Goal: Task Accomplishment & Management: Use online tool/utility

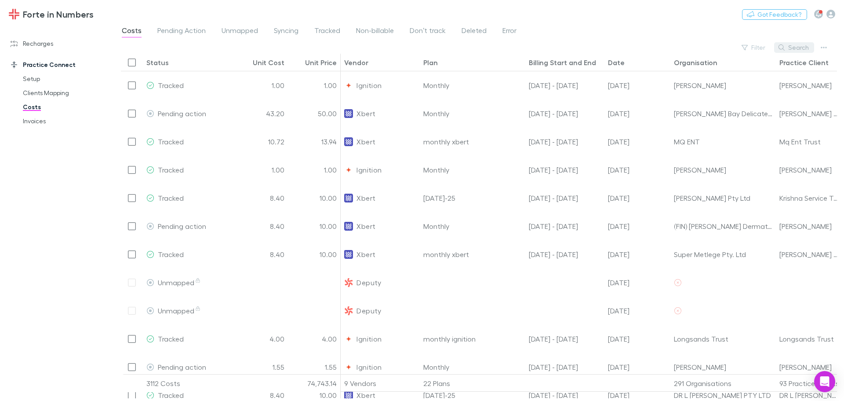
click at [790, 47] on button "Search" at bounding box center [794, 47] width 40 height 11
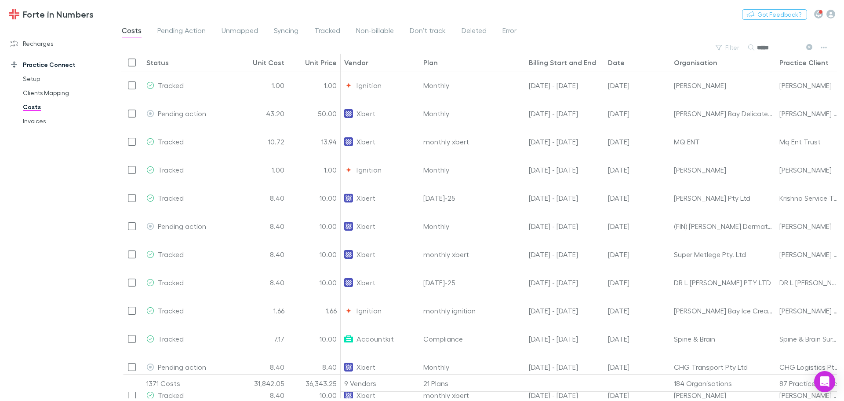
type input "**********"
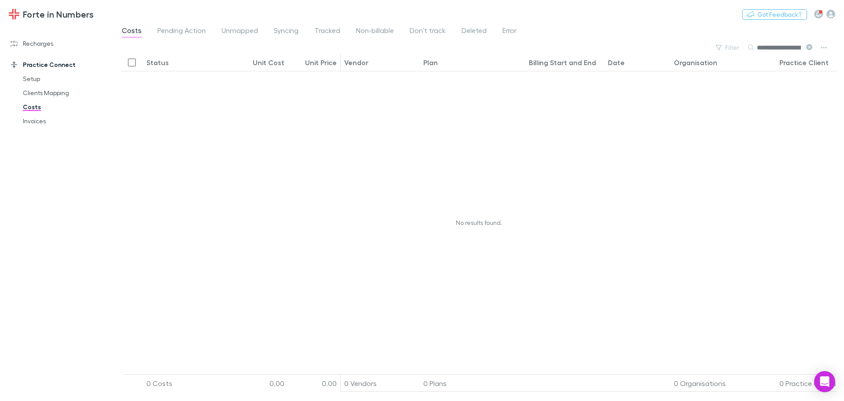
click at [807, 47] on icon at bounding box center [809, 47] width 6 height 6
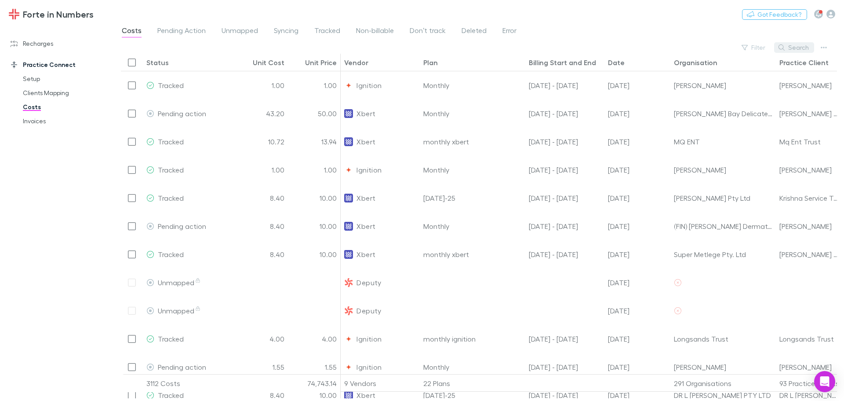
click at [805, 47] on button "Search" at bounding box center [794, 47] width 40 height 11
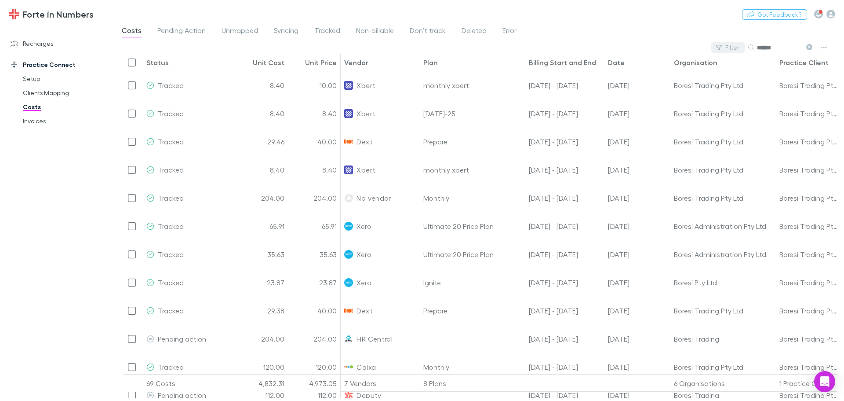
type input "******"
click at [724, 46] on button "Filter" at bounding box center [727, 47] width 33 height 11
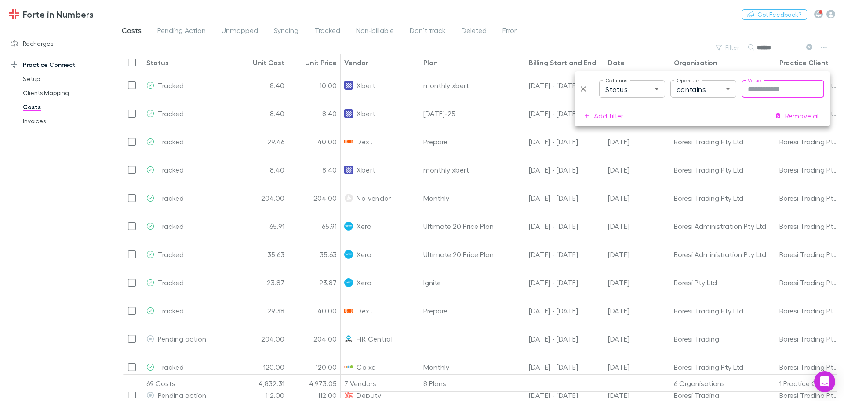
click at [633, 92] on body "Forte in Numbers Nothing Got Feedback? Recharges Setup Imports Charges Mapping …" at bounding box center [422, 200] width 844 height 401
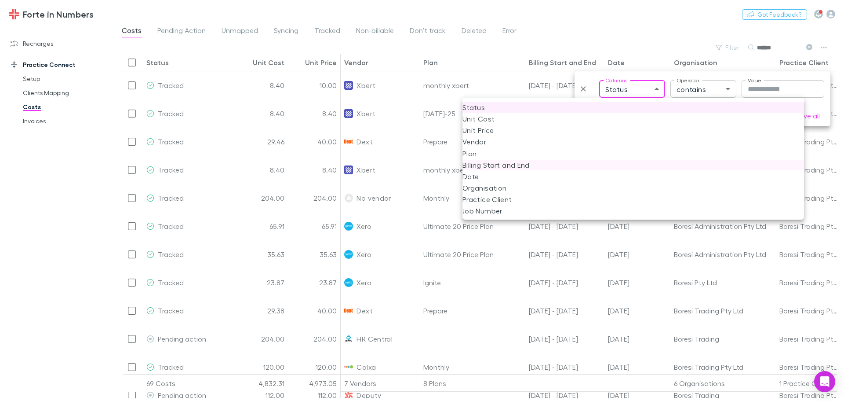
click at [481, 163] on li "Billing Start and End" at bounding box center [634, 165] width 342 height 11
type input "****"
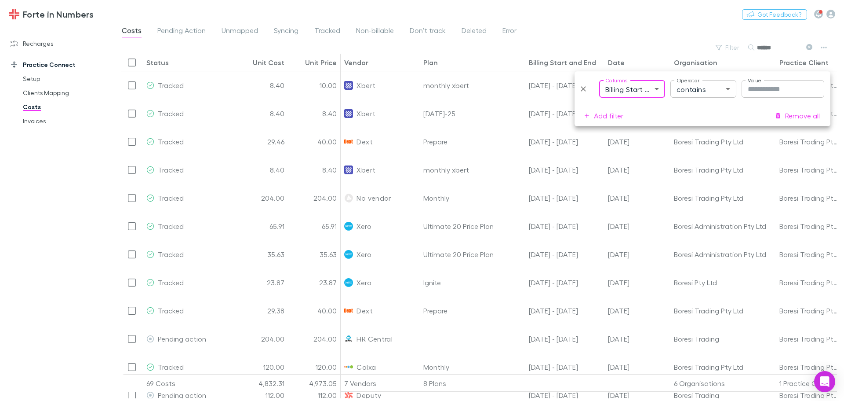
click at [762, 84] on input "Value" at bounding box center [783, 89] width 83 height 18
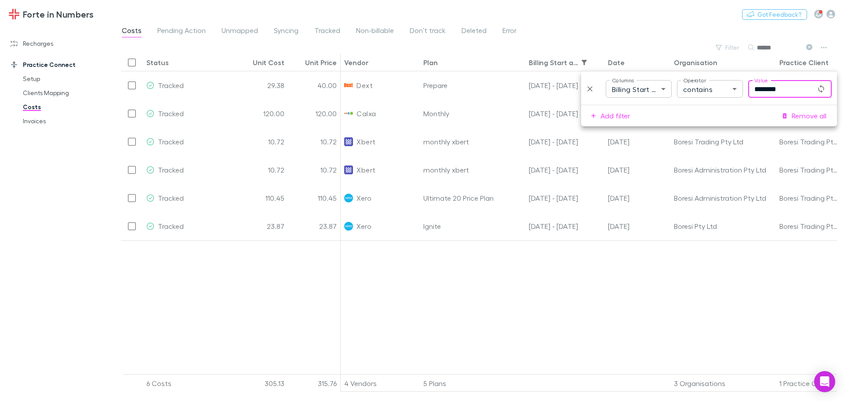
type input "*********"
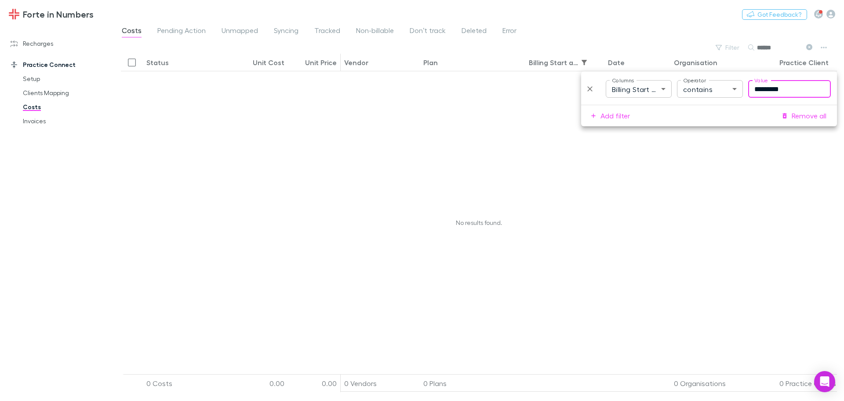
drag, startPoint x: 806, startPoint y: 95, endPoint x: 733, endPoint y: 92, distance: 73.1
click at [733, 92] on div "And *** ​ Columns Billing Start and End **** Columns Operator contains ********…" at bounding box center [708, 89] width 247 height 18
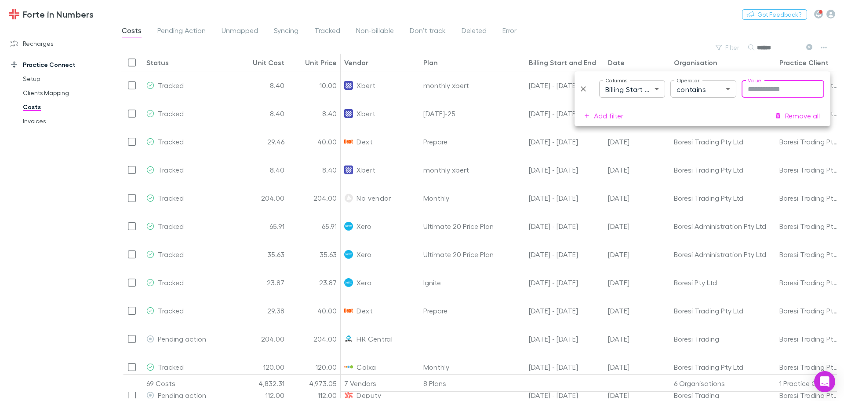
click at [611, 21] on div "Forte in Numbers Nothing Got Feedback?" at bounding box center [422, 14] width 844 height 28
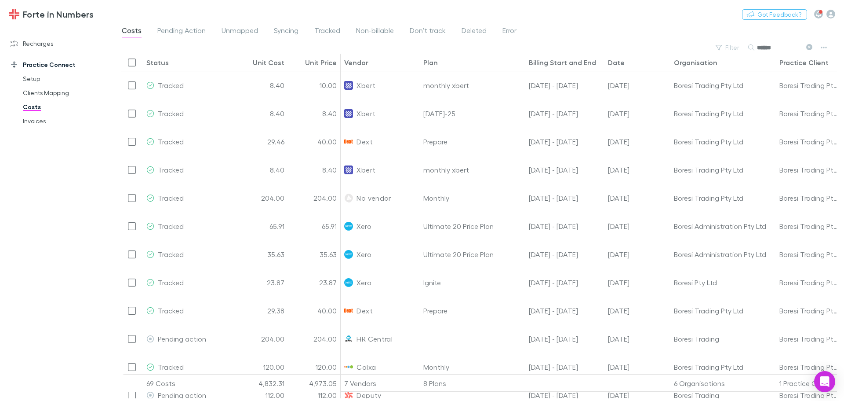
click at [609, 61] on div "Date" at bounding box center [616, 62] width 17 height 9
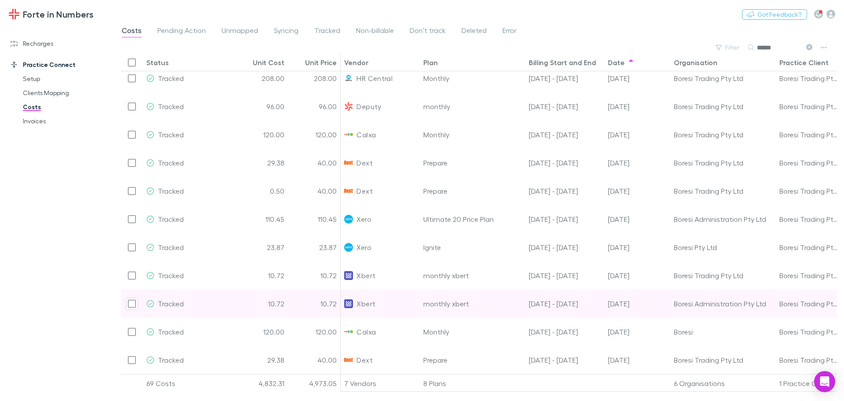
scroll to position [1640, 0]
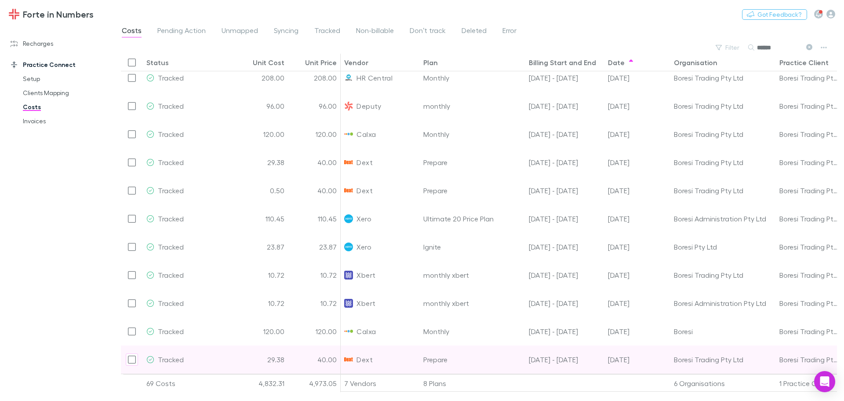
click at [326, 359] on div "40.00" at bounding box center [314, 359] width 53 height 28
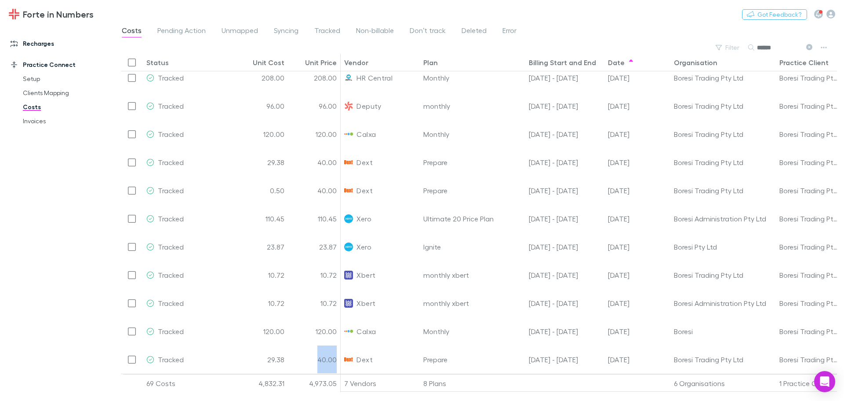
click at [40, 43] on link "Recharges" at bounding box center [60, 43] width 117 height 14
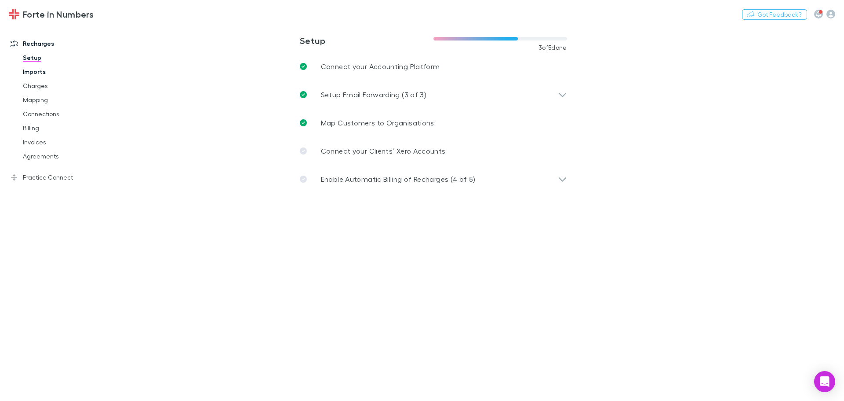
click at [33, 70] on link "Imports" at bounding box center [66, 72] width 105 height 14
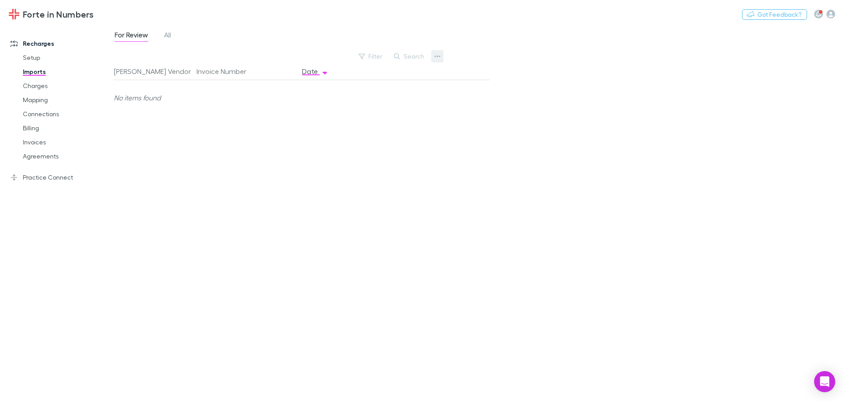
click at [434, 53] on button "button" at bounding box center [437, 56] width 12 height 12
click at [390, 77] on p "Custom CSV Import" at bounding box center [383, 74] width 121 height 16
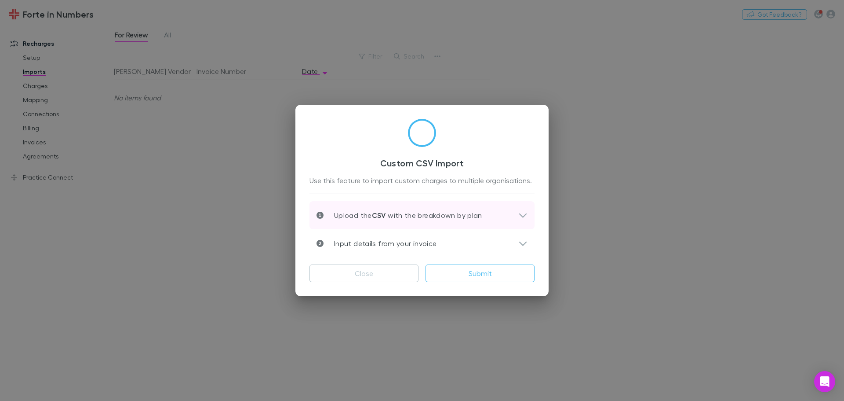
click at [519, 212] on icon at bounding box center [522, 215] width 9 height 11
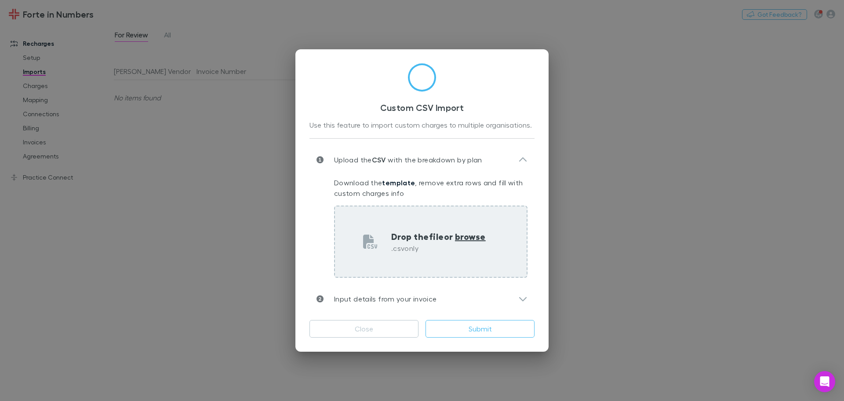
click at [415, 231] on p "Drop the file or browse" at bounding box center [438, 236] width 95 height 13
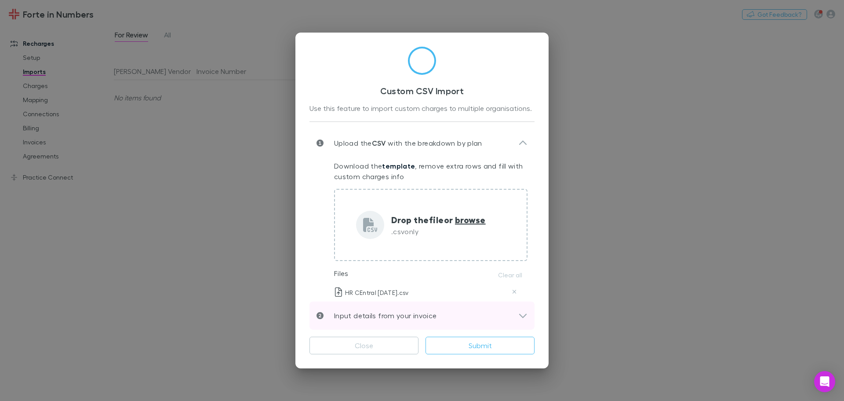
click at [520, 317] on icon at bounding box center [522, 315] width 9 height 11
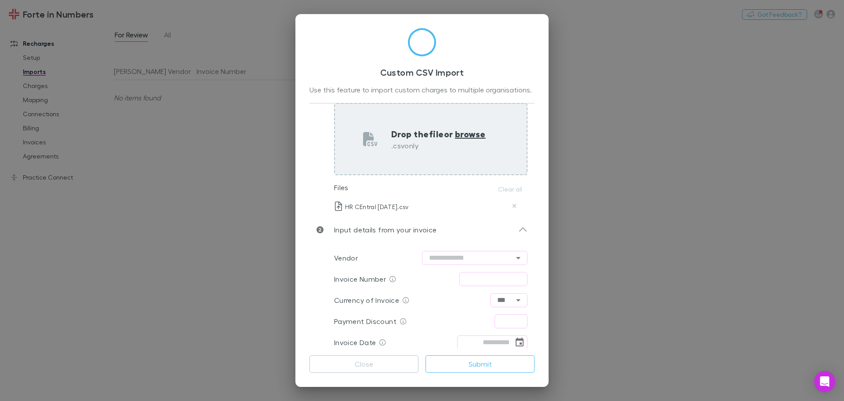
scroll to position [72, 0]
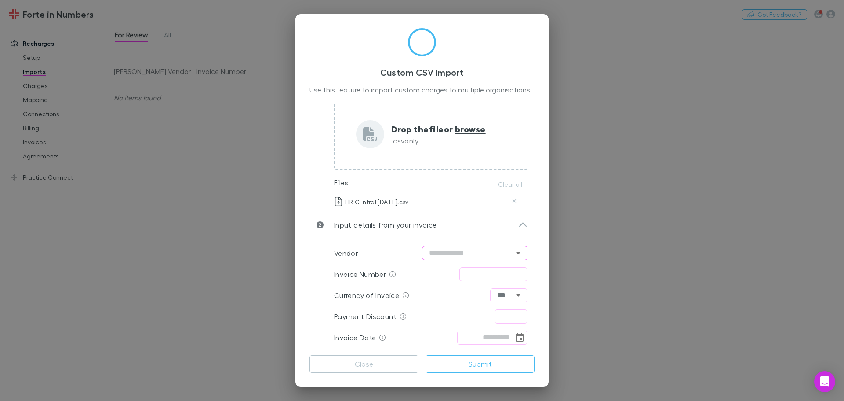
click at [459, 247] on input "text" at bounding box center [475, 253] width 106 height 14
click at [476, 268] on li "HR Central" at bounding box center [471, 271] width 106 height 16
type input "**********"
click at [500, 275] on input "text" at bounding box center [493, 274] width 68 height 14
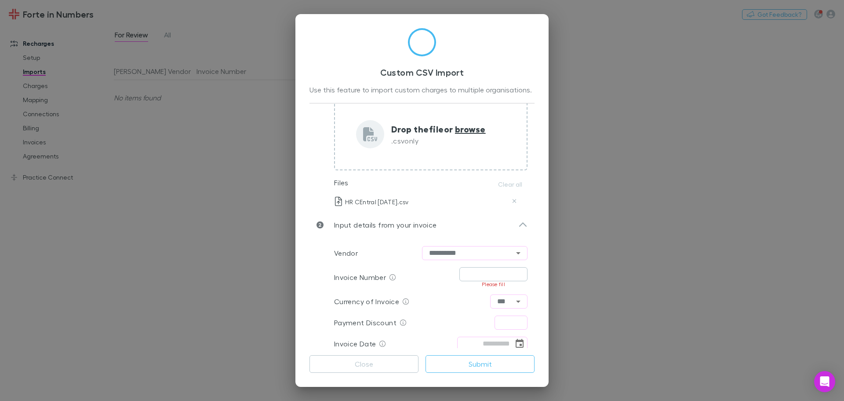
click at [487, 272] on input "text" at bounding box center [493, 274] width 68 height 14
type input "*****"
type input "****"
type input "**********"
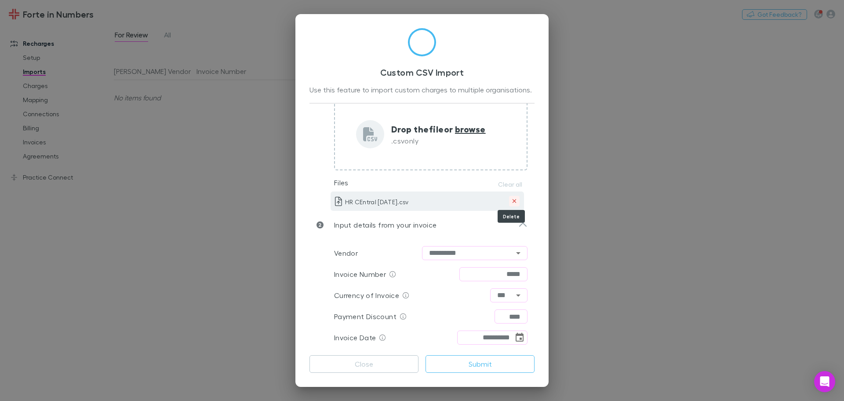
click at [512, 203] on icon "Delete" at bounding box center [514, 201] width 5 height 6
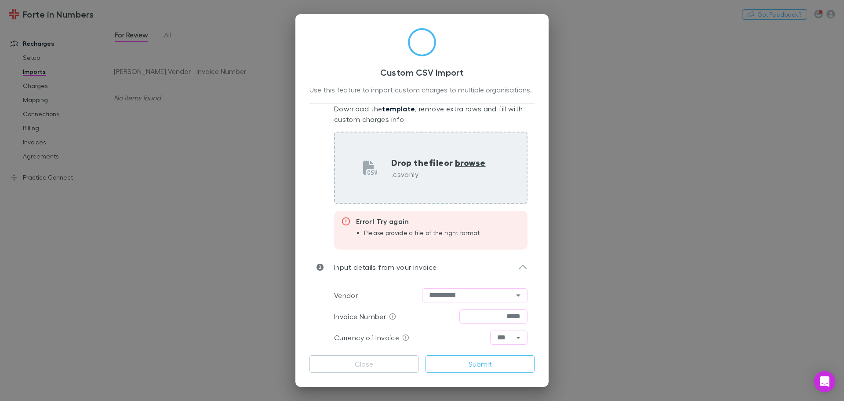
click at [465, 163] on span "browse" at bounding box center [470, 162] width 31 height 11
type input "**********"
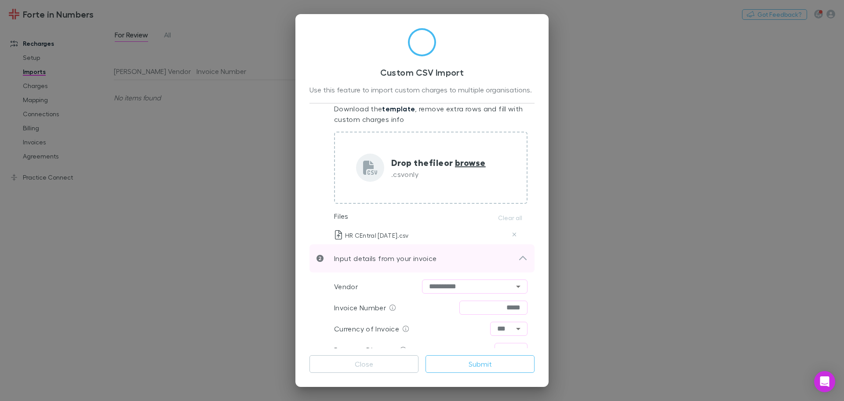
scroll to position [72, 0]
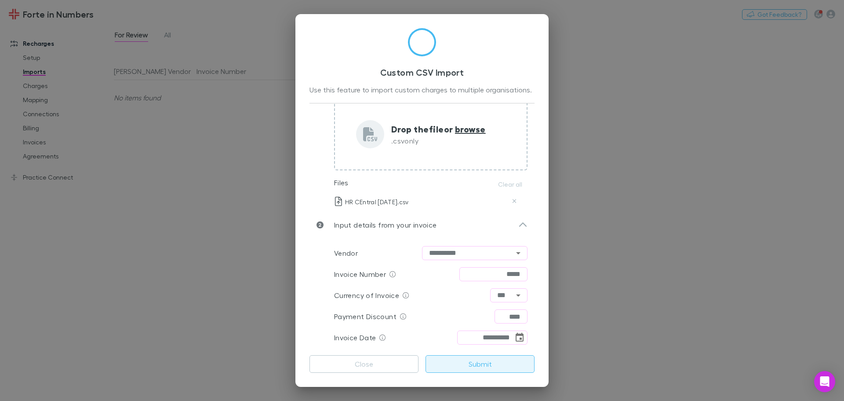
click at [470, 364] on button "Submit" at bounding box center [480, 364] width 109 height 18
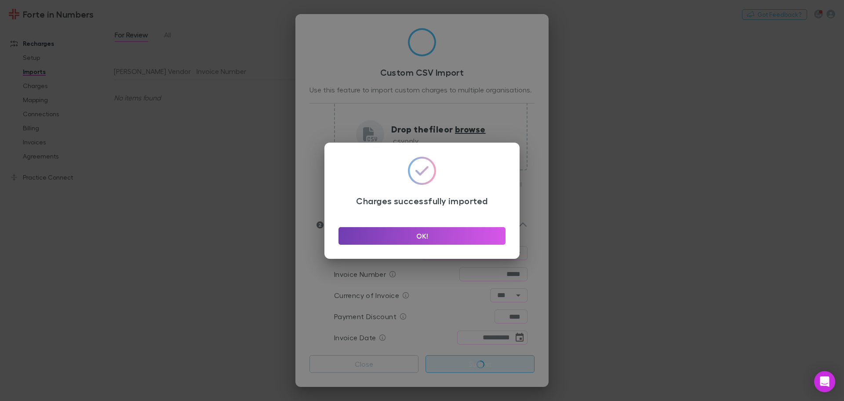
click at [389, 235] on button "OK!" at bounding box center [422, 236] width 167 height 18
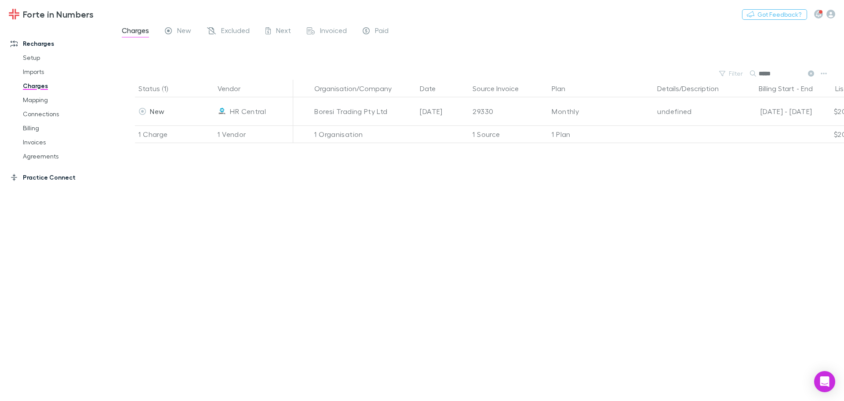
click at [48, 177] on link "Practice Connect" at bounding box center [60, 177] width 117 height 14
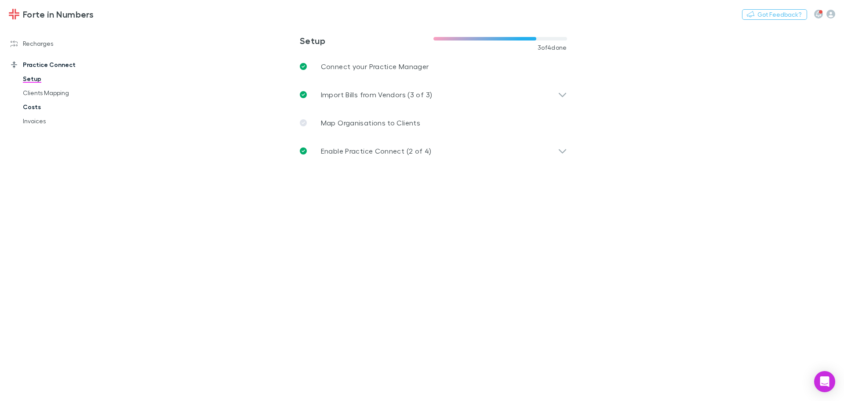
click at [29, 106] on link "Costs" at bounding box center [66, 107] width 105 height 14
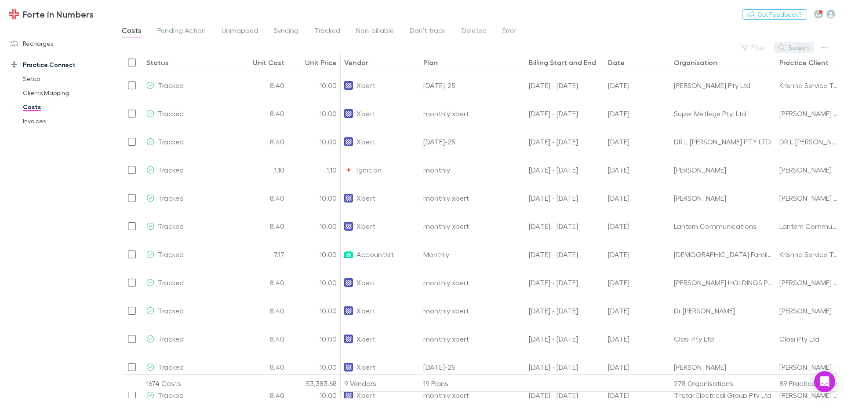
click at [795, 51] on button "Search" at bounding box center [794, 47] width 40 height 11
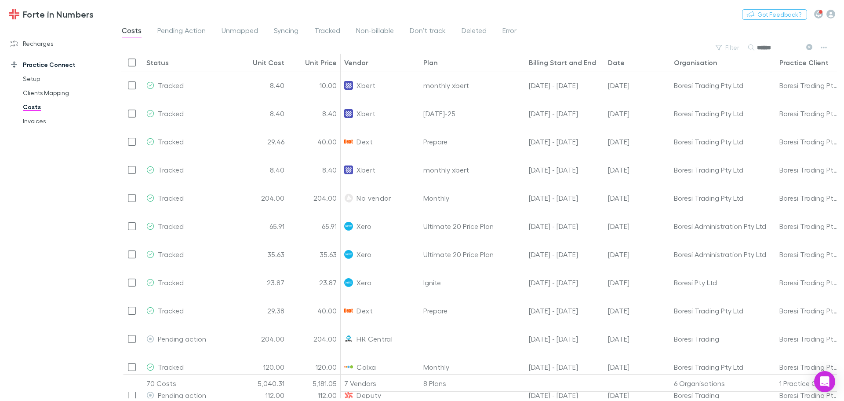
type input "******"
click at [616, 65] on div "Date" at bounding box center [616, 62] width 17 height 9
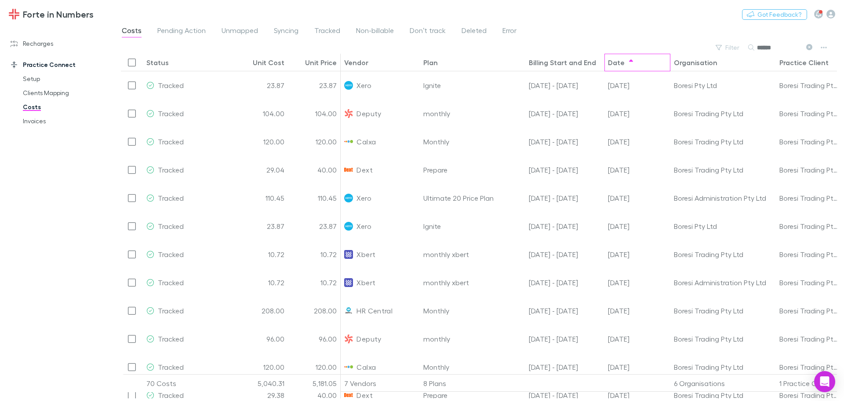
scroll to position [1384, 0]
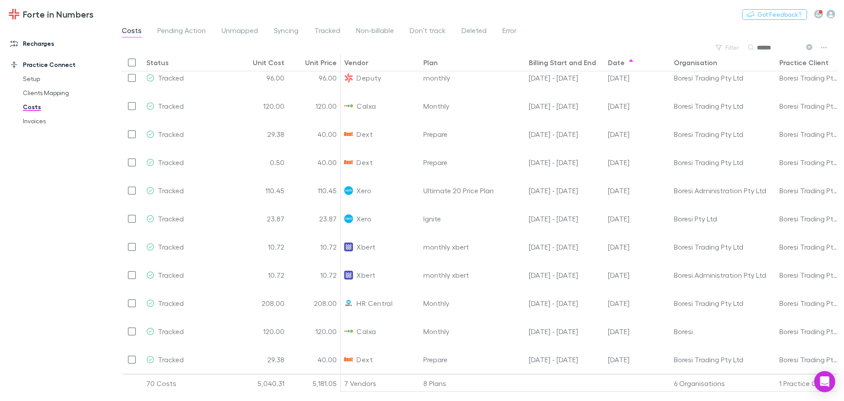
click at [40, 44] on link "Recharges" at bounding box center [60, 43] width 117 height 14
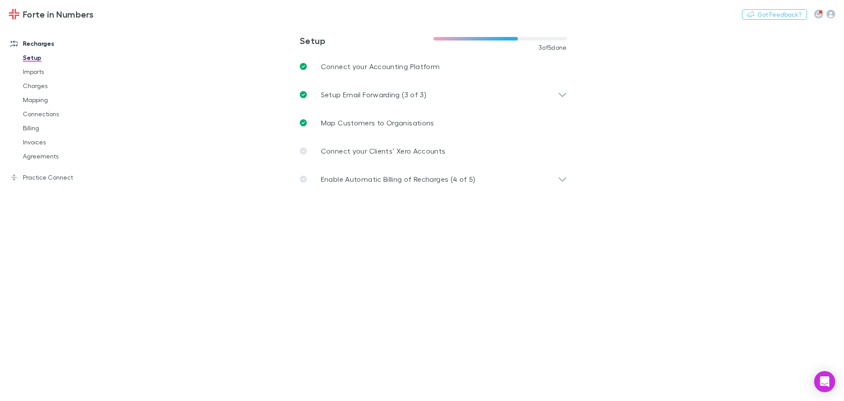
click at [29, 64] on link "Setup" at bounding box center [66, 58] width 105 height 14
click at [26, 71] on link "Imports" at bounding box center [66, 72] width 105 height 14
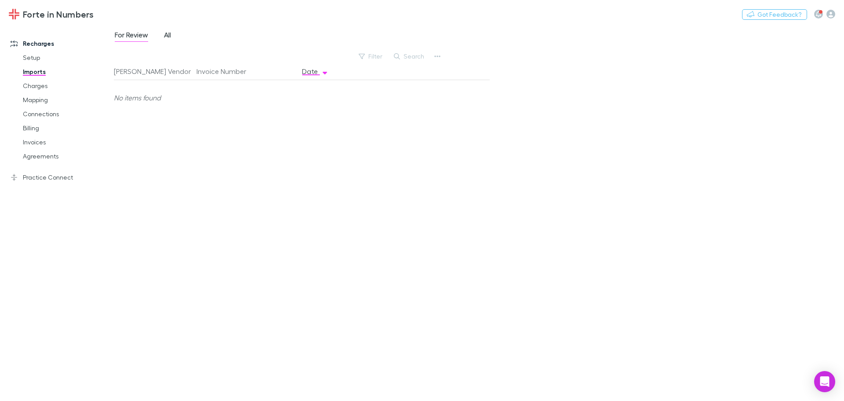
click at [171, 34] on span "All" at bounding box center [167, 35] width 7 height 11
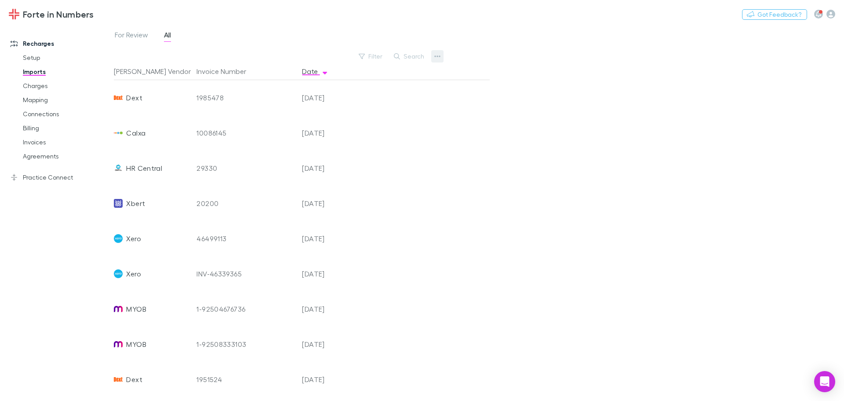
click at [434, 55] on icon "button" at bounding box center [437, 56] width 6 height 7
click at [407, 74] on p "Custom CSV Import" at bounding box center [383, 74] width 121 height 16
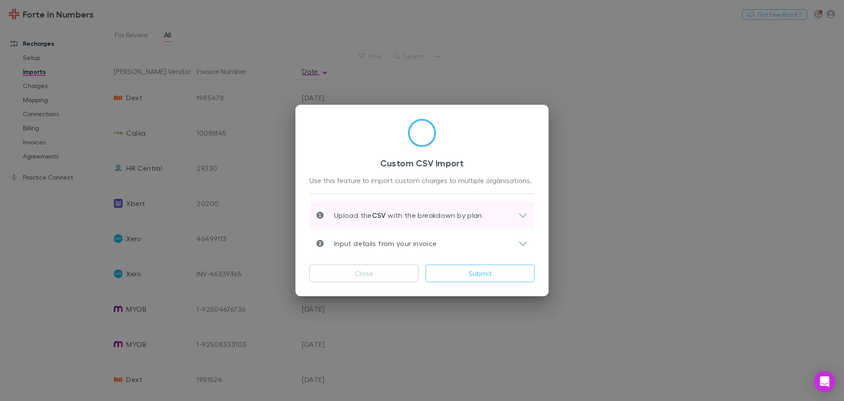
click at [510, 213] on div "Upload the CSV with the breakdown by plan" at bounding box center [418, 215] width 202 height 11
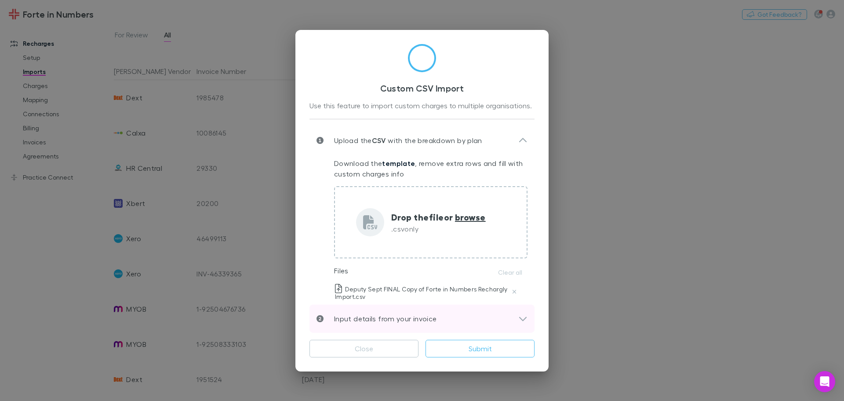
click at [519, 314] on icon at bounding box center [522, 318] width 9 height 11
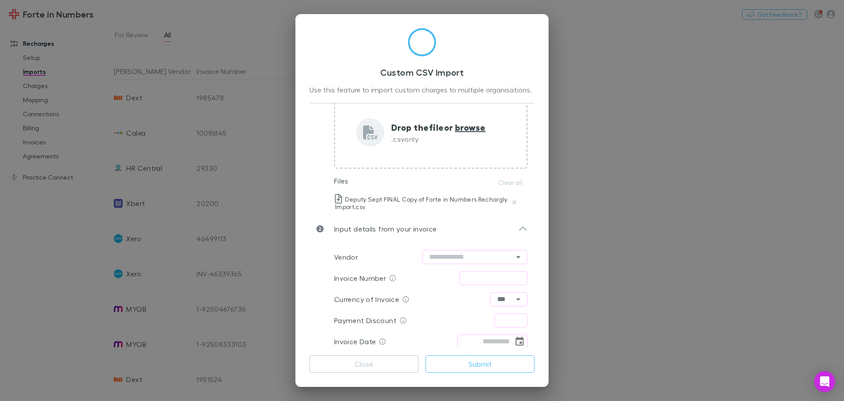
scroll to position [78, 0]
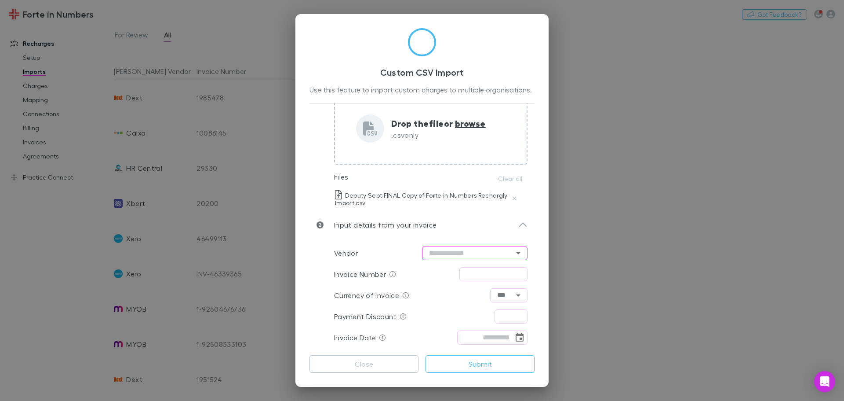
click at [459, 249] on input "text" at bounding box center [475, 253] width 106 height 14
click at [478, 271] on li "Deputy" at bounding box center [471, 271] width 106 height 16
type input "******"
click at [478, 271] on input "text" at bounding box center [493, 274] width 68 height 14
click at [478, 275] on input "text" at bounding box center [493, 274] width 68 height 14
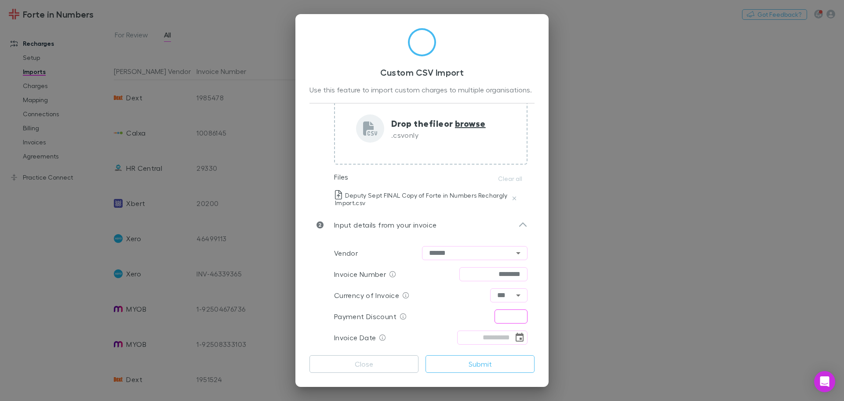
type input "********"
click at [500, 315] on input "text" at bounding box center [511, 316] width 33 height 14
type input "****"
click at [469, 339] on input "tel" at bounding box center [485, 337] width 56 height 14
type input "**********"
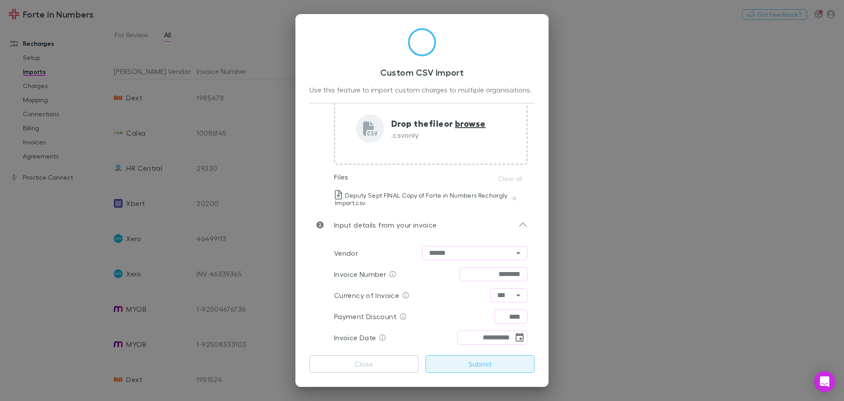
click at [505, 364] on button "Submit" at bounding box center [480, 364] width 109 height 18
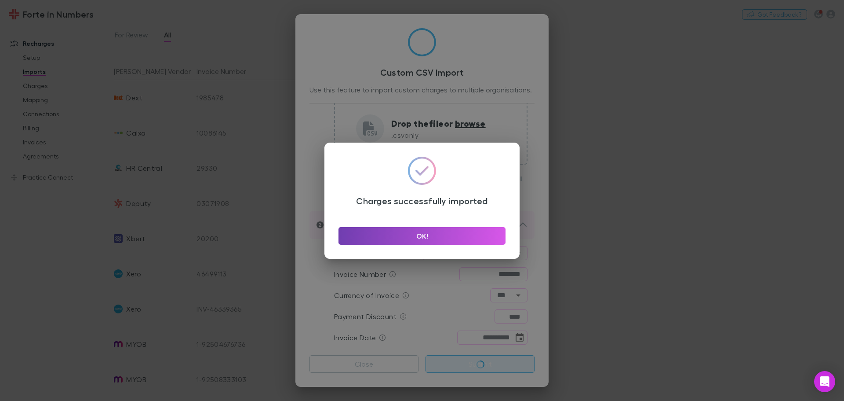
click at [379, 236] on button "OK!" at bounding box center [422, 236] width 167 height 18
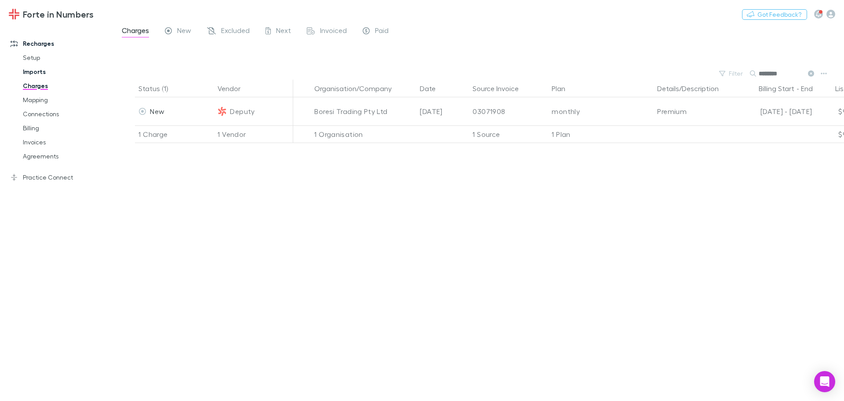
click at [30, 71] on link "Imports" at bounding box center [66, 72] width 105 height 14
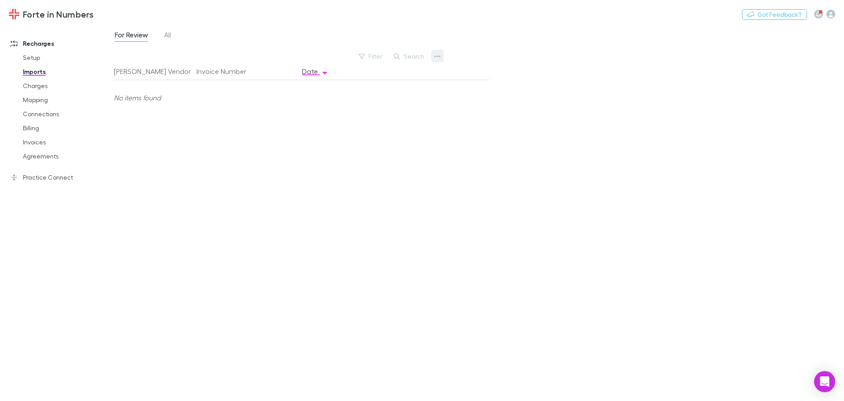
click at [438, 51] on button "button" at bounding box center [437, 56] width 12 height 12
click at [163, 35] on div at bounding box center [422, 200] width 844 height 401
click at [167, 34] on span "All" at bounding box center [167, 35] width 7 height 11
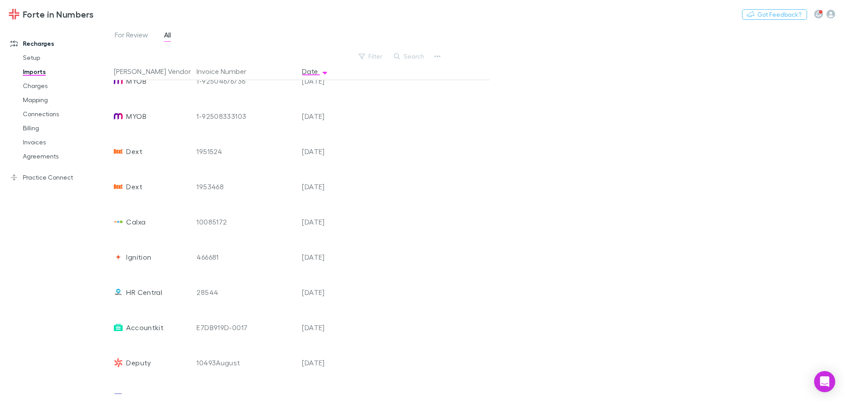
scroll to position [264, 0]
click at [436, 54] on icon "button" at bounding box center [437, 56] width 6 height 7
click at [409, 74] on p "Custom CSV Import" at bounding box center [383, 74] width 121 height 16
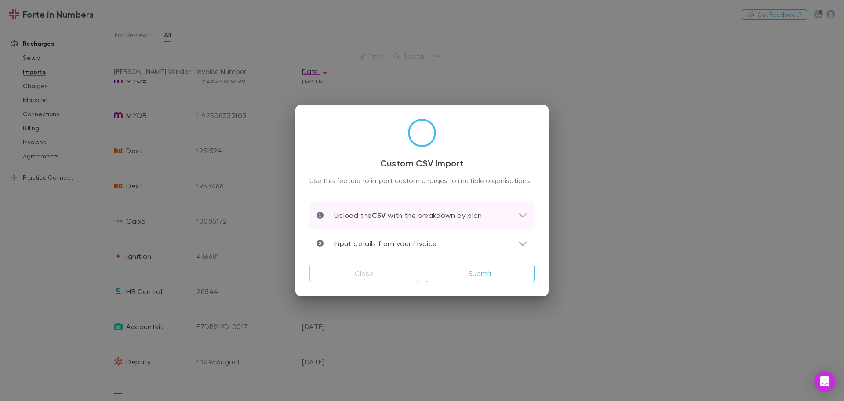
click at [518, 213] on icon at bounding box center [522, 215] width 9 height 11
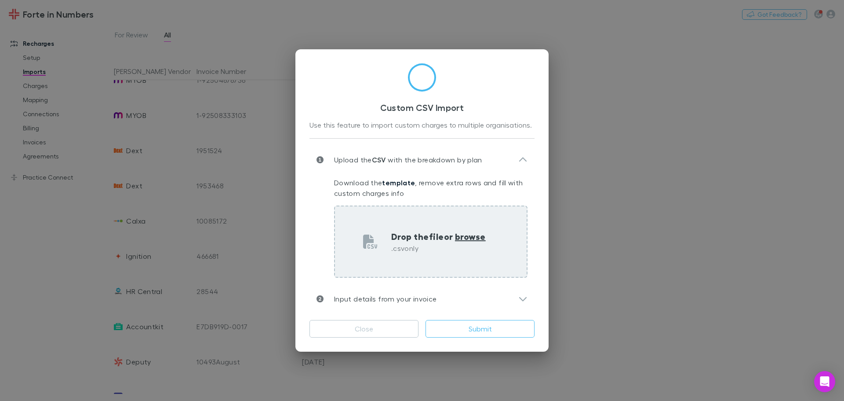
click at [460, 233] on span "browse" at bounding box center [470, 235] width 31 height 11
type input "**********"
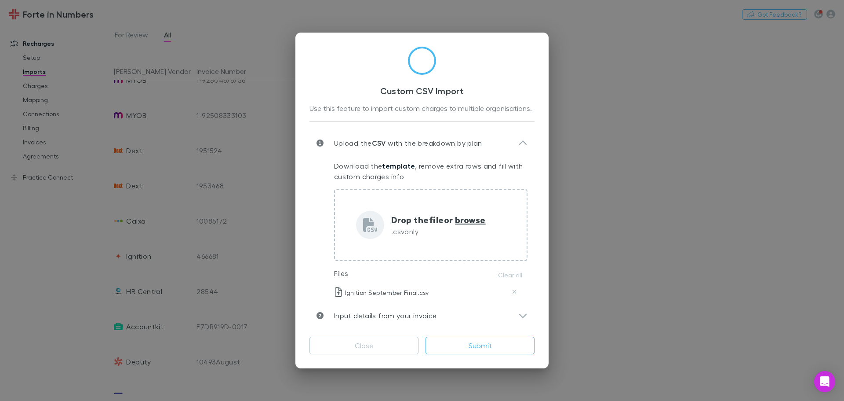
click at [204, 17] on div "Custom CSV Import Use this feature to import custom charges to multiple organis…" at bounding box center [422, 200] width 844 height 401
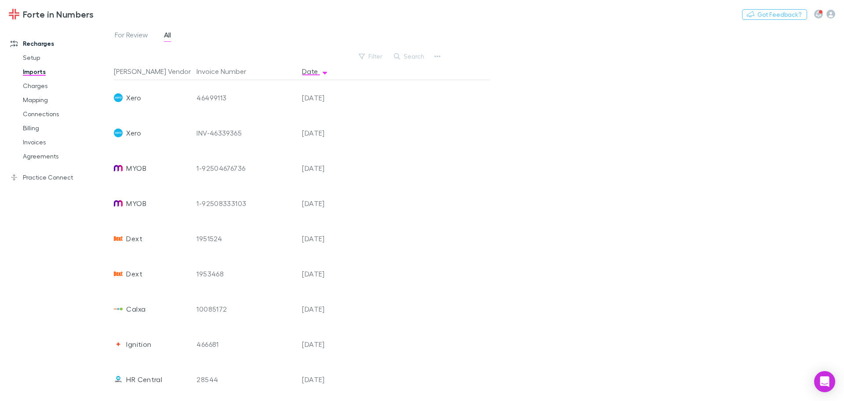
scroll to position [0, 0]
click at [436, 58] on icon "button" at bounding box center [437, 56] width 6 height 7
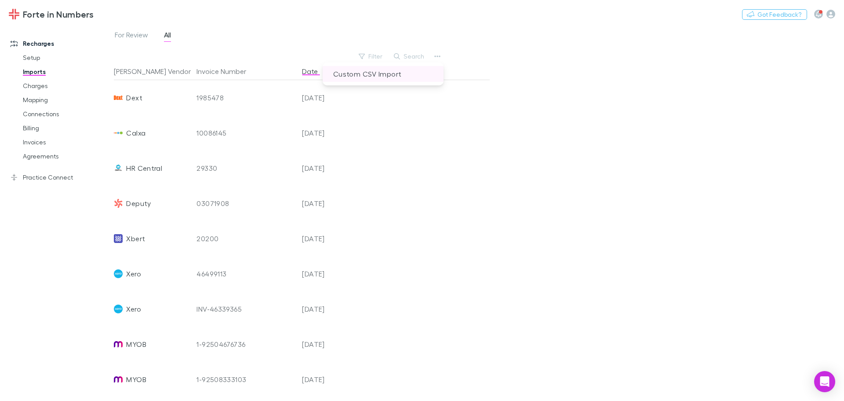
click at [393, 75] on p "Custom CSV Import" at bounding box center [383, 74] width 121 height 16
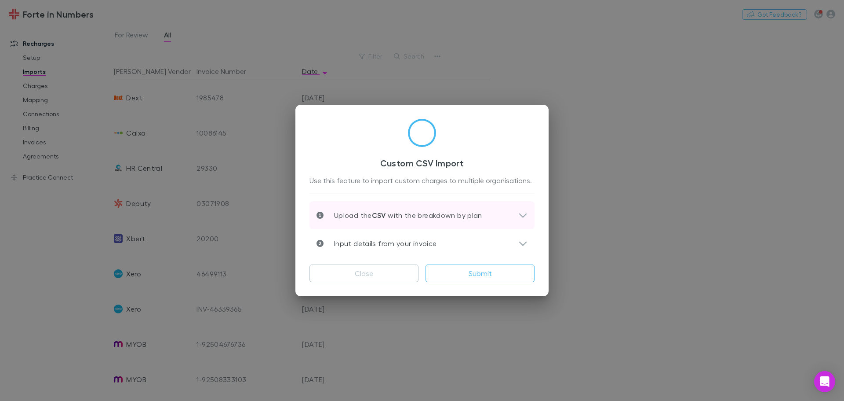
click at [521, 213] on icon at bounding box center [522, 215] width 9 height 11
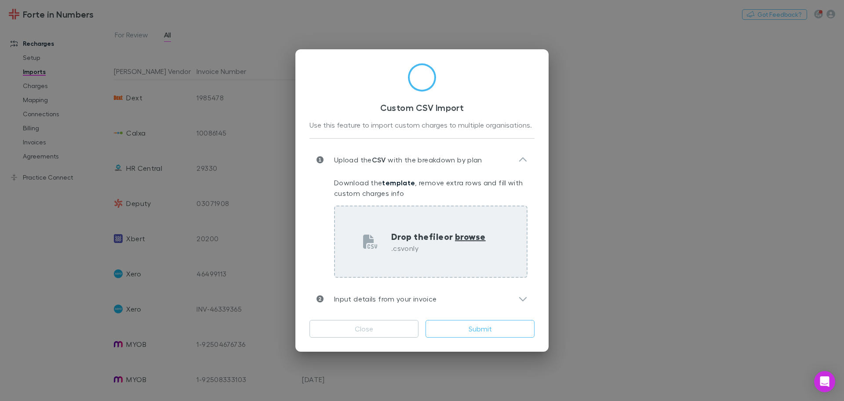
click at [472, 236] on span "browse" at bounding box center [470, 235] width 31 height 11
type input "**********"
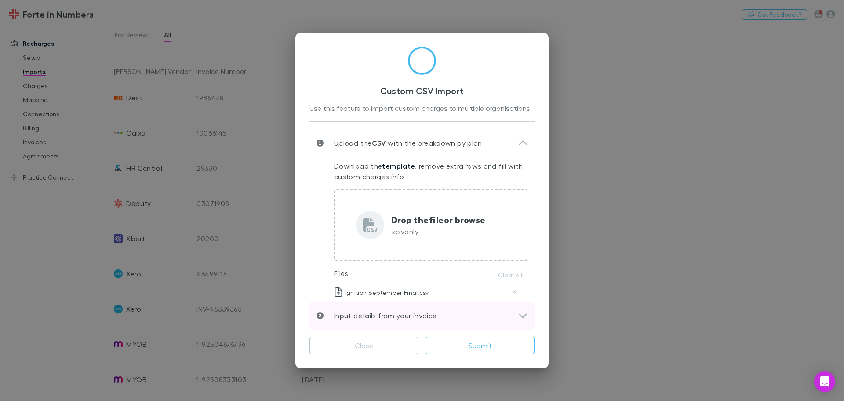
click at [527, 316] on icon at bounding box center [522, 315] width 9 height 11
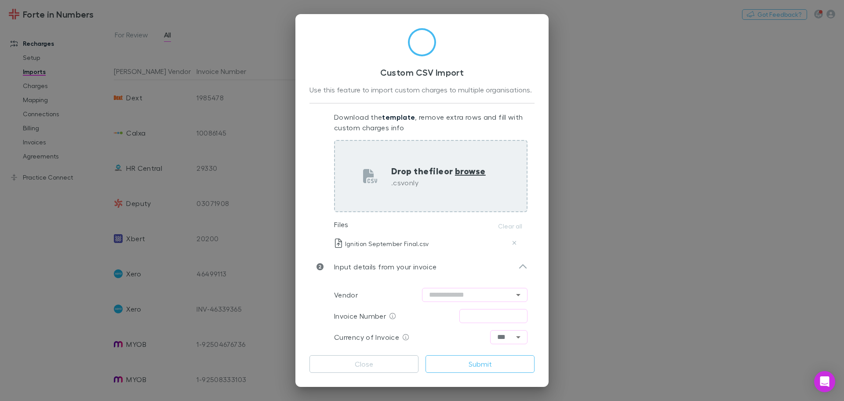
scroll to position [72, 0]
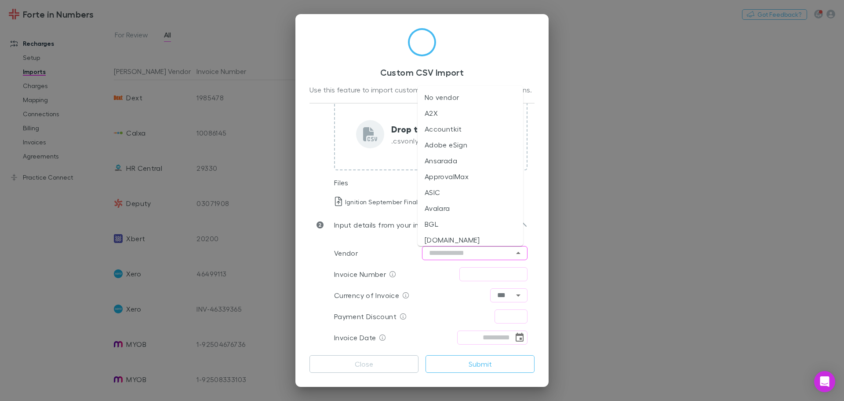
click at [450, 250] on input "text" at bounding box center [475, 253] width 106 height 14
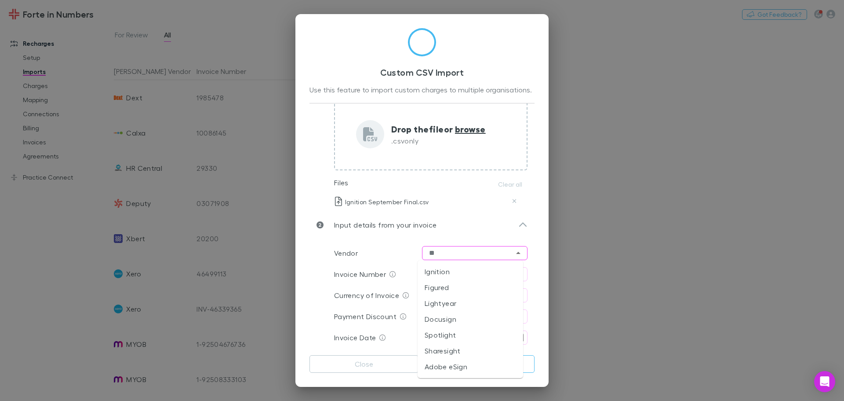
click at [438, 267] on li "Ignition" at bounding box center [471, 271] width 106 height 16
type input "********"
click at [480, 273] on input "text" at bounding box center [493, 274] width 68 height 14
click at [470, 274] on input "text" at bounding box center [493, 274] width 68 height 14
type input "******"
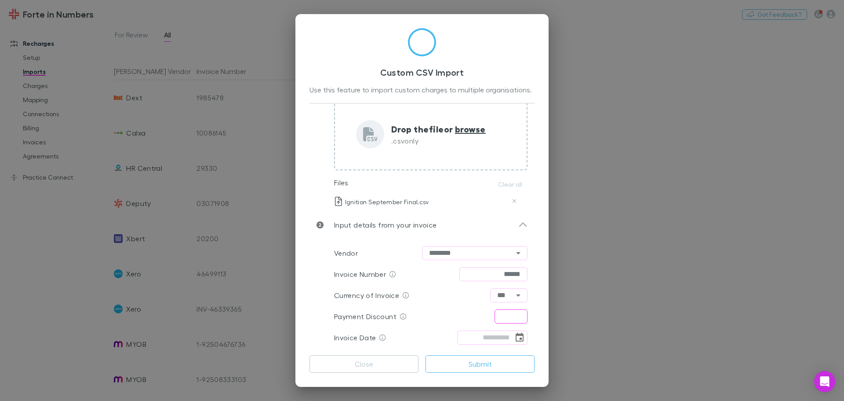
click at [514, 311] on input "text" at bounding box center [511, 316] width 33 height 14
type input "****"
click at [519, 334] on icon "Choose date" at bounding box center [520, 336] width 8 height 9
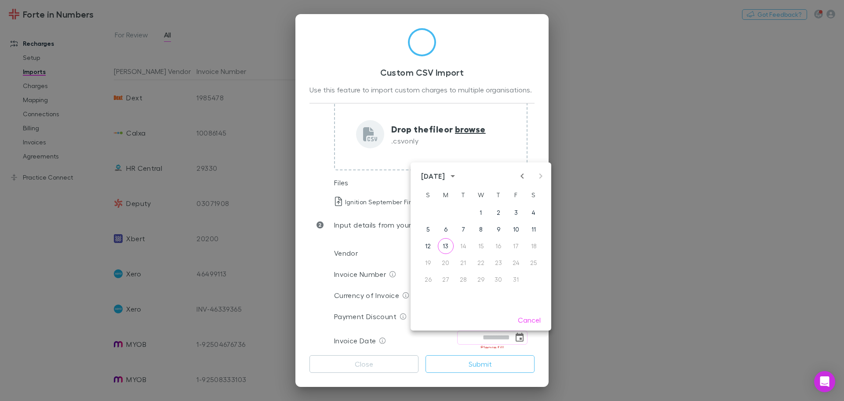
click at [520, 175] on icon "Previous month" at bounding box center [522, 176] width 11 height 11
click at [442, 280] on button "29" at bounding box center [446, 279] width 16 height 16
type input "**********"
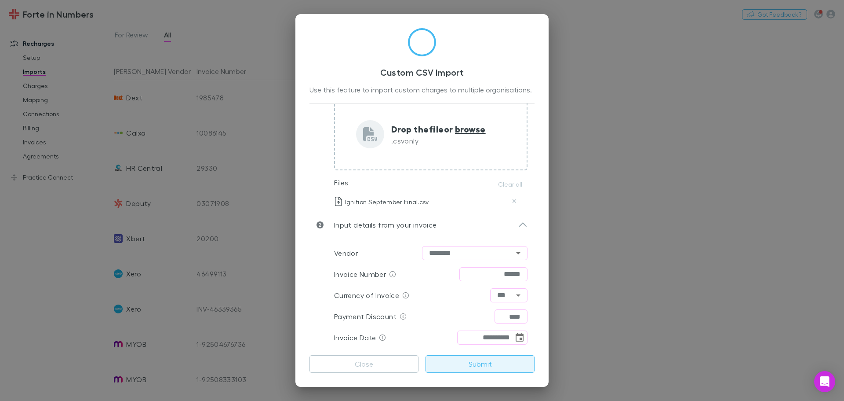
click at [492, 366] on button "Submit" at bounding box center [480, 364] width 109 height 18
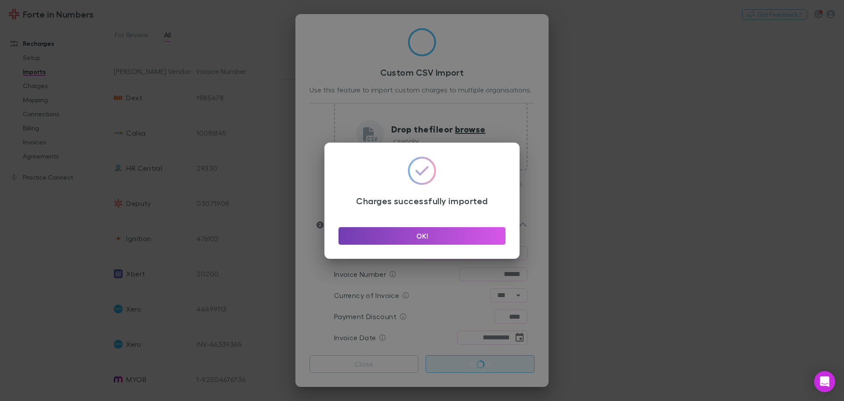
click at [445, 237] on button "OK!" at bounding box center [422, 236] width 167 height 18
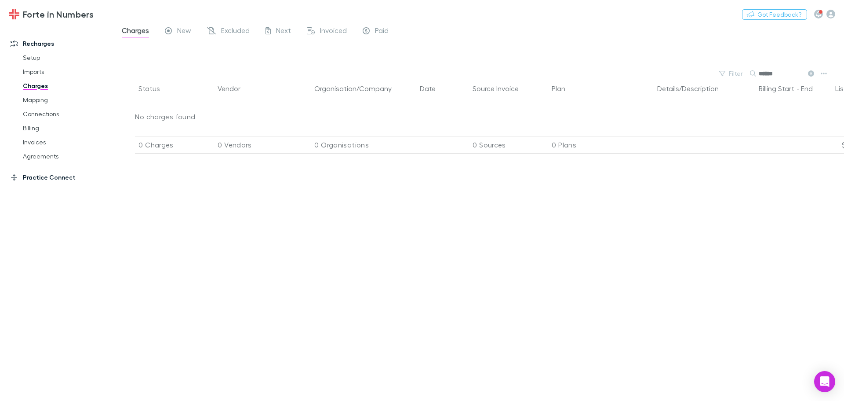
click at [34, 178] on link "Practice Connect" at bounding box center [60, 177] width 117 height 14
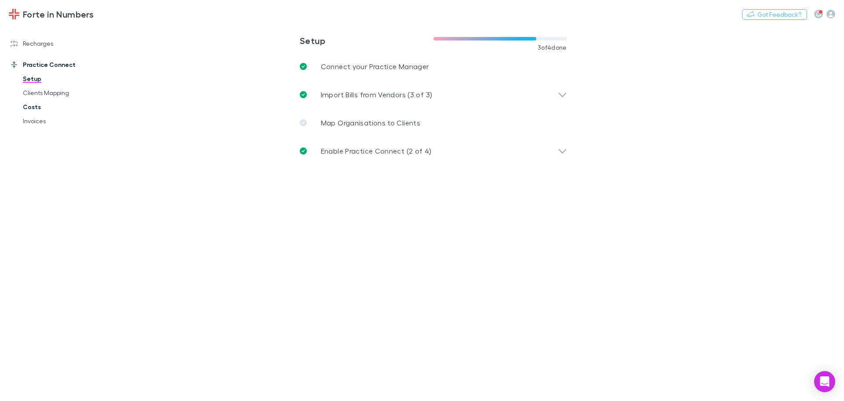
click at [36, 106] on link "Costs" at bounding box center [66, 107] width 105 height 14
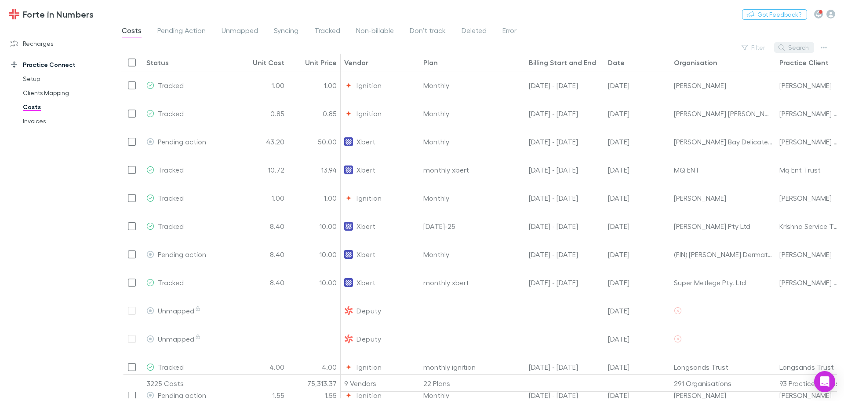
click at [797, 47] on button "Search" at bounding box center [794, 47] width 40 height 11
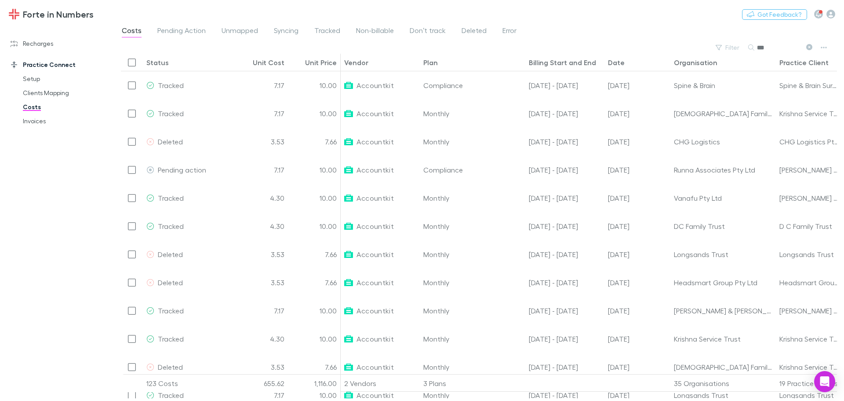
type input "***"
click at [610, 68] on div "Date" at bounding box center [637, 62] width 59 height 17
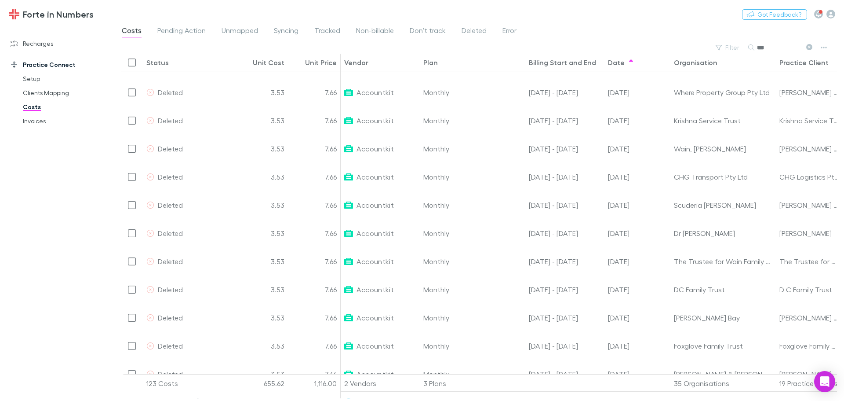
scroll to position [3159, 0]
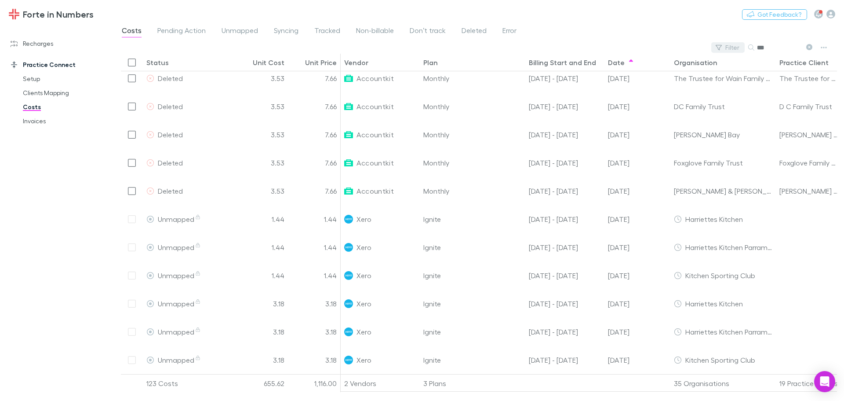
click at [733, 50] on button "Filter" at bounding box center [727, 47] width 33 height 11
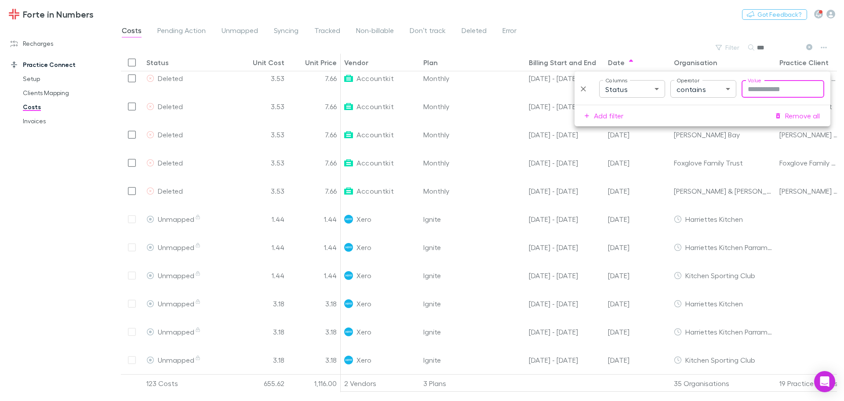
click at [622, 97] on body "Forte in Numbers Nothing Got Feedback? Recharges Setup Imports Charges Mapping …" at bounding box center [422, 200] width 844 height 401
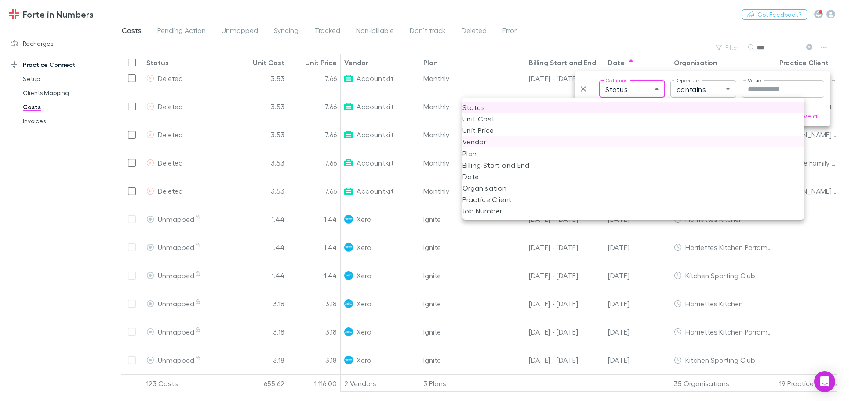
click at [489, 141] on li "Vendor" at bounding box center [634, 141] width 342 height 11
type input "**********"
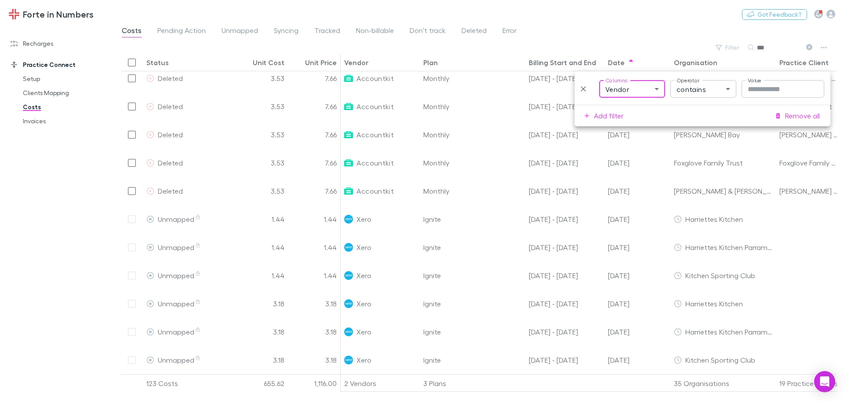
click at [778, 91] on input "Value" at bounding box center [783, 89] width 83 height 18
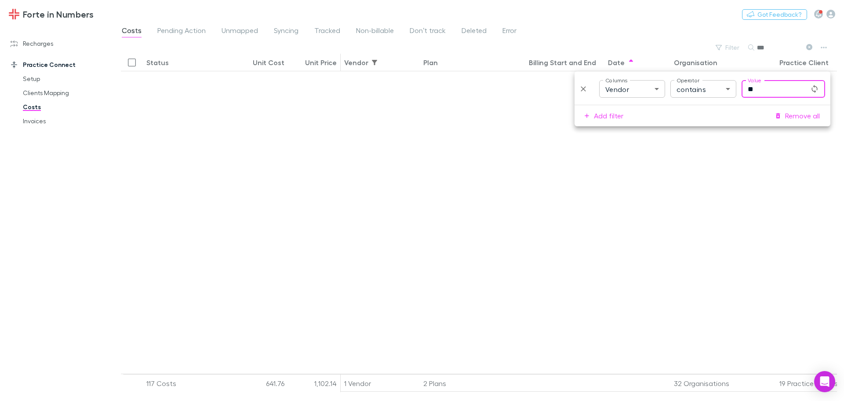
scroll to position [0, 0]
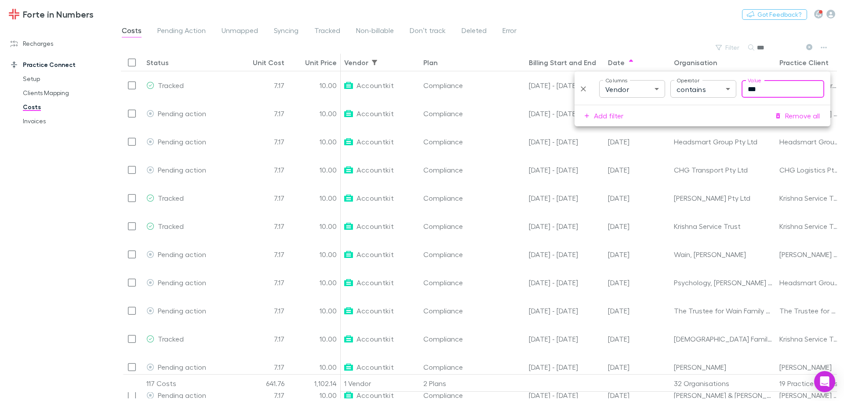
type input "***"
click at [691, 13] on div "Forte in Numbers Nothing Got Feedback?" at bounding box center [422, 14] width 844 height 28
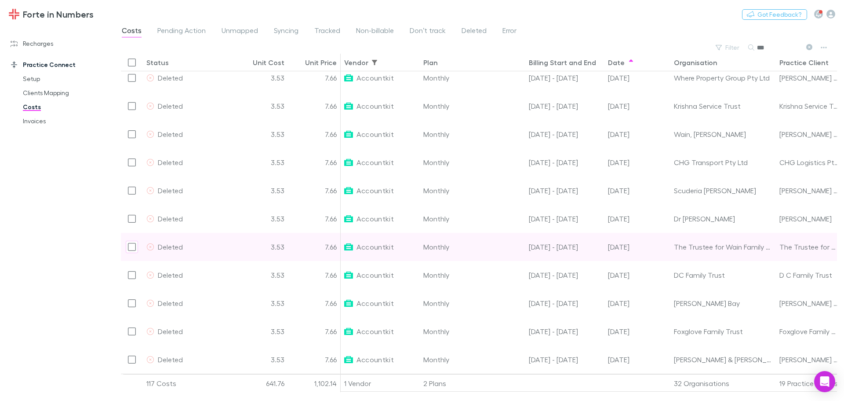
scroll to position [2857, 0]
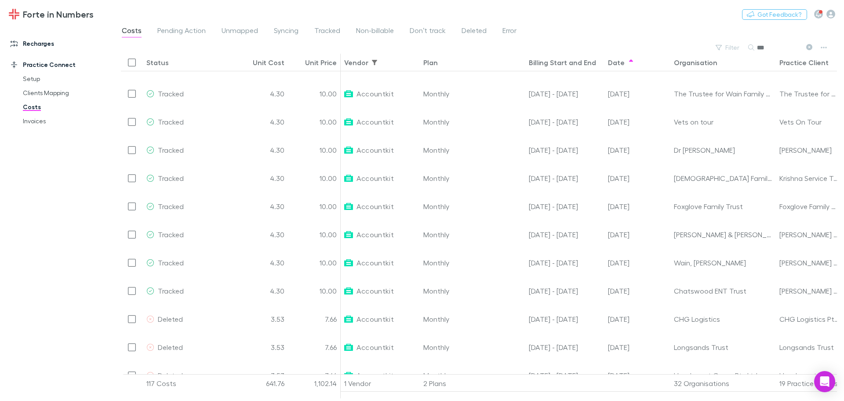
click at [30, 42] on link "Recharges" at bounding box center [60, 43] width 117 height 14
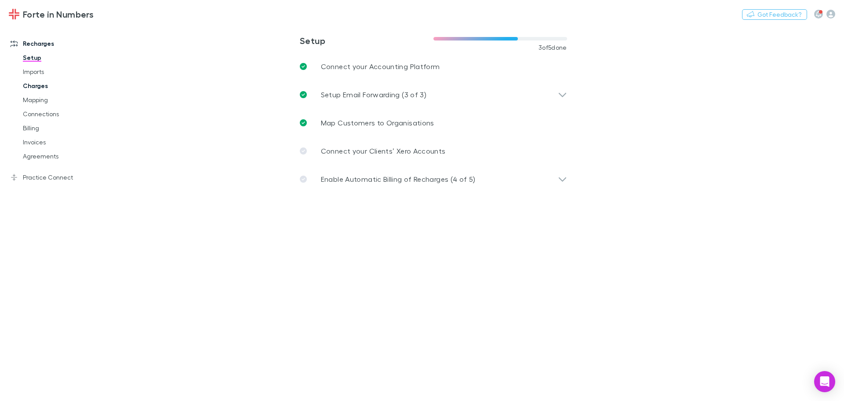
click at [32, 85] on link "Charges" at bounding box center [66, 86] width 105 height 14
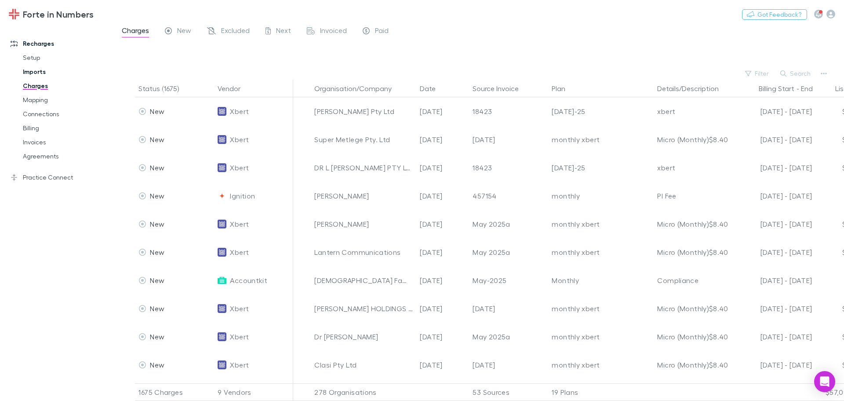
click at [34, 70] on link "Imports" at bounding box center [66, 72] width 105 height 14
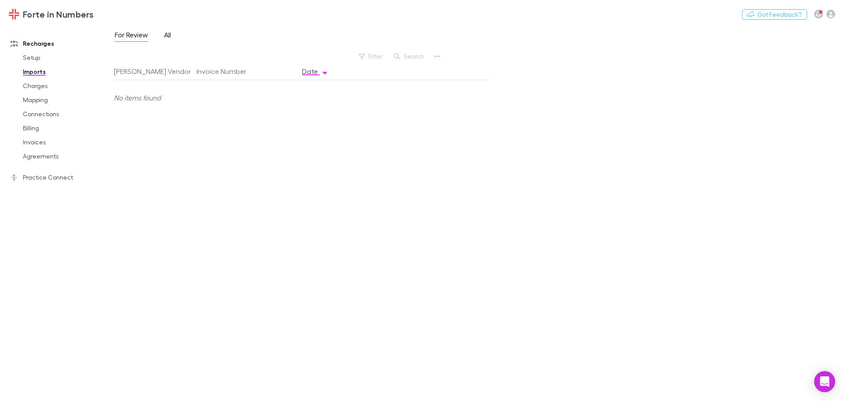
click at [168, 35] on span "All" at bounding box center [167, 35] width 7 height 11
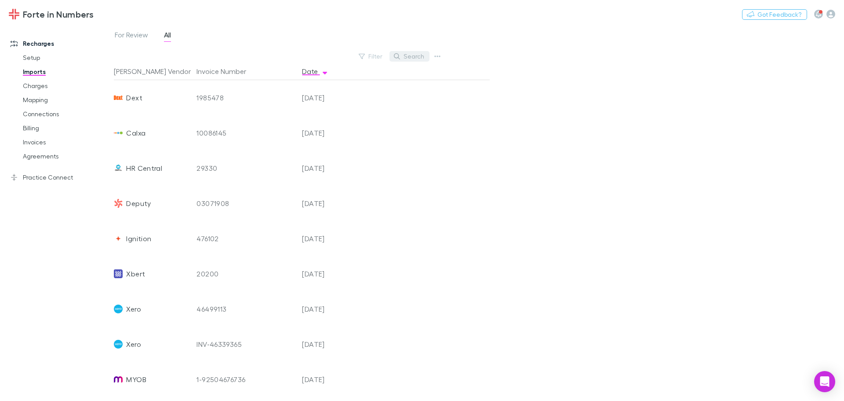
click at [413, 54] on button "Search" at bounding box center [410, 56] width 40 height 11
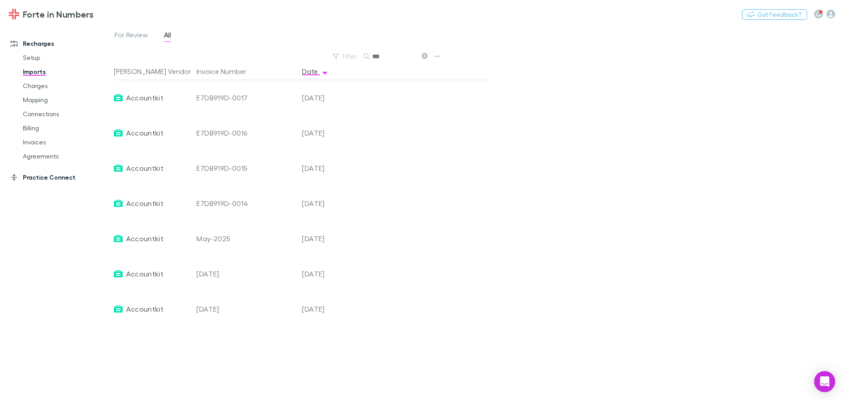
type input "***"
click at [22, 177] on link "Practice Connect" at bounding box center [60, 177] width 117 height 14
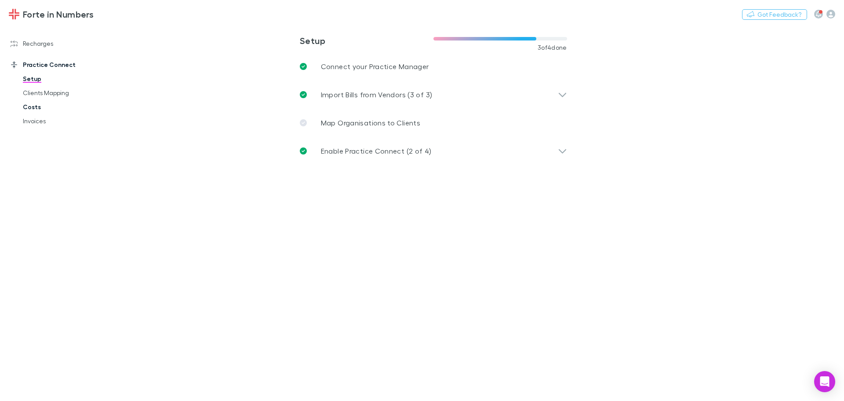
click at [25, 106] on link "Costs" at bounding box center [66, 107] width 105 height 14
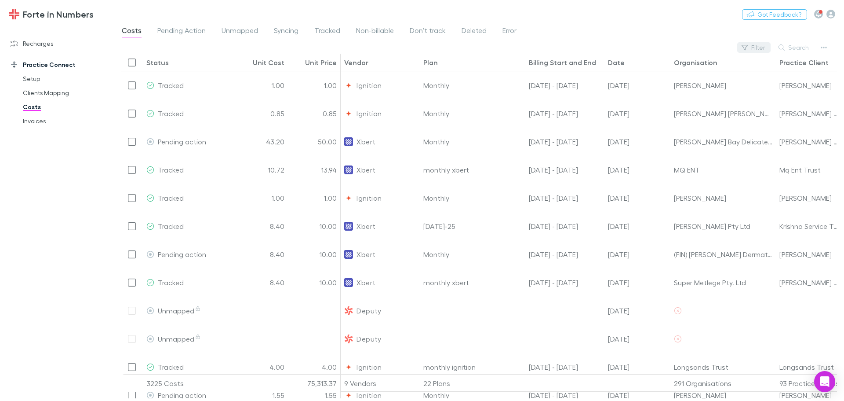
click at [752, 51] on button "Filter" at bounding box center [753, 47] width 33 height 11
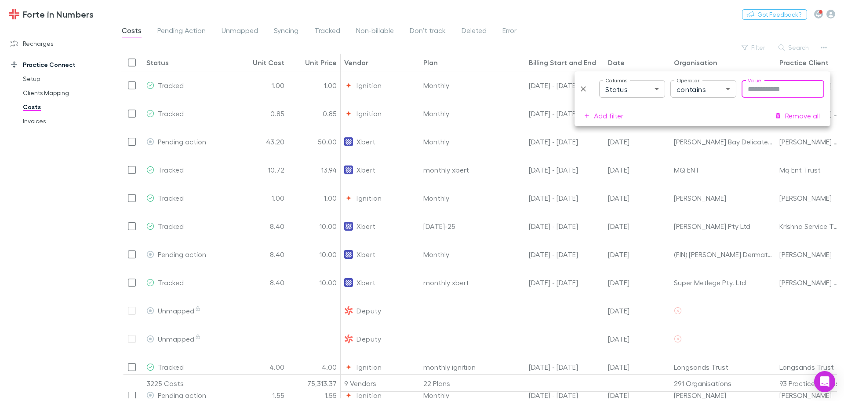
click at [648, 90] on body "Forte in Numbers Nothing Got Feedback? Recharges Setup Imports Charges Mapping …" at bounding box center [422, 200] width 844 height 401
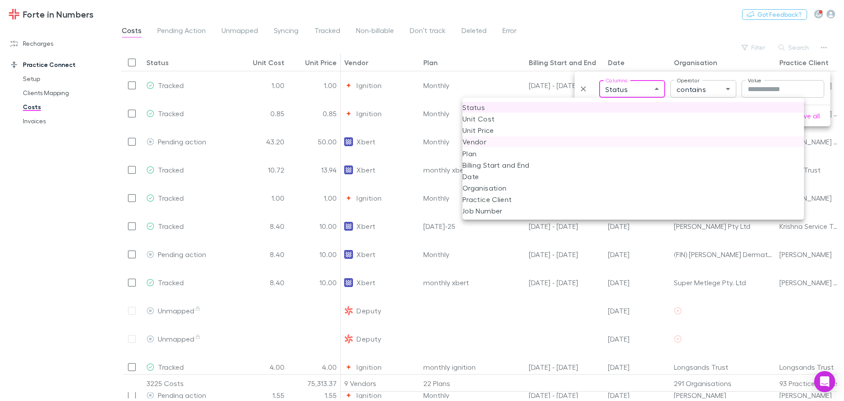
click at [496, 142] on li "Vendor" at bounding box center [634, 141] width 342 height 11
type input "**********"
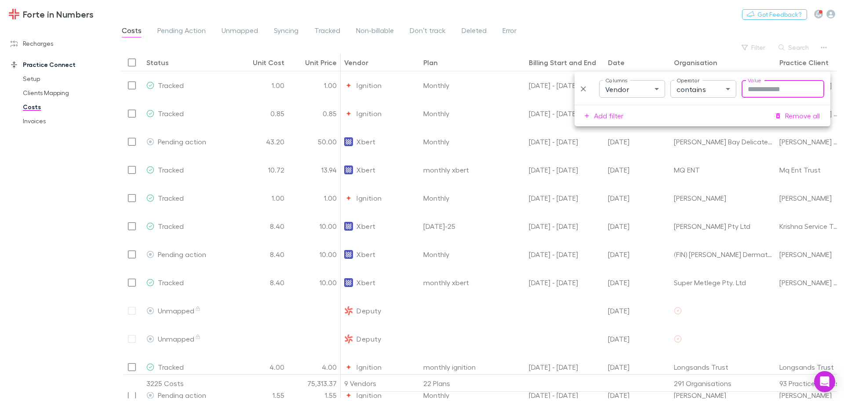
click at [760, 88] on input "Value" at bounding box center [783, 89] width 83 height 18
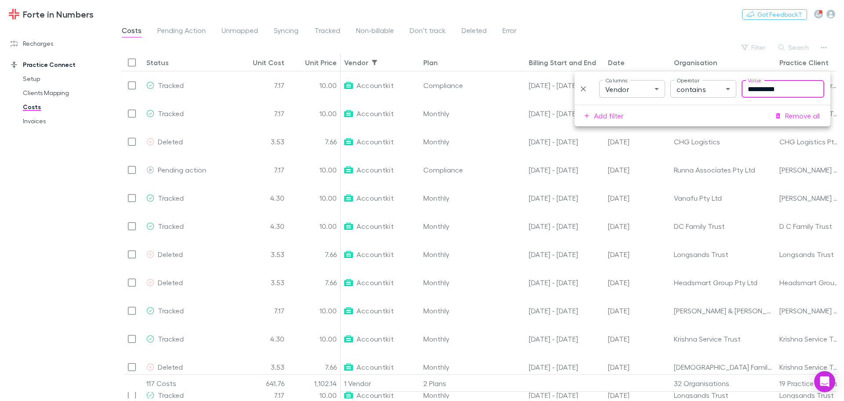
type input "**********"
click at [576, 31] on div "Costs Pending Action Unmapped Syncing Tracked Non-billable Don’t track Deleted …" at bounding box center [479, 33] width 730 height 17
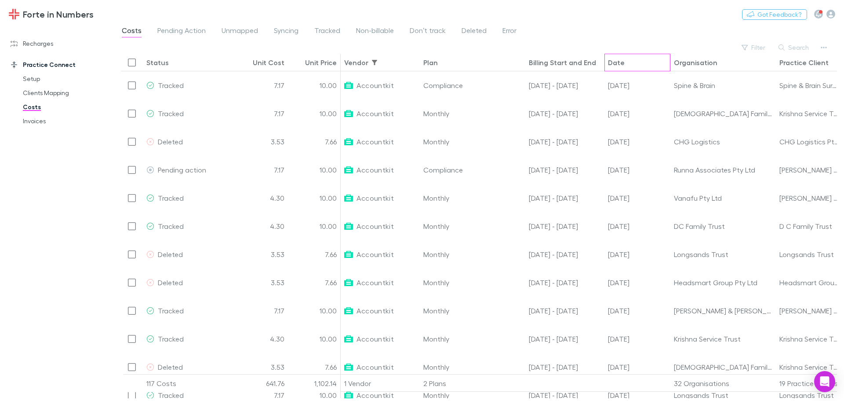
click at [620, 64] on div "Date" at bounding box center [616, 62] width 17 height 9
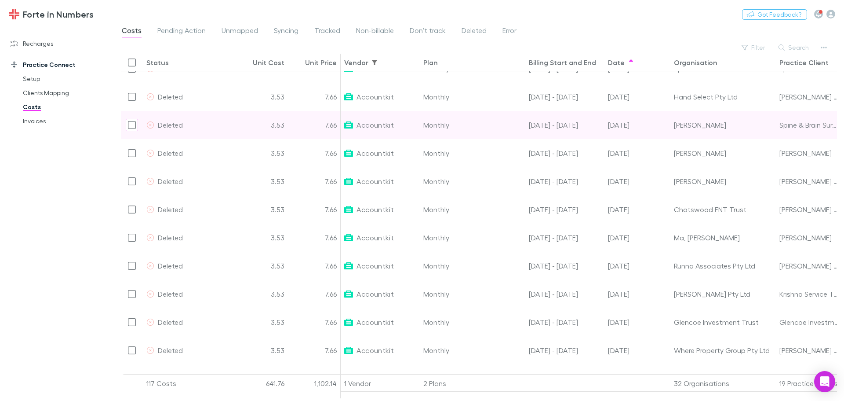
scroll to position [2363, 0]
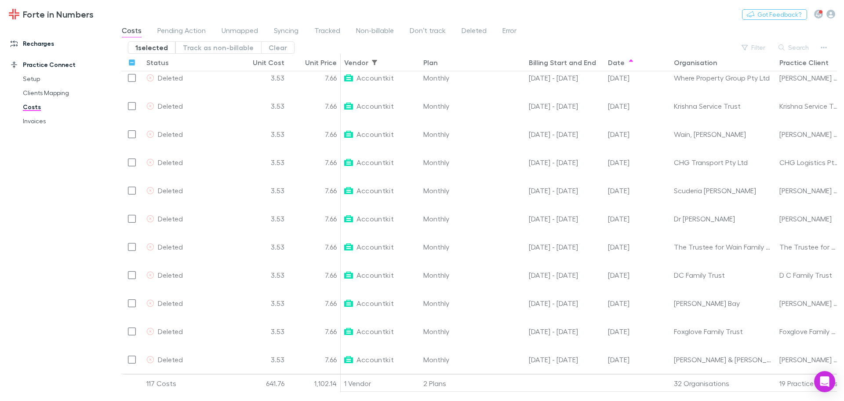
click at [41, 43] on link "Recharges" at bounding box center [60, 43] width 117 height 14
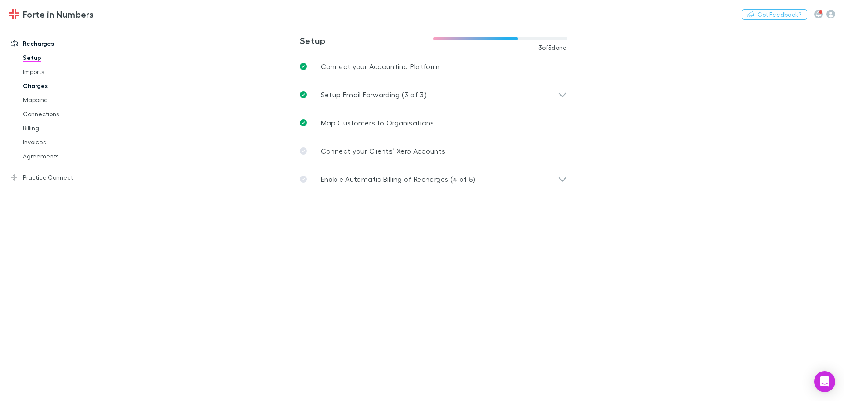
click at [42, 85] on link "Charges" at bounding box center [66, 86] width 105 height 14
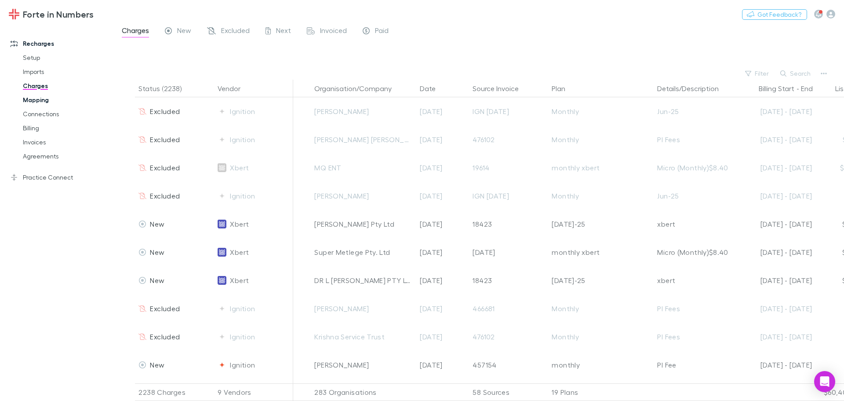
click at [30, 104] on link "Mapping" at bounding box center [66, 100] width 105 height 14
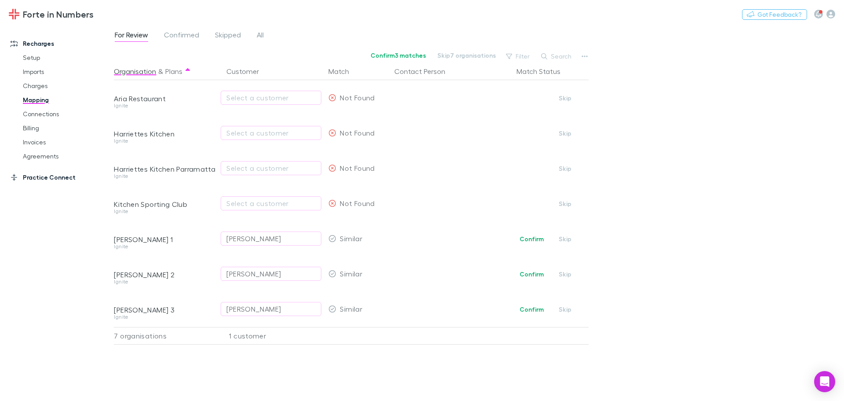
click at [33, 178] on link "Practice Connect" at bounding box center [60, 177] width 117 height 14
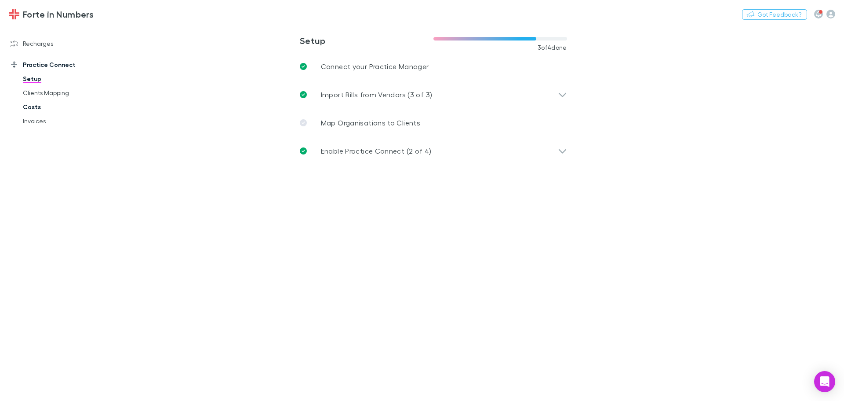
click at [29, 109] on link "Costs" at bounding box center [66, 107] width 105 height 14
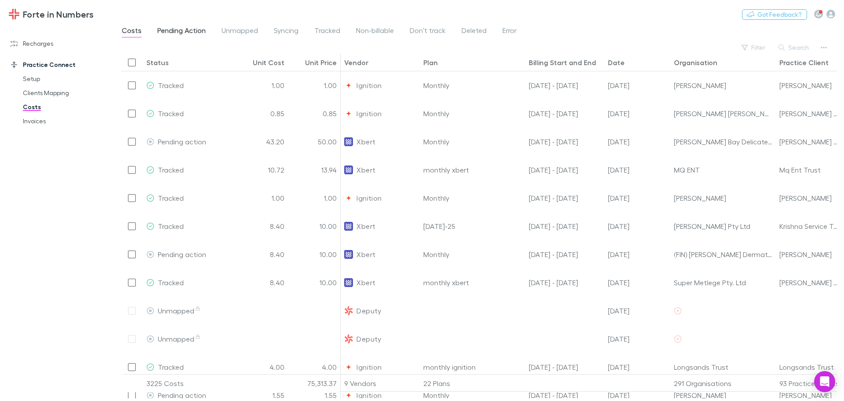
click at [174, 33] on span "Pending Action" at bounding box center [181, 31] width 48 height 11
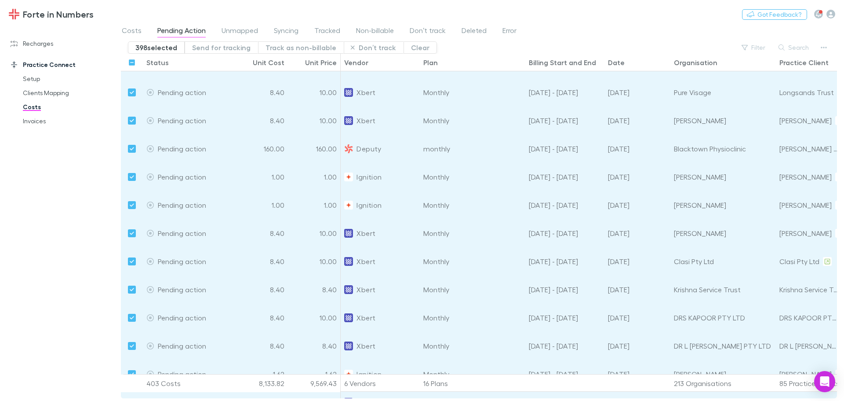
click at [612, 60] on div "Date" at bounding box center [616, 62] width 17 height 9
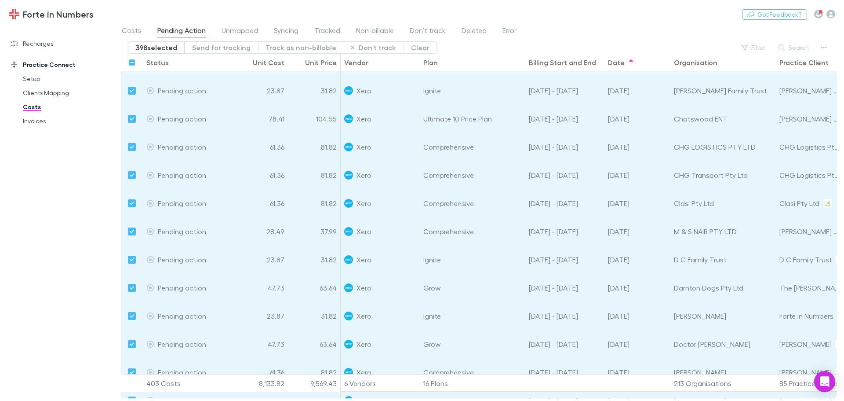
click at [840, 294] on div "398 selected Send for tracking Track as non-billable Don’t track Clear Filter S…" at bounding box center [479, 219] width 730 height 357
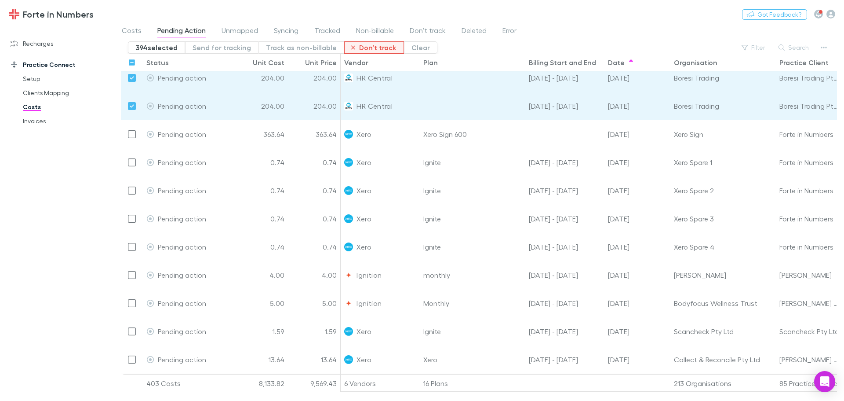
click at [367, 45] on button "Don’t track" at bounding box center [374, 47] width 60 height 12
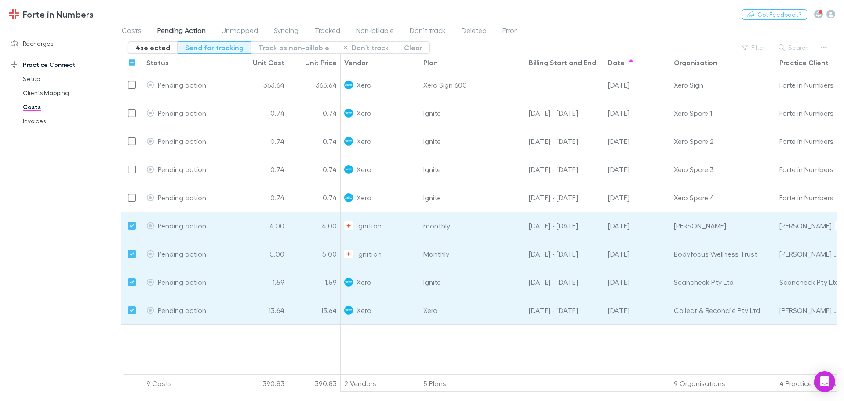
click at [222, 47] on button "Send for tracking" at bounding box center [214, 47] width 73 height 12
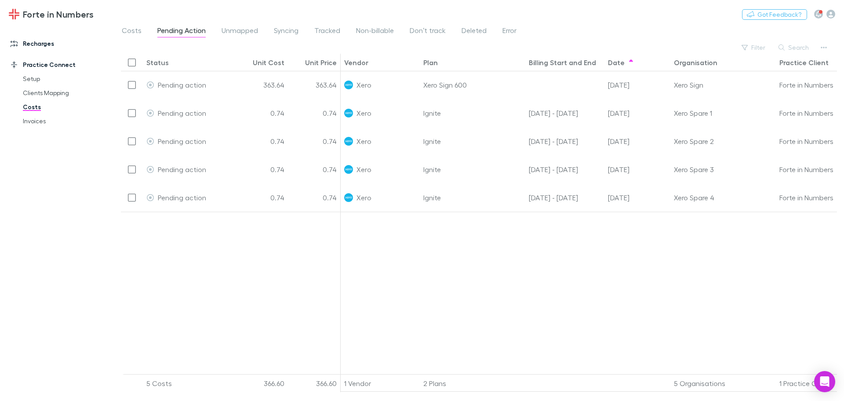
click at [44, 42] on link "Recharges" at bounding box center [60, 43] width 117 height 14
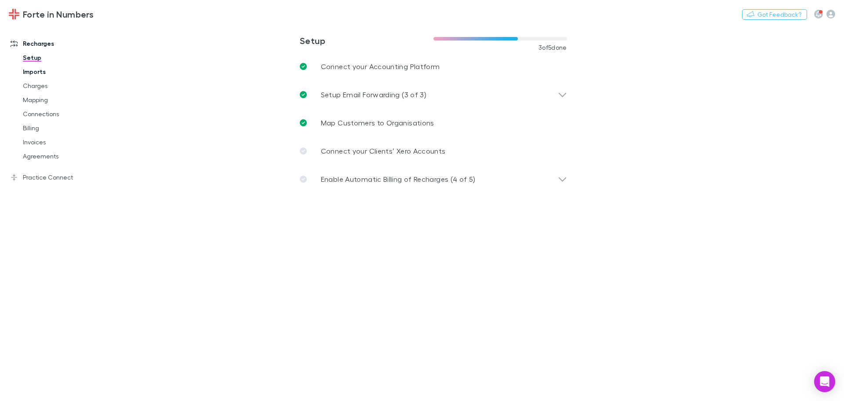
click at [28, 72] on link "Imports" at bounding box center [66, 72] width 105 height 14
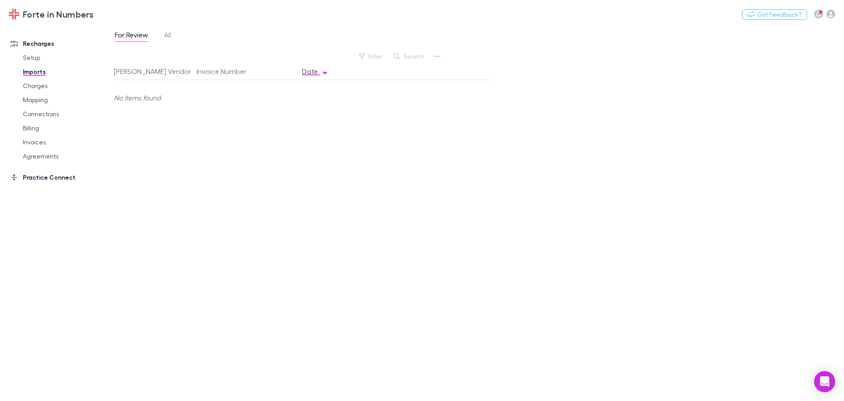
click at [39, 182] on link "Practice Connect" at bounding box center [60, 177] width 117 height 14
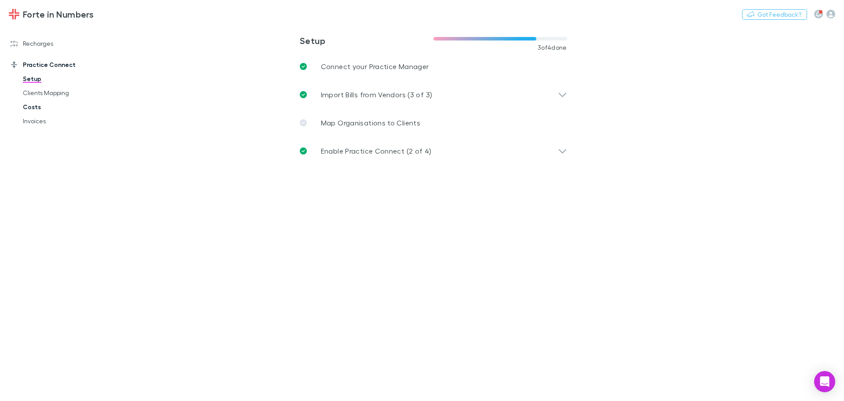
click at [29, 105] on link "Costs" at bounding box center [66, 107] width 105 height 14
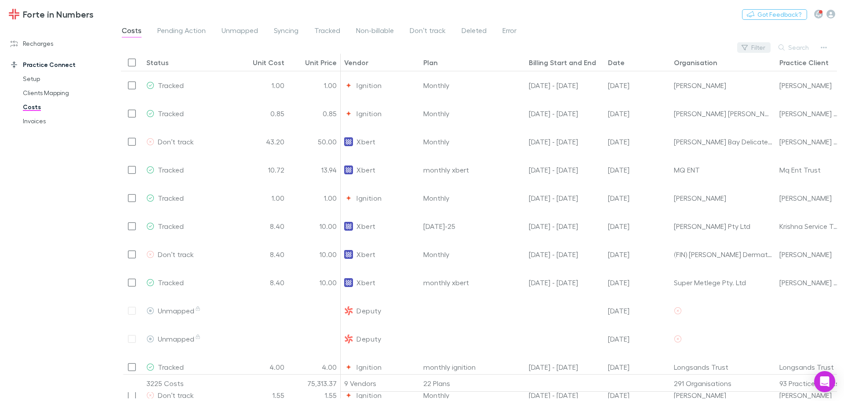
click at [761, 49] on button "Filter" at bounding box center [753, 47] width 33 height 11
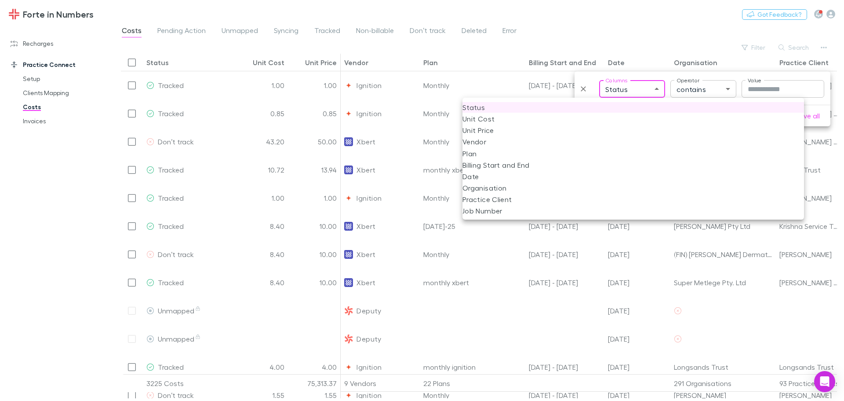
click at [623, 88] on body "Forte in Numbers Nothing Got Feedback? Recharges Setup Imports Charges Mapping …" at bounding box center [422, 200] width 844 height 401
click at [481, 139] on li "Vendor" at bounding box center [634, 141] width 342 height 11
type input "**********"
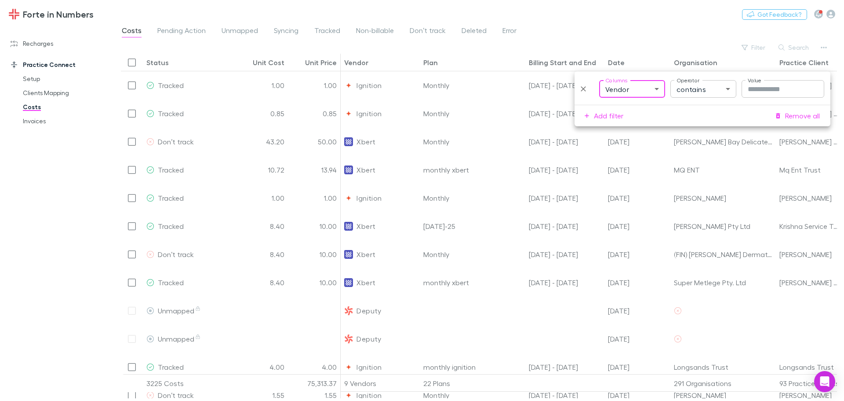
click at [781, 88] on input "Value" at bounding box center [783, 89] width 83 height 18
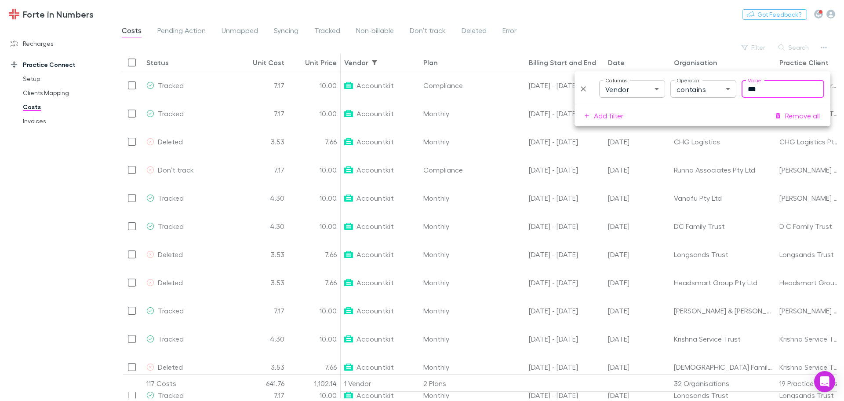
type input "***"
click at [677, 15] on div "Forte in Numbers Nothing Got Feedback?" at bounding box center [422, 14] width 844 height 28
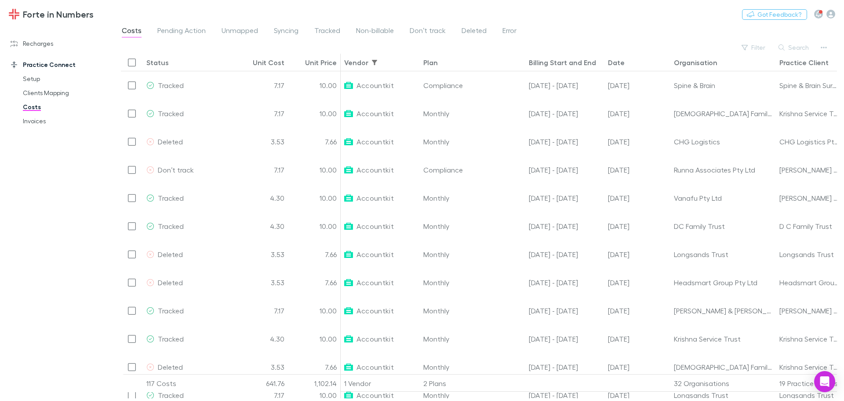
click at [618, 64] on div "Date" at bounding box center [616, 62] width 17 height 9
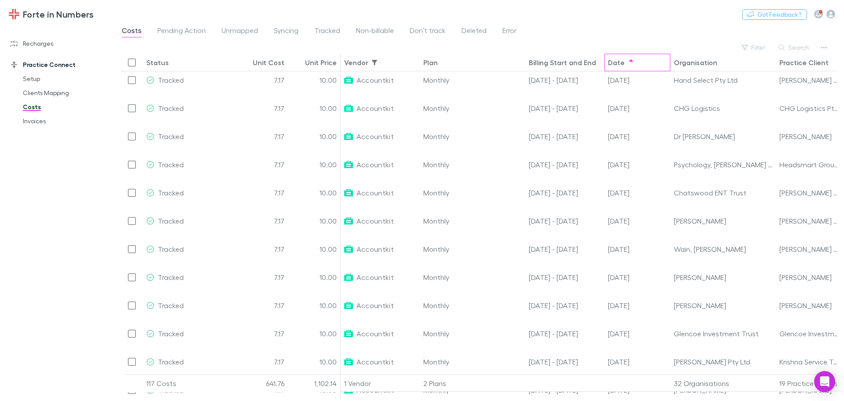
scroll to position [1121, 0]
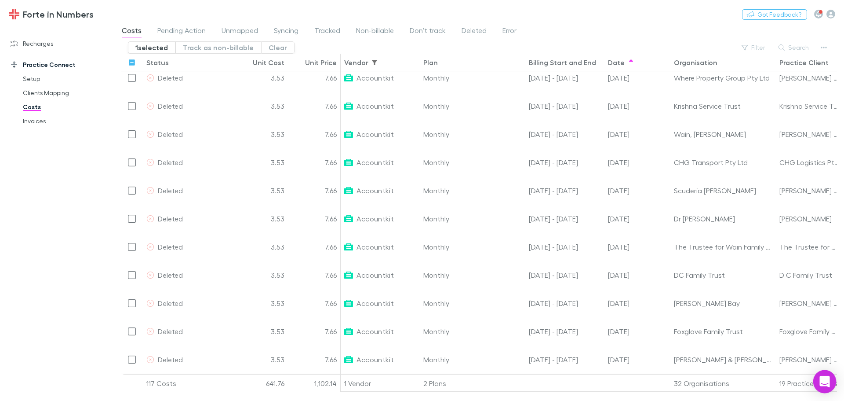
click at [829, 388] on div "Open Intercom Messenger" at bounding box center [824, 381] width 23 height 23
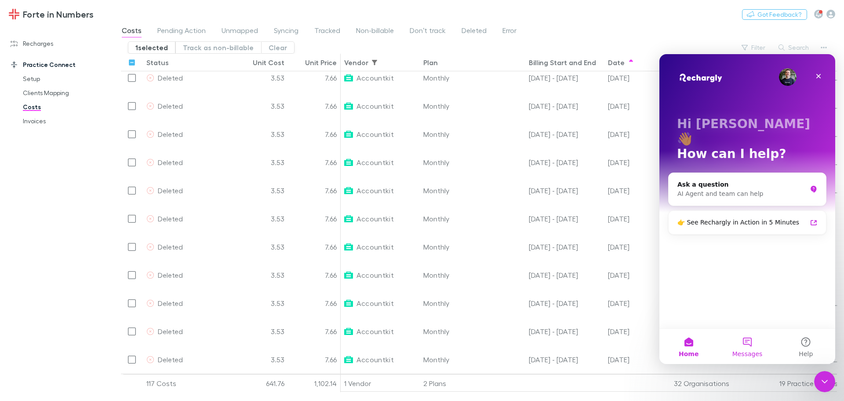
click at [742, 353] on span "Messages" at bounding box center [748, 353] width 30 height 6
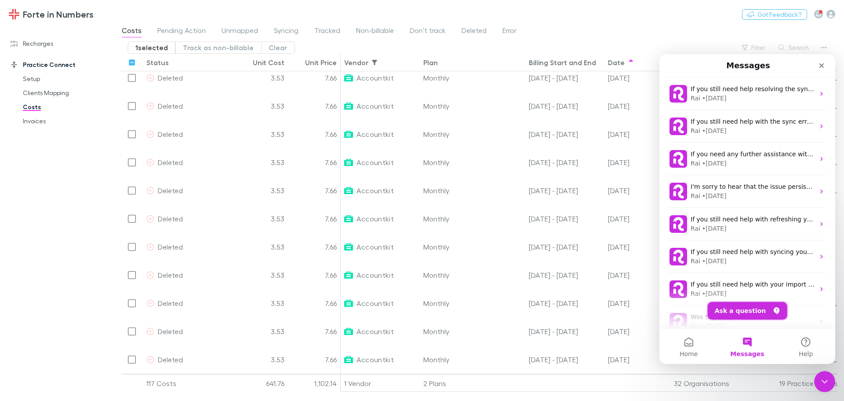
click at [747, 310] on button "Ask a question" at bounding box center [748, 311] width 80 height 18
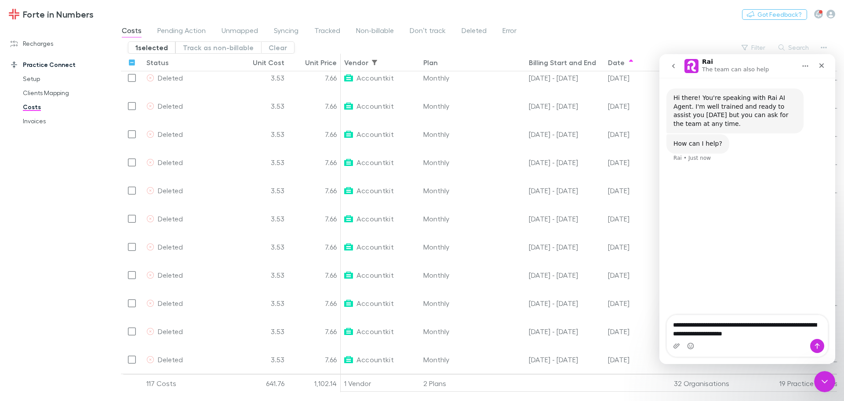
type textarea "**********"
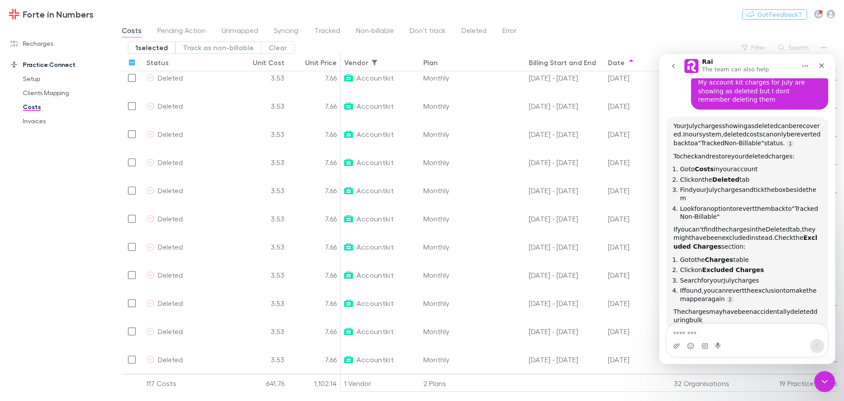
scroll to position [95, 0]
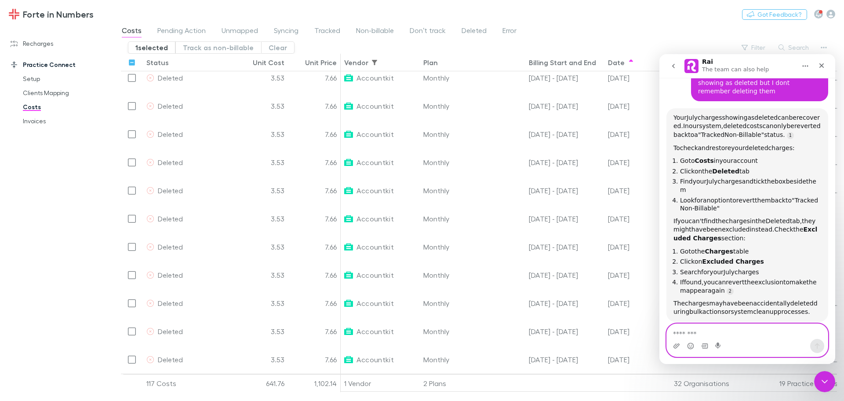
click at [750, 332] on textarea "Message…" at bounding box center [747, 331] width 161 height 15
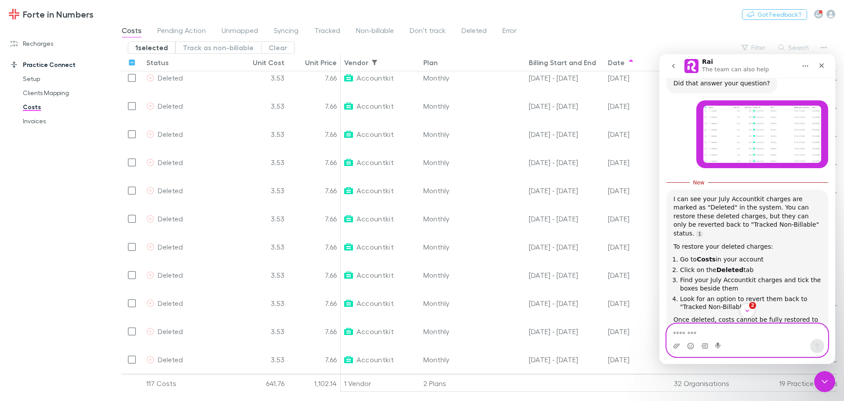
scroll to position [388, 0]
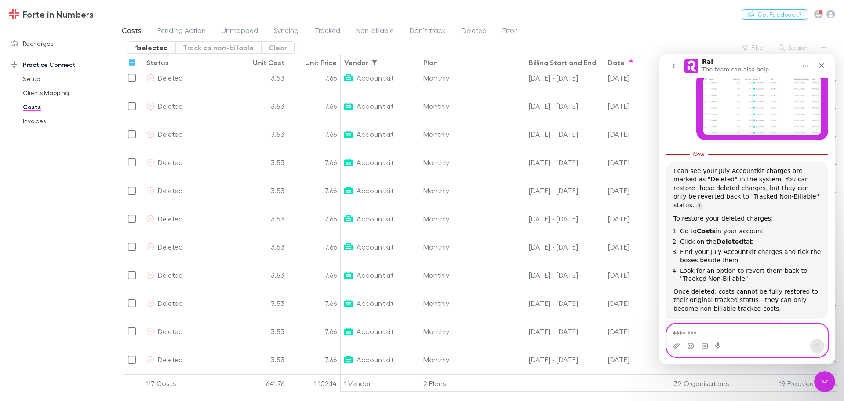
click at [734, 331] on textarea "Message…" at bounding box center [747, 331] width 161 height 15
type textarea "**********"
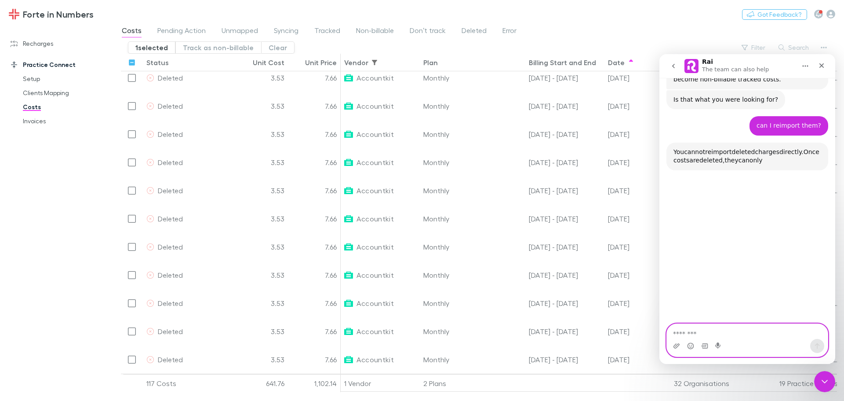
scroll to position [610, 0]
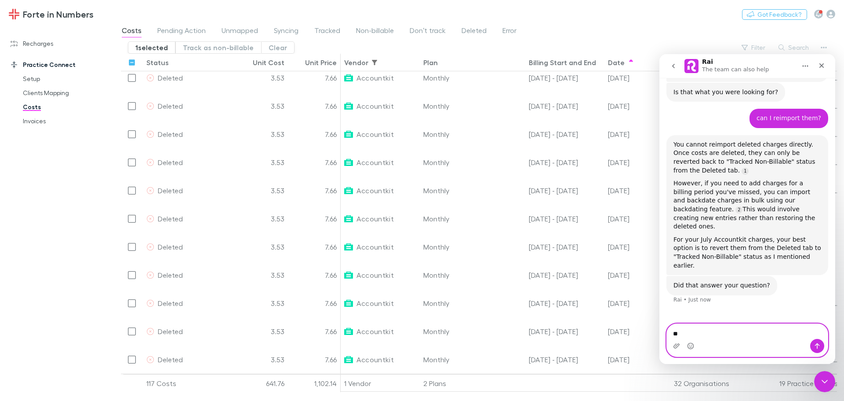
type textarea "***"
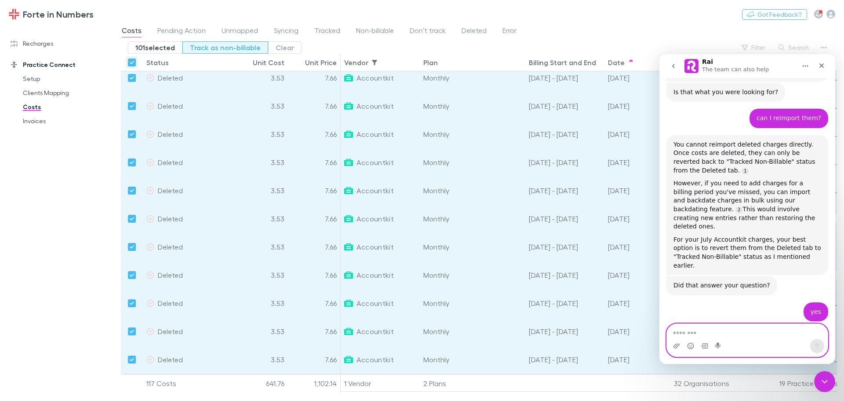
click at [217, 47] on button "Track as non-billable" at bounding box center [225, 47] width 86 height 12
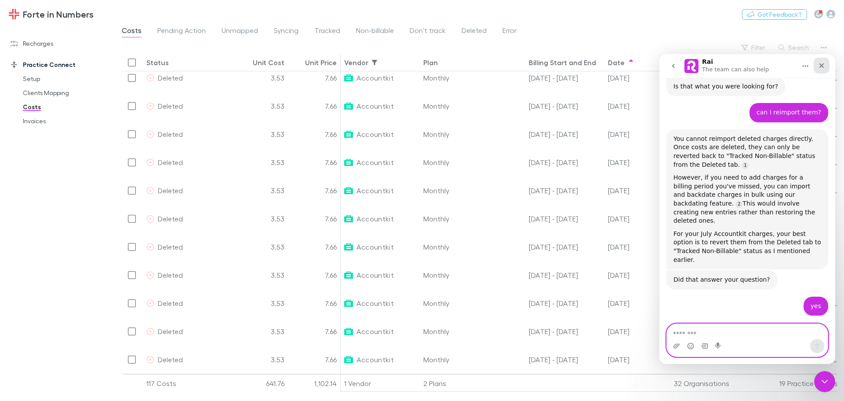
click at [821, 69] on div "Close" at bounding box center [822, 66] width 16 height 16
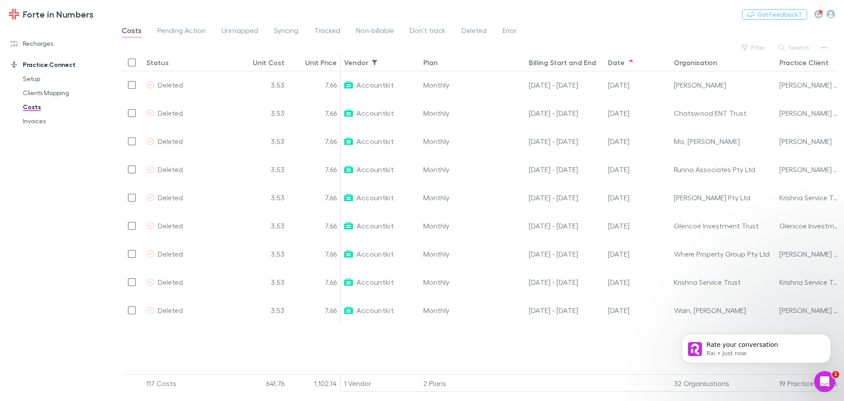
scroll to position [2048, 0]
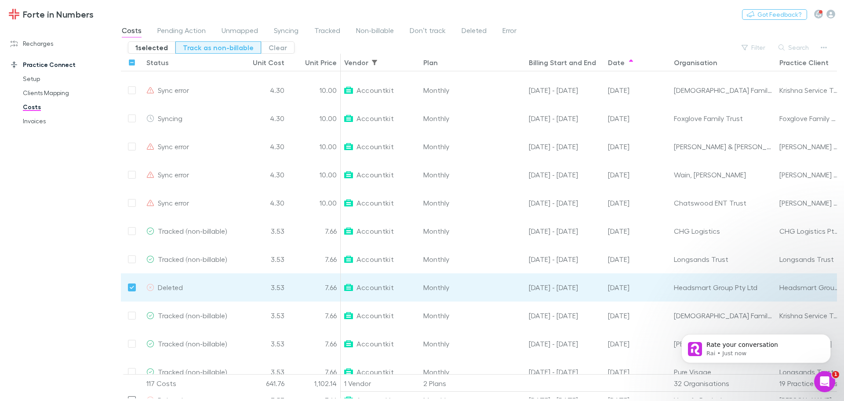
click at [205, 50] on button "Track as non-billable" at bounding box center [218, 47] width 86 height 12
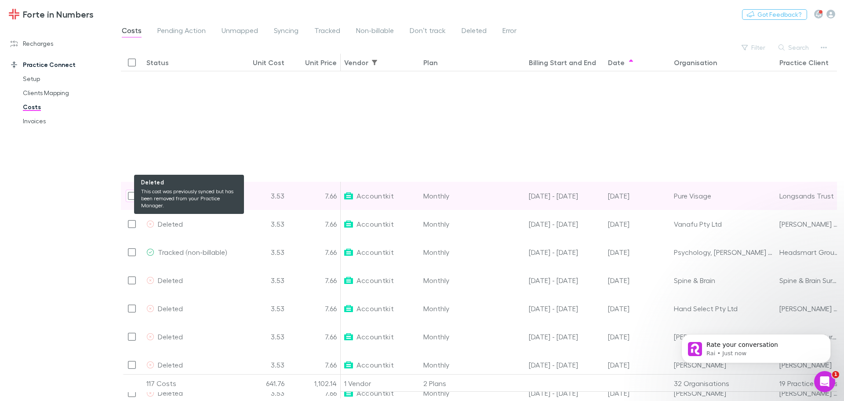
scroll to position [2319, 0]
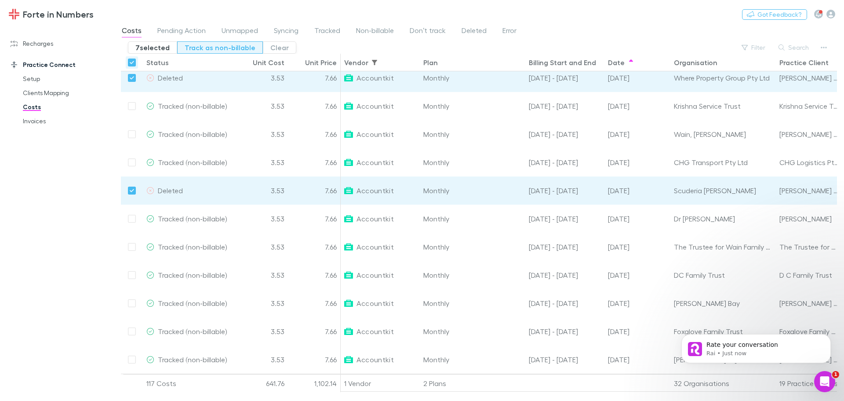
click at [213, 52] on button "Track as non-billable" at bounding box center [220, 47] width 86 height 12
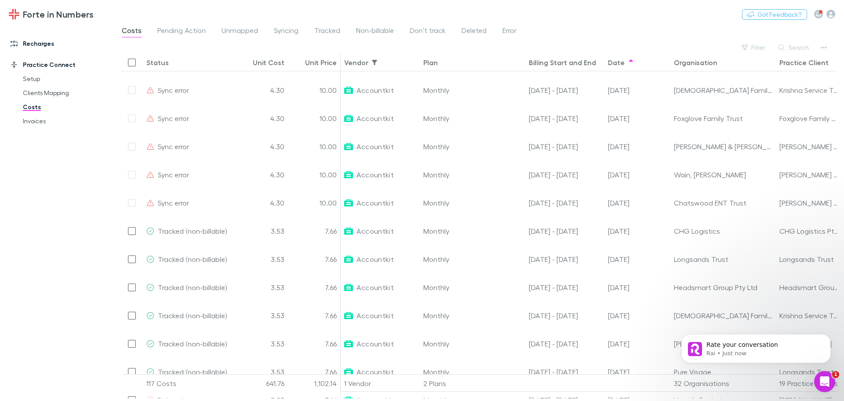
click at [48, 41] on link "Recharges" at bounding box center [60, 43] width 117 height 14
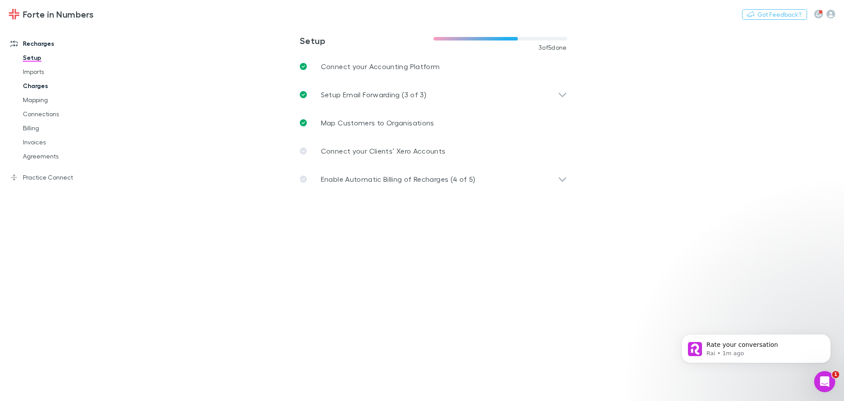
click at [39, 91] on link "Charges" at bounding box center [66, 86] width 105 height 14
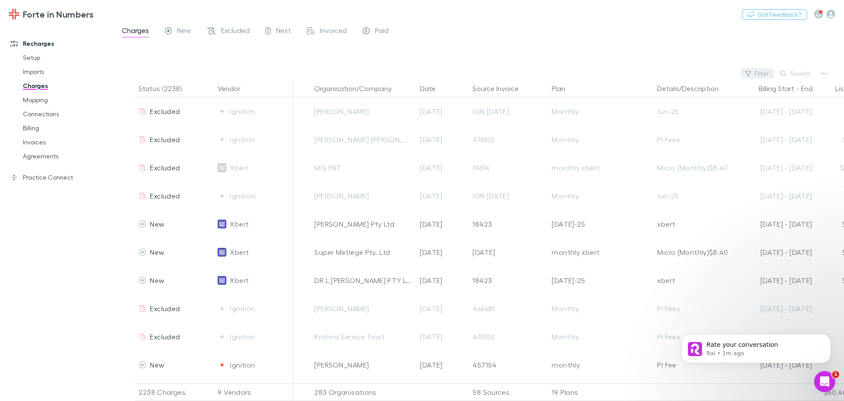
click at [764, 71] on button "Filter" at bounding box center [757, 73] width 33 height 11
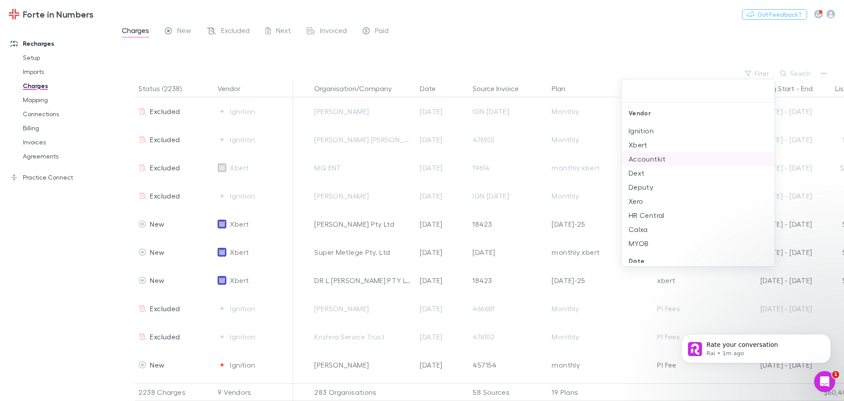
click at [648, 155] on li "Accountkit" at bounding box center [698, 159] width 153 height 14
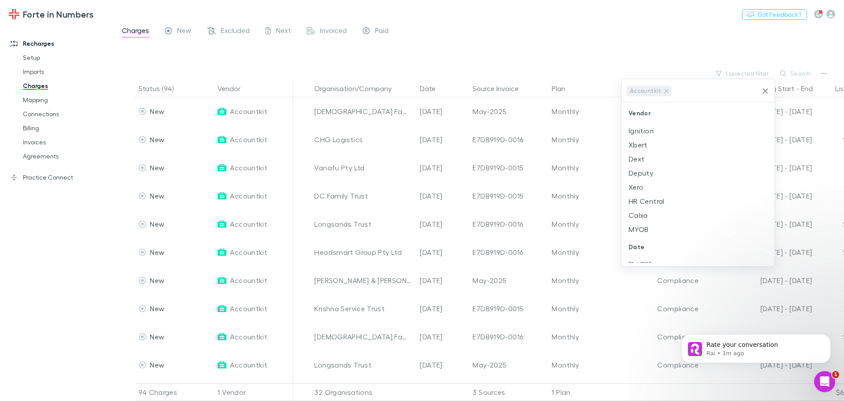
click at [645, 43] on div at bounding box center [422, 200] width 844 height 401
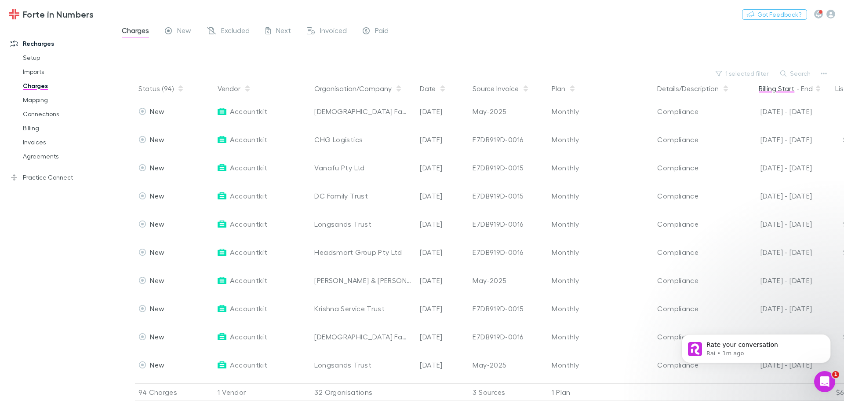
click at [786, 89] on button "Billing Start" at bounding box center [777, 89] width 36 height 18
drag, startPoint x: 43, startPoint y: 173, endPoint x: 46, endPoint y: 185, distance: 12.2
click at [43, 173] on link "Practice Connect" at bounding box center [60, 177] width 117 height 14
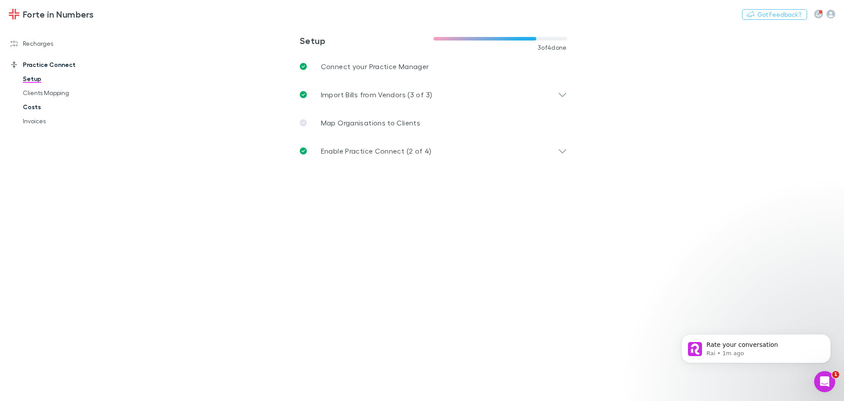
click at [37, 106] on link "Costs" at bounding box center [66, 107] width 105 height 14
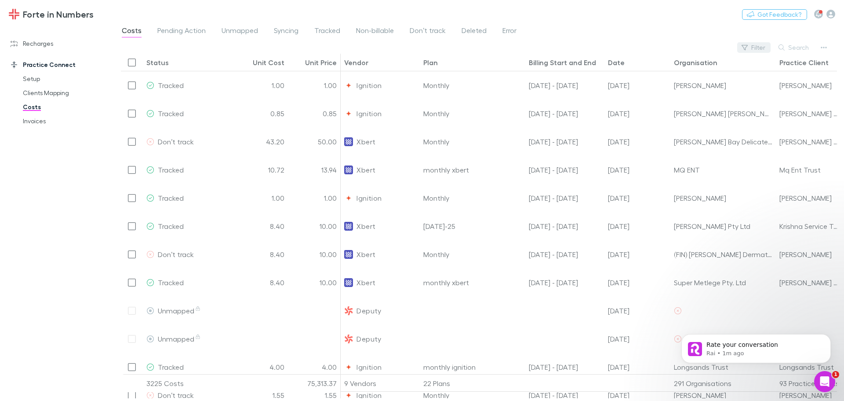
click at [754, 51] on button "Filter" at bounding box center [753, 47] width 33 height 11
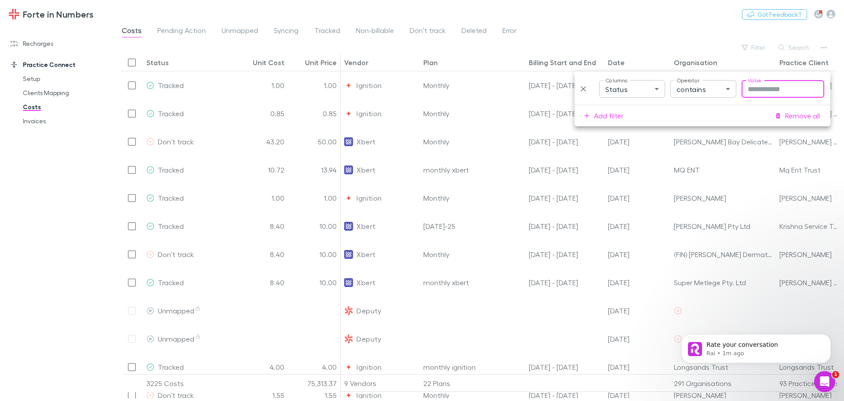
click at [644, 90] on body "Forte in Numbers Nothing Got Feedback? Recharges Setup Imports Charges Mapping …" at bounding box center [422, 200] width 844 height 401
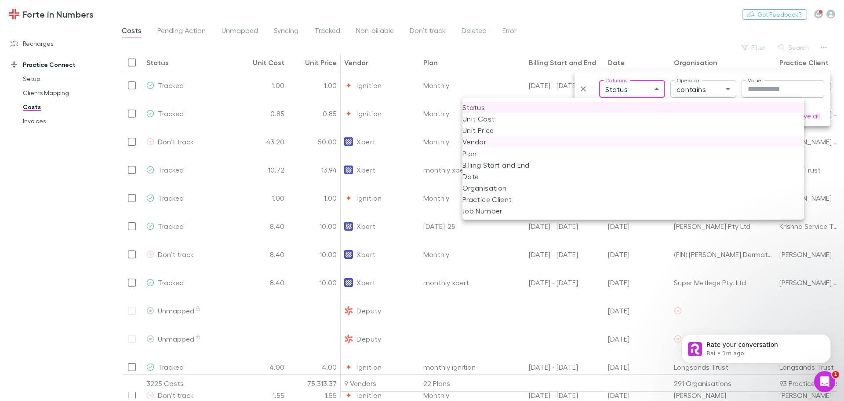
click at [471, 143] on li "Vendor" at bounding box center [634, 141] width 342 height 11
type input "**********"
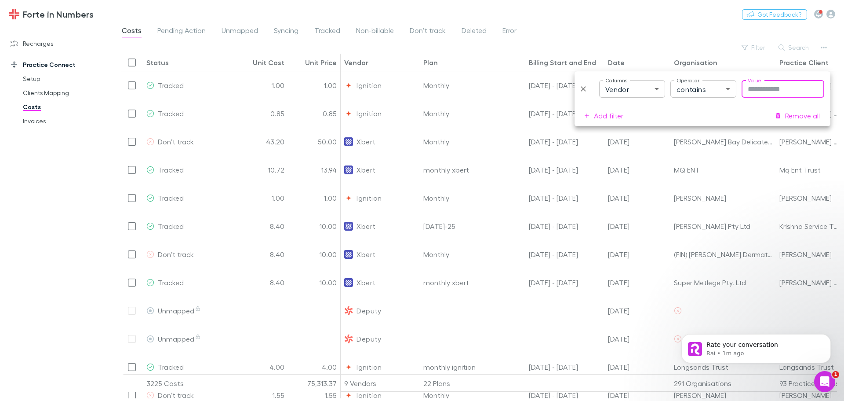
click at [767, 89] on input "Value" at bounding box center [783, 89] width 83 height 18
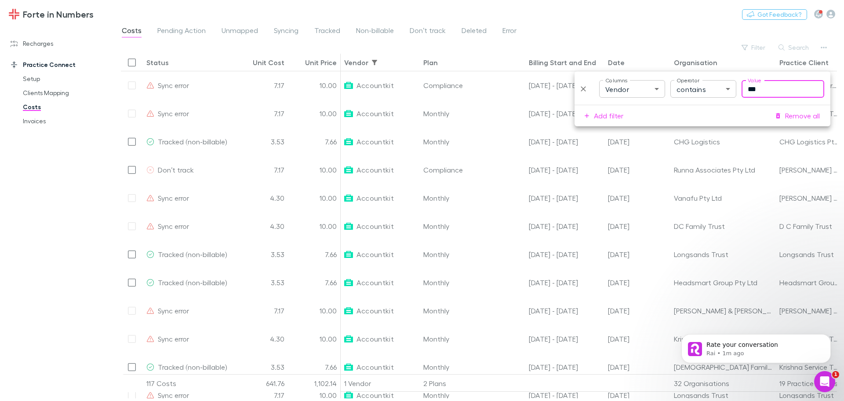
type input "***"
click at [667, 25] on div "Forte in Numbers Nothing Got Feedback?" at bounding box center [422, 14] width 844 height 28
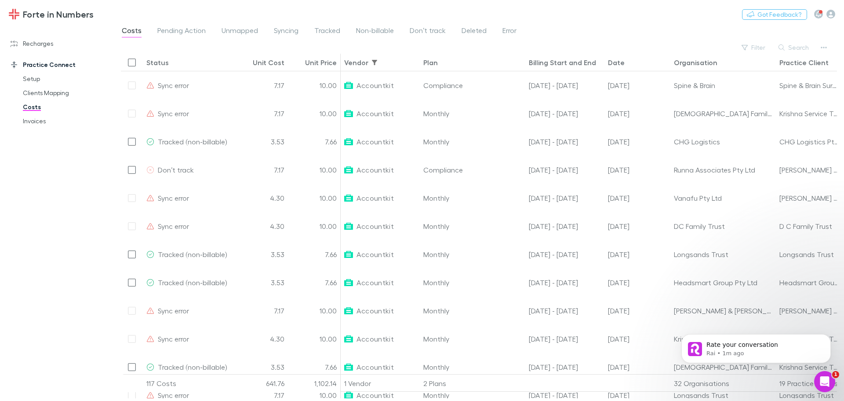
click at [621, 63] on div "Date" at bounding box center [616, 62] width 17 height 9
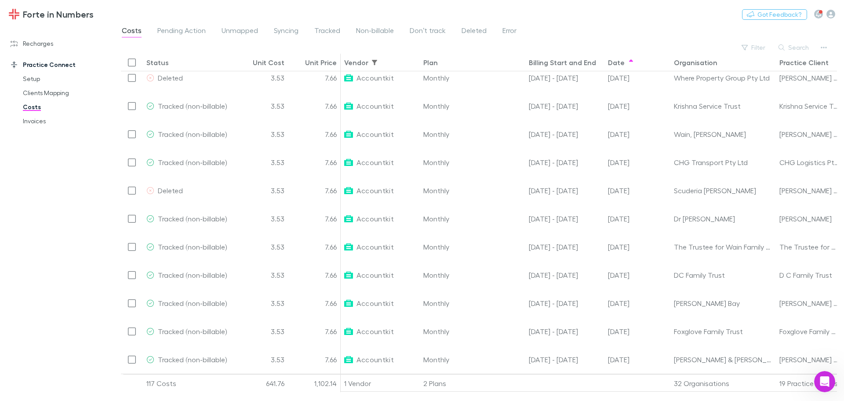
scroll to position [976, 0]
click at [809, 48] on button "Search" at bounding box center [794, 47] width 40 height 11
paste input "**********"
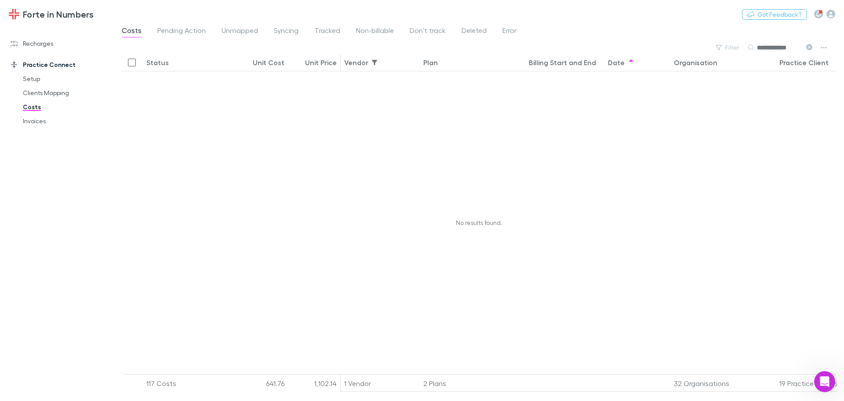
scroll to position [0, 0]
type input "**********"
click at [39, 43] on link "Recharges" at bounding box center [60, 43] width 117 height 14
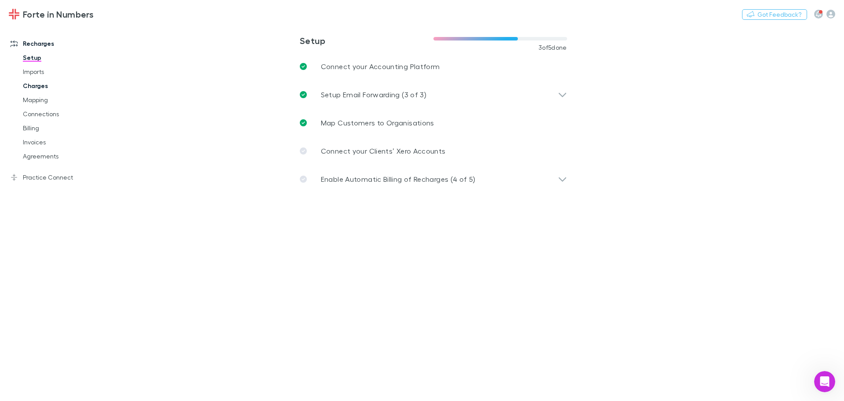
click at [36, 87] on link "Charges" at bounding box center [66, 86] width 105 height 14
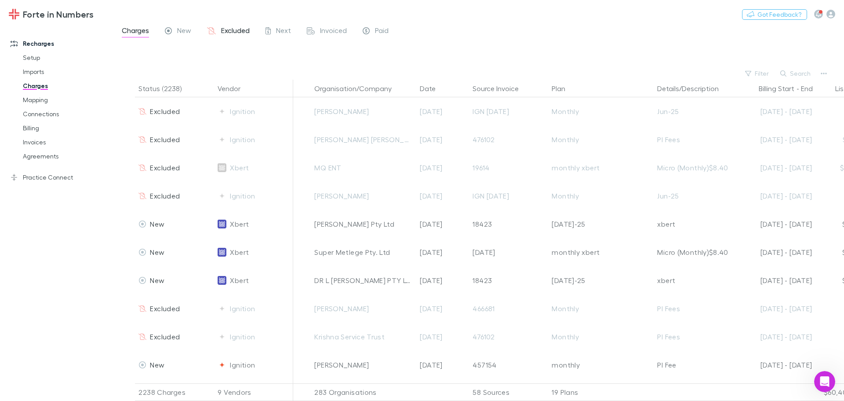
click at [229, 35] on span "Excluded" at bounding box center [235, 31] width 29 height 11
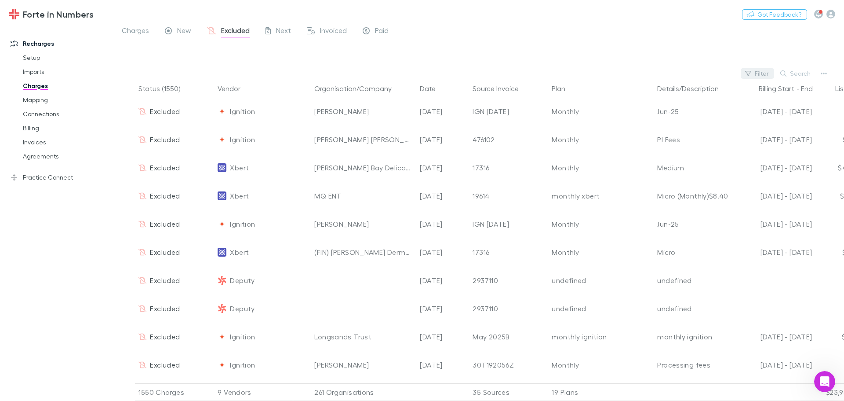
click at [760, 74] on button "Filter" at bounding box center [757, 73] width 33 height 11
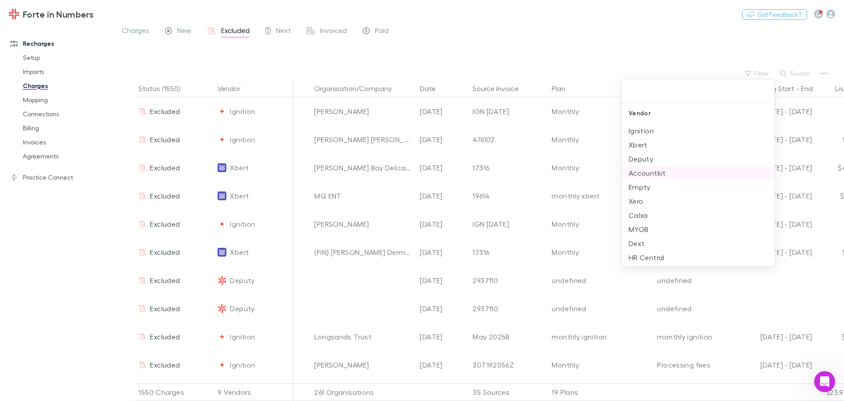
click at [645, 172] on li "Accountkit" at bounding box center [698, 173] width 153 height 14
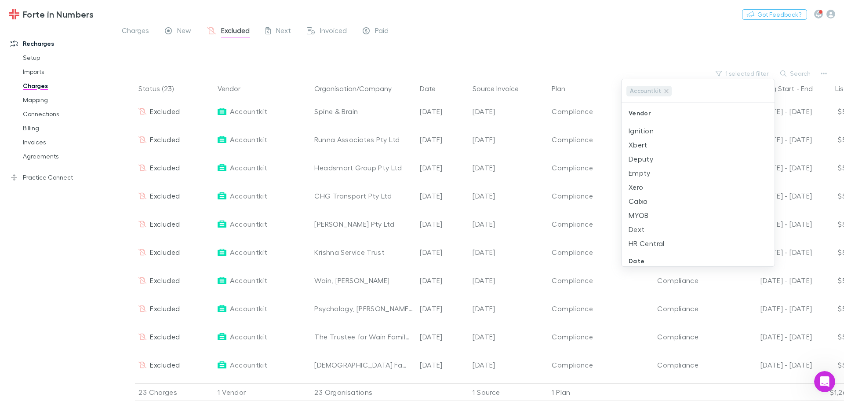
click at [626, 23] on div at bounding box center [422, 200] width 844 height 401
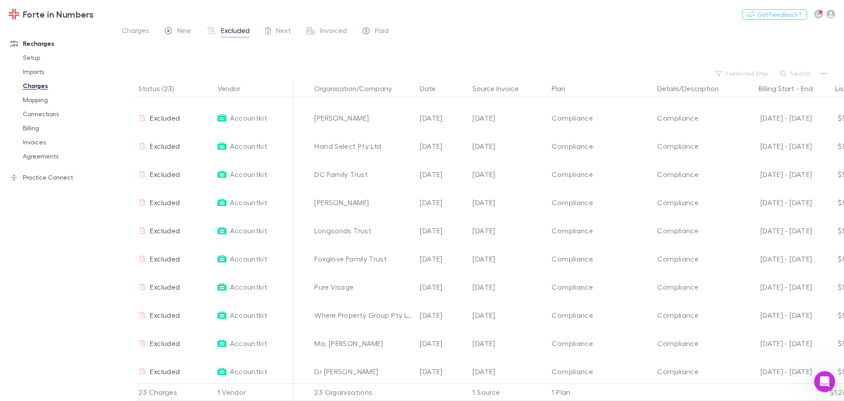
scroll to position [371, 0]
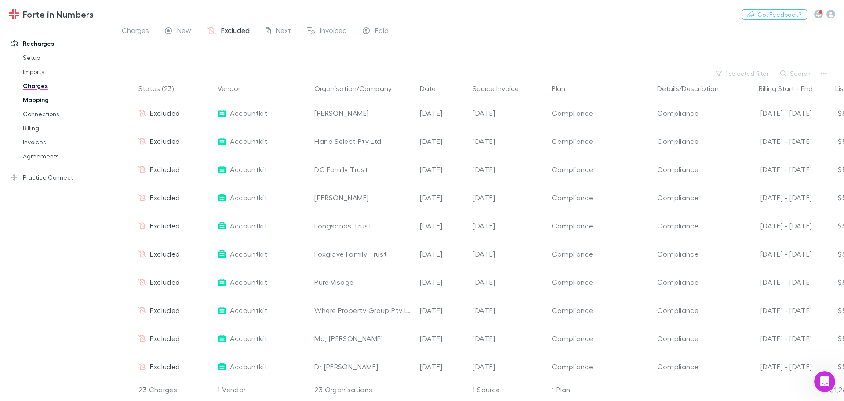
click at [40, 104] on link "Mapping" at bounding box center [66, 100] width 105 height 14
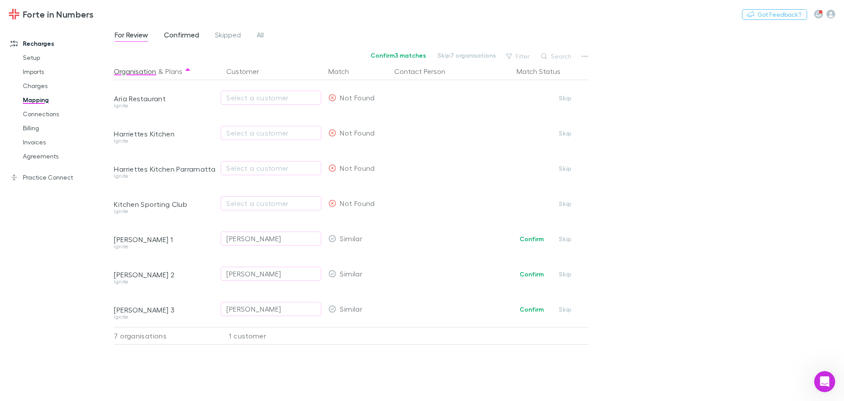
click at [176, 33] on span "Confirmed" at bounding box center [181, 35] width 35 height 11
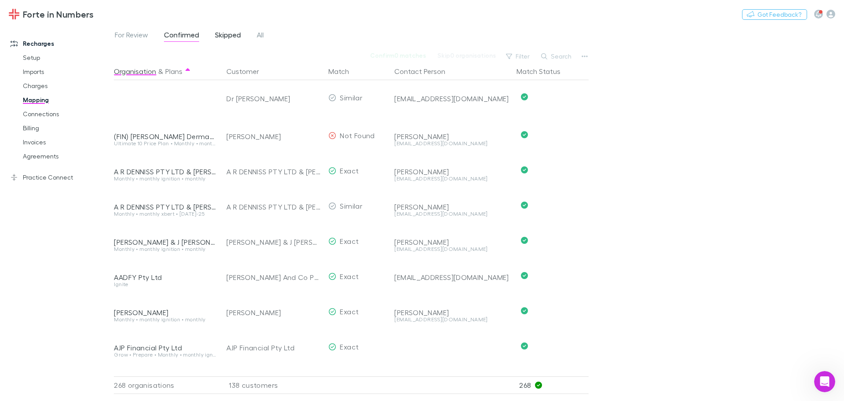
click at [238, 32] on span "Skipped" at bounding box center [228, 35] width 26 height 11
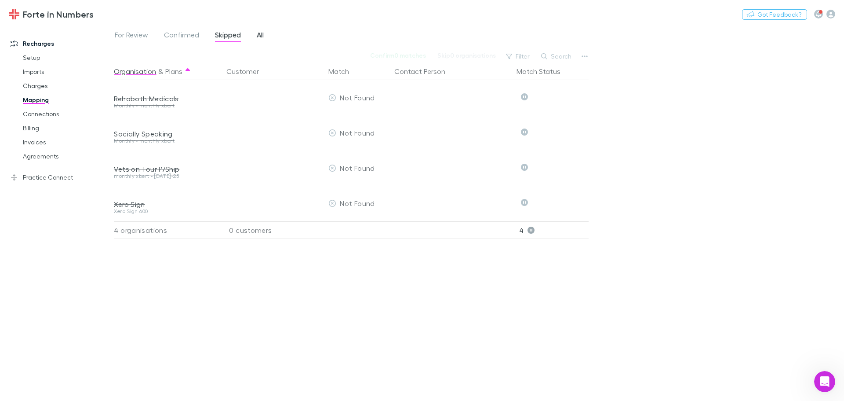
click at [257, 34] on span "All" at bounding box center [260, 35] width 7 height 11
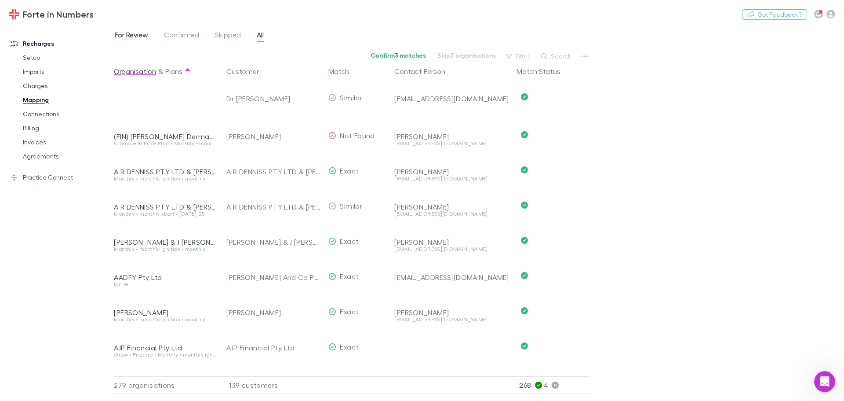
click at [128, 37] on span "For Review" at bounding box center [131, 35] width 33 height 11
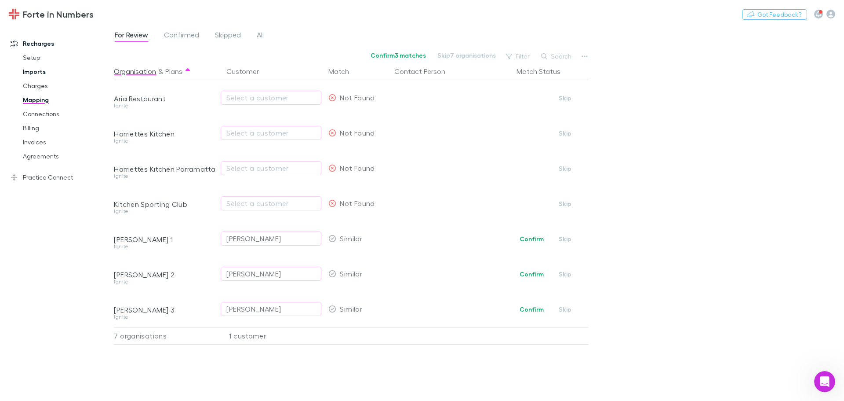
click at [41, 69] on link "Imports" at bounding box center [66, 72] width 105 height 14
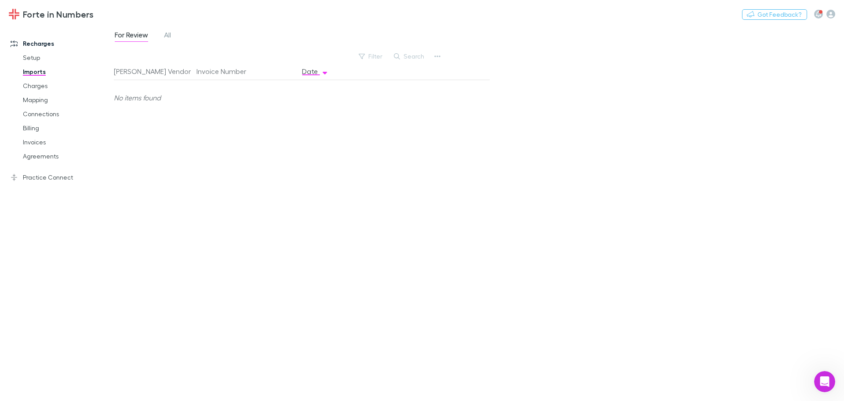
click at [175, 35] on div "For Review All" at bounding box center [146, 36] width 65 height 14
click at [169, 34] on span "All" at bounding box center [167, 35] width 7 height 11
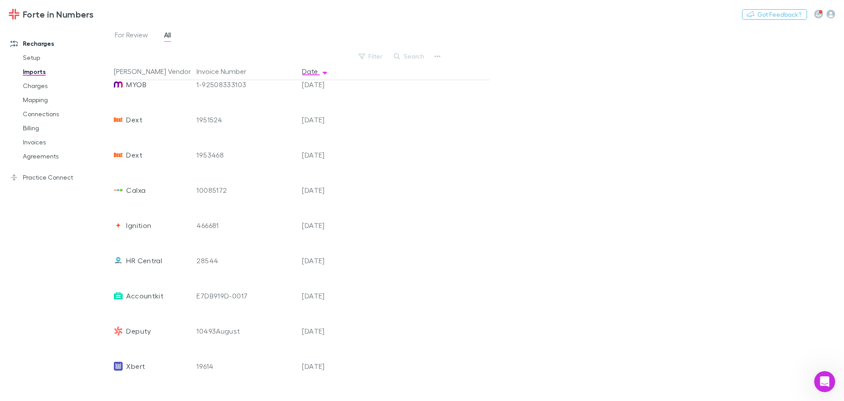
scroll to position [352, 0]
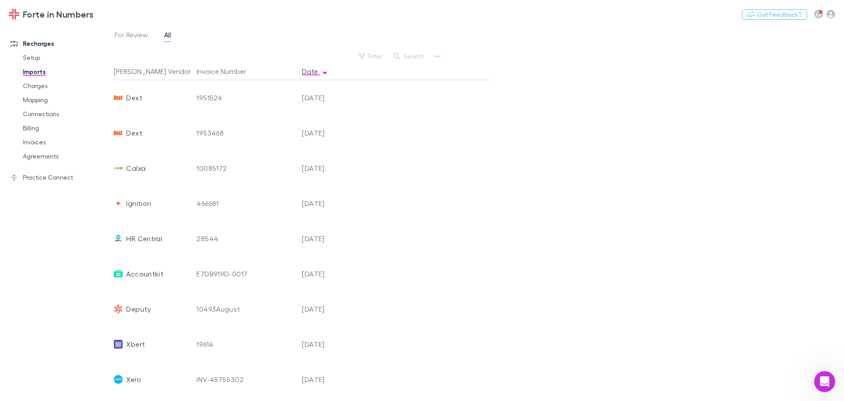
click at [220, 273] on div "E7DB919D-0017" at bounding box center [246, 273] width 98 height 35
click at [126, 271] on div "Accountkit" at bounding box center [152, 273] width 76 height 35
click at [316, 274] on div "[DATE]" at bounding box center [325, 273] width 53 height 35
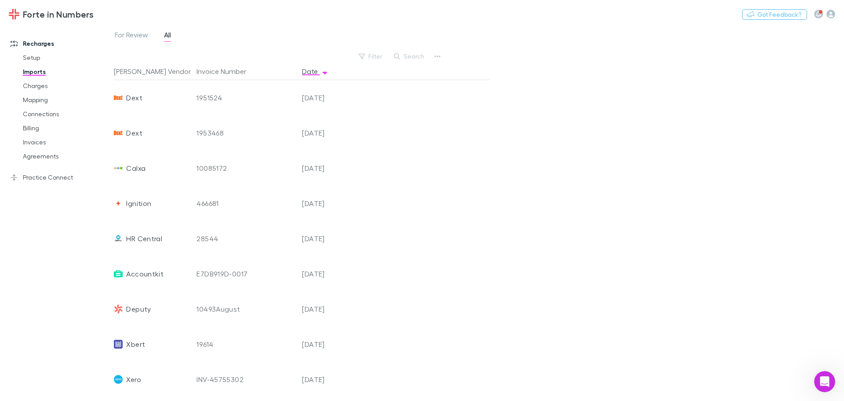
click at [316, 274] on div "[DATE]" at bounding box center [325, 273] width 53 height 35
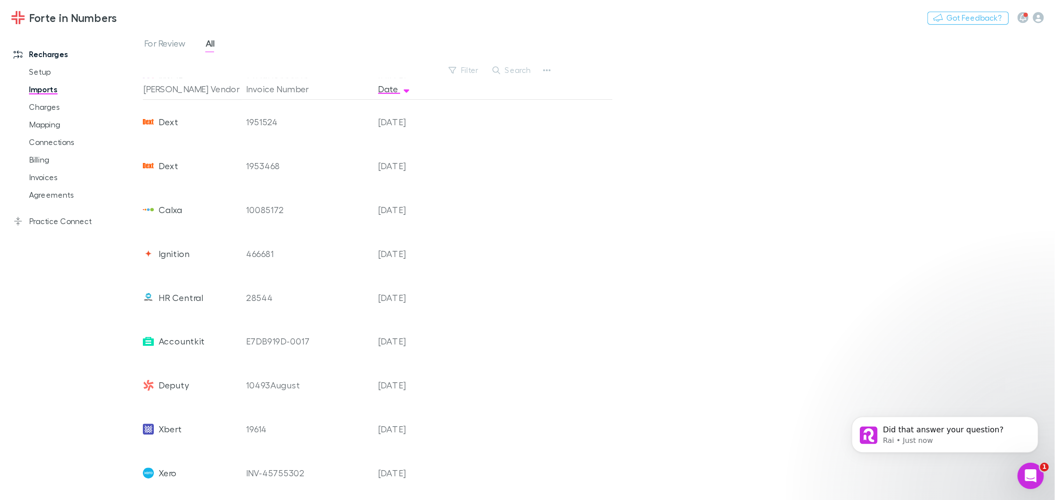
scroll to position [0, 0]
click at [534, 197] on div "For Review All Filter Search [PERSON_NAME] Vendor Invoice Number Date Dext 1985…" at bounding box center [479, 213] width 730 height 376
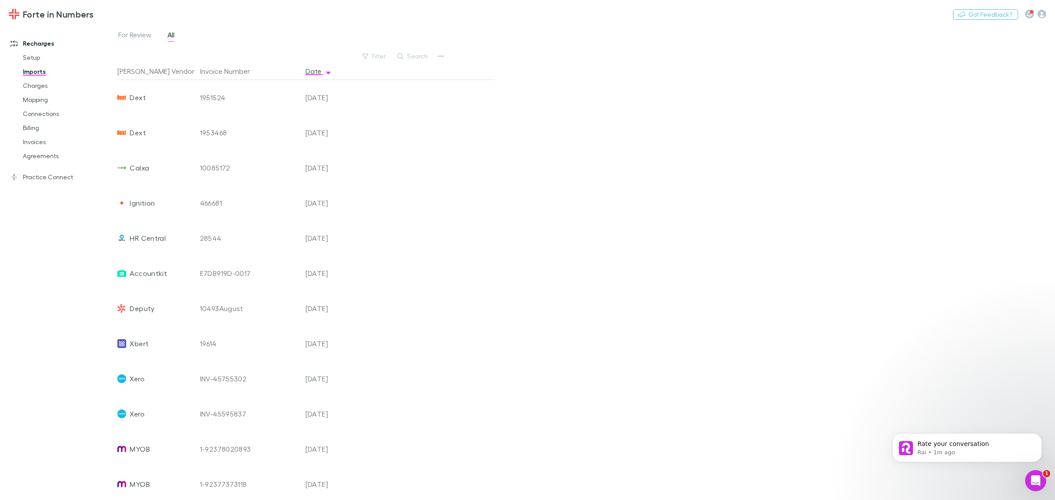
scroll to position [976, 0]
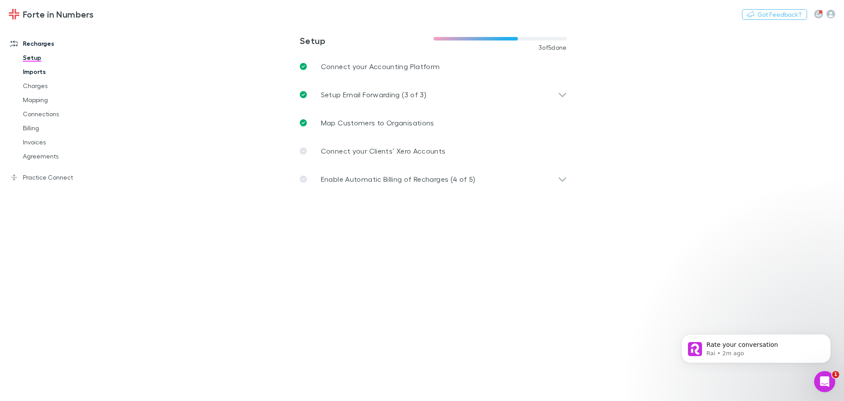
click at [34, 67] on link "Imports" at bounding box center [66, 72] width 105 height 14
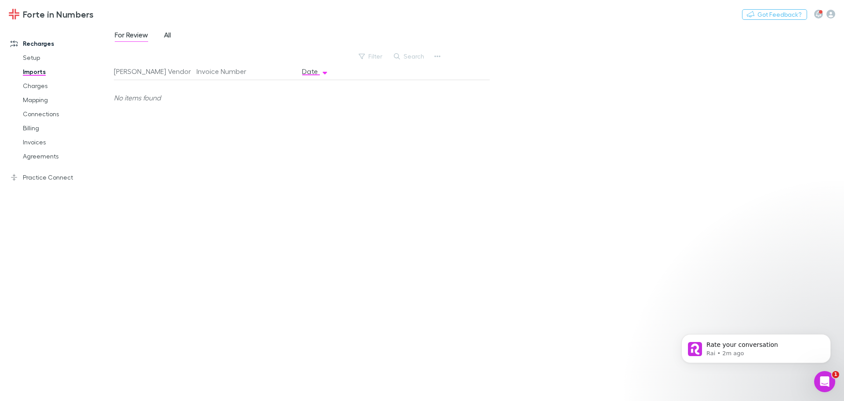
click at [168, 33] on span "All" at bounding box center [167, 35] width 7 height 11
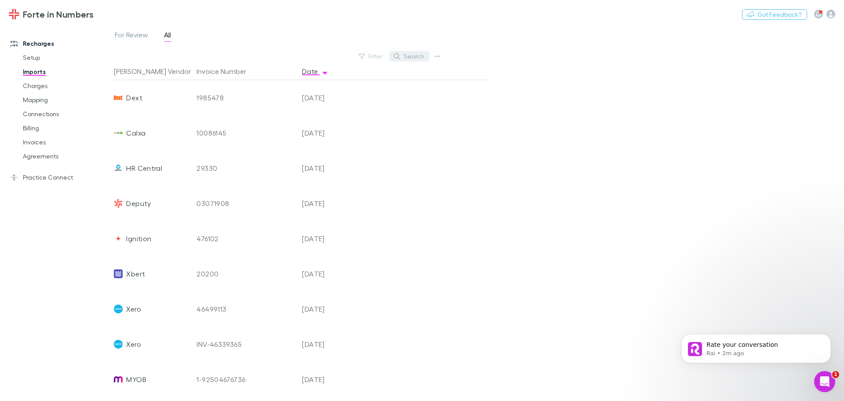
click at [412, 55] on button "Search" at bounding box center [410, 56] width 40 height 11
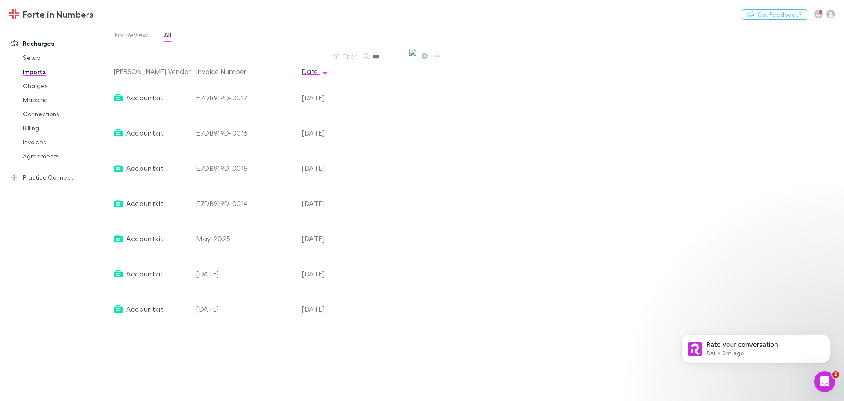
type input "***"
click at [147, 97] on span "Accountkit" at bounding box center [144, 97] width 37 height 35
click at [733, 346] on span "Rate your conversation" at bounding box center [743, 344] width 72 height 7
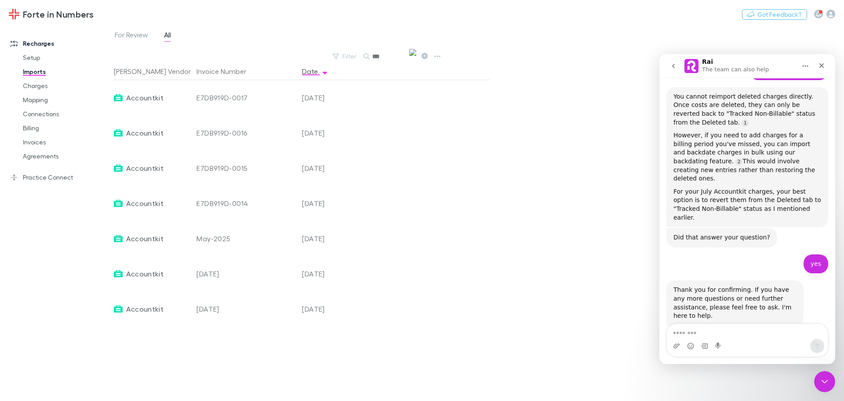
scroll to position [695, 0]
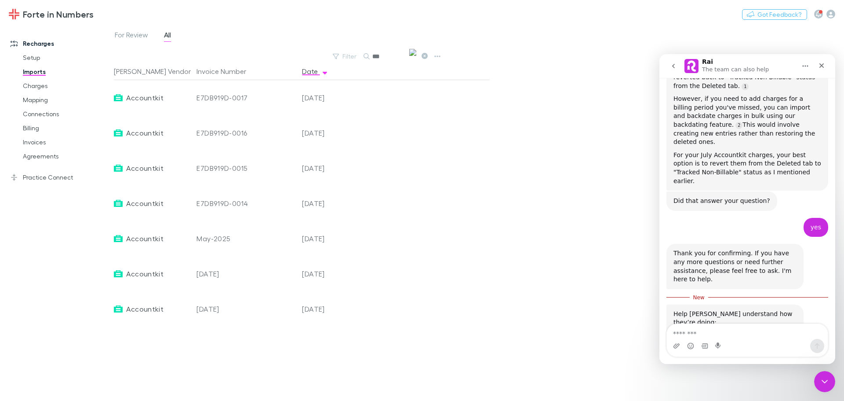
click at [722, 332] on textarea "Message…" at bounding box center [747, 331] width 161 height 15
click at [745, 357] on span "Great" at bounding box center [749, 365] width 16 height 16
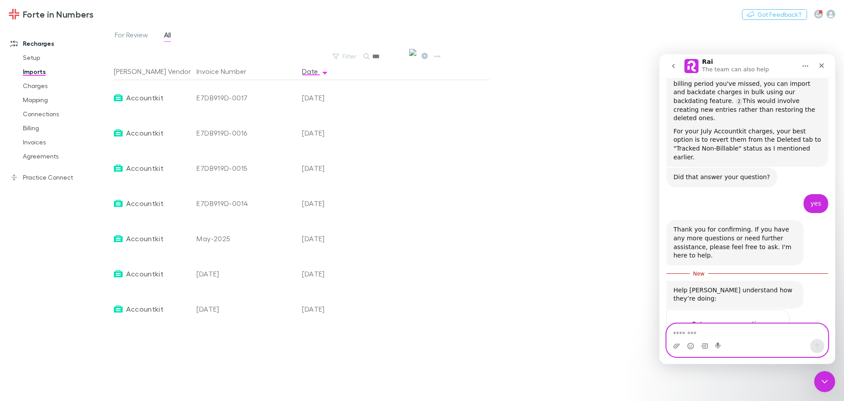
click at [696, 330] on textarea "Message…" at bounding box center [747, 331] width 161 height 15
type textarea "*"
type textarea "**********"
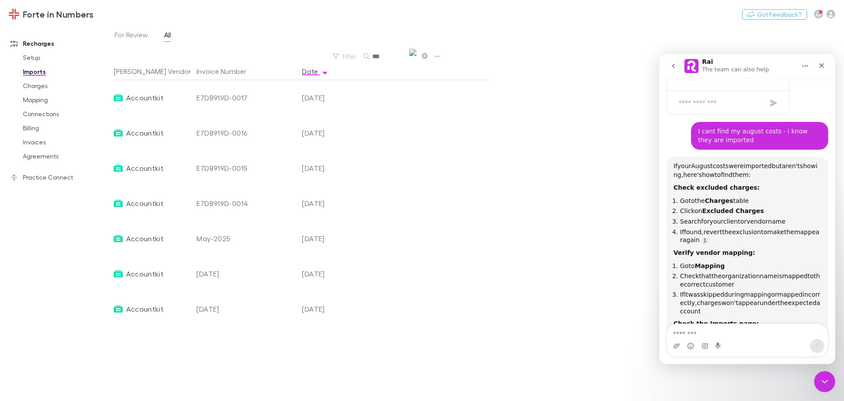
scroll to position [976, 0]
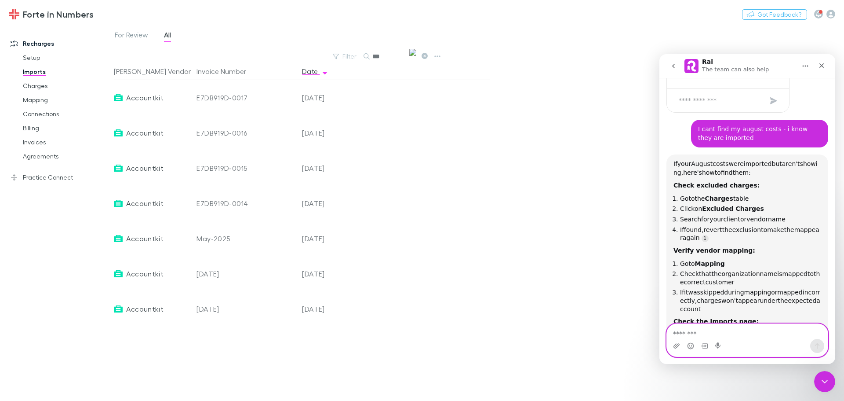
click at [736, 337] on textarea "Message…" at bounding box center [747, 331] width 161 height 15
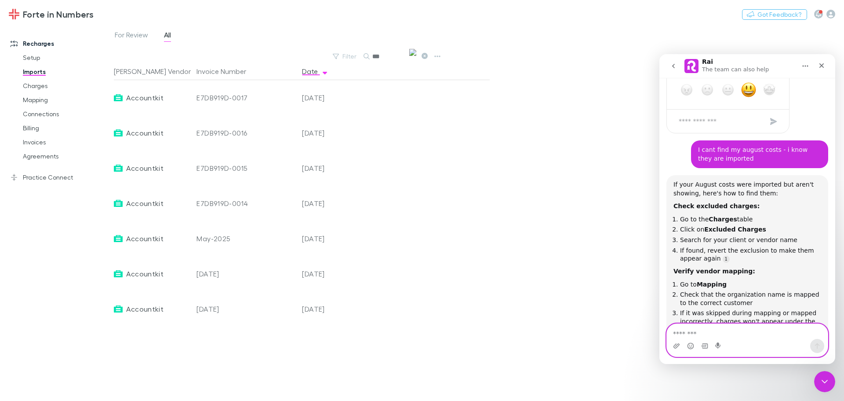
scroll to position [922, 0]
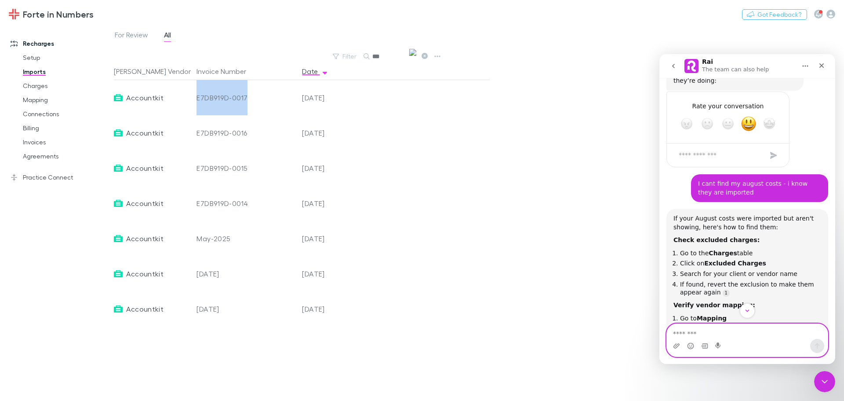
drag, startPoint x: 195, startPoint y: 96, endPoint x: 251, endPoint y: 97, distance: 55.4
click at [251, 97] on div "E7DB919D-0017" at bounding box center [246, 97] width 106 height 35
copy div "E7DB919D-0017"
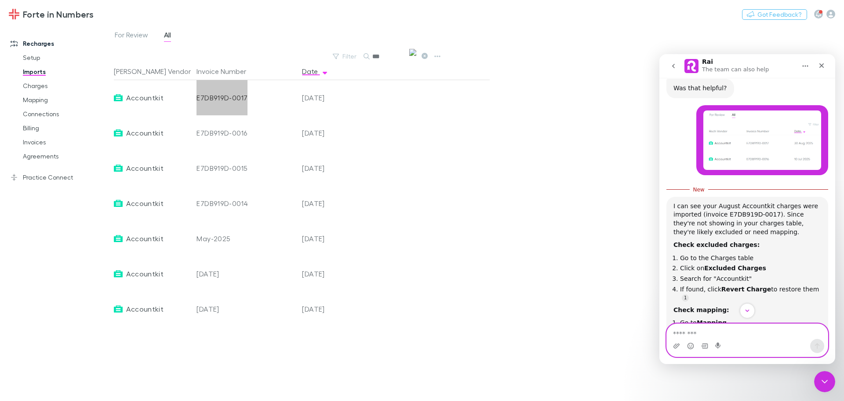
scroll to position [1342, 0]
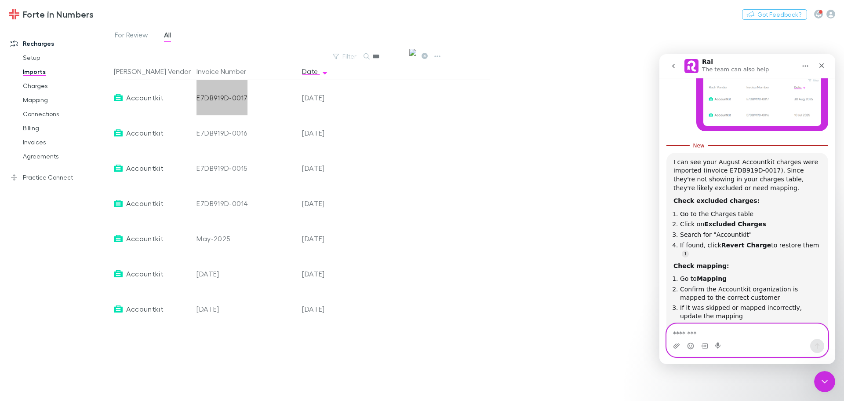
click at [687, 329] on textarea "Message…" at bounding box center [747, 331] width 161 height 15
type textarea "**********"
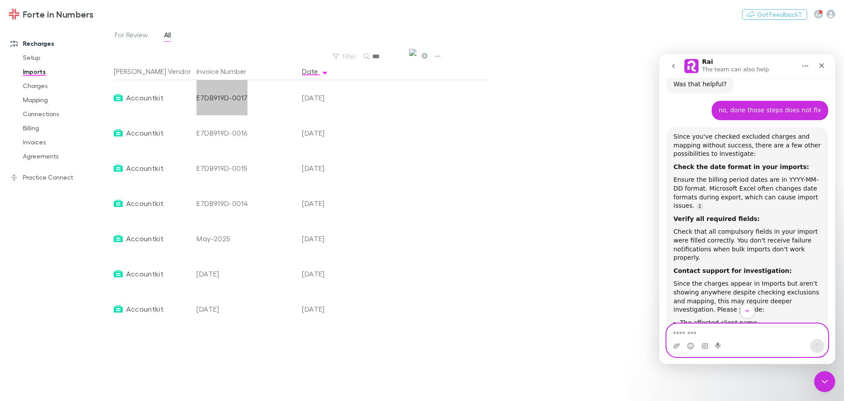
scroll to position [1626, 0]
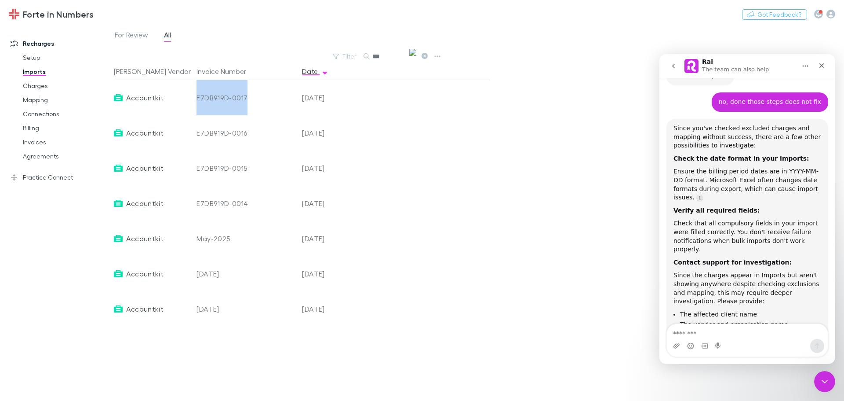
click at [567, 36] on div "For Review All" at bounding box center [479, 37] width 730 height 17
click at [25, 183] on link "Practice Connect" at bounding box center [60, 177] width 117 height 14
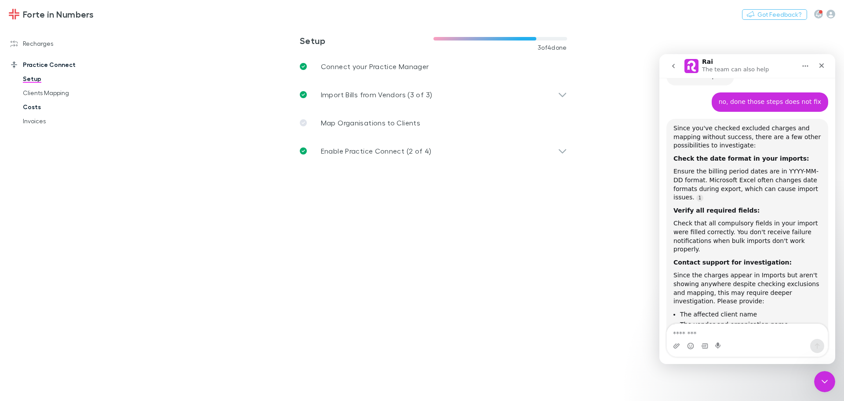
click at [31, 107] on link "Costs" at bounding box center [66, 107] width 105 height 14
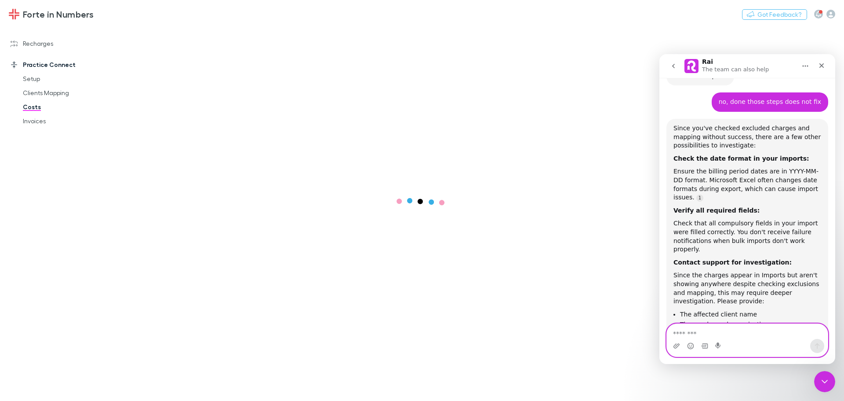
click at [747, 334] on textarea "Message…" at bounding box center [747, 331] width 161 height 15
type textarea "***"
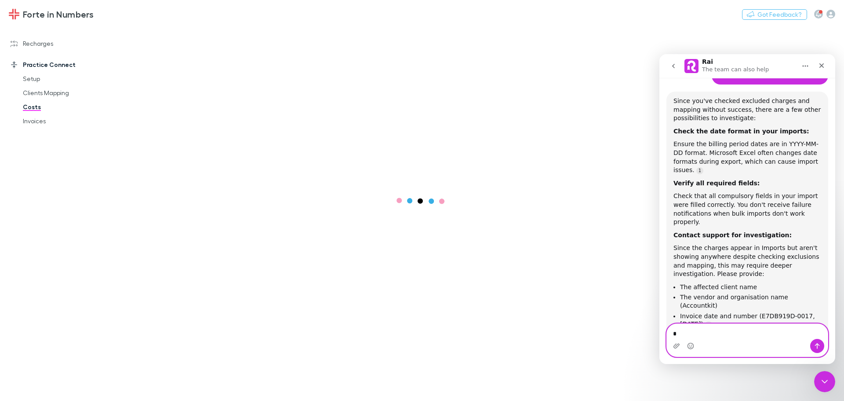
scroll to position [1682, 0]
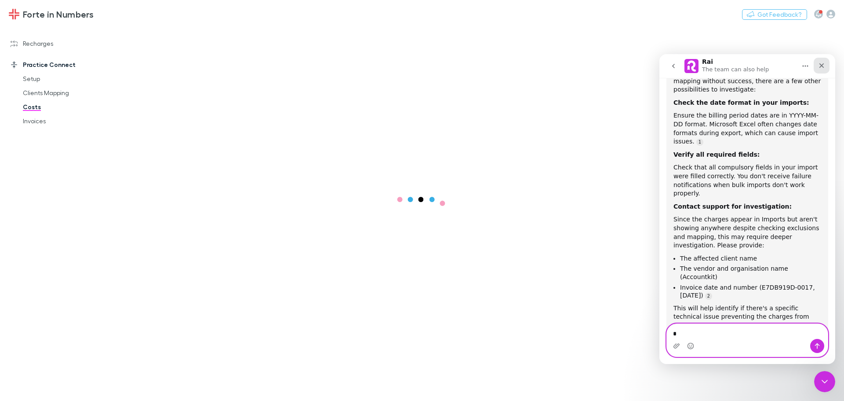
type textarea "*"
click at [821, 63] on icon "Close" at bounding box center [821, 65] width 7 height 7
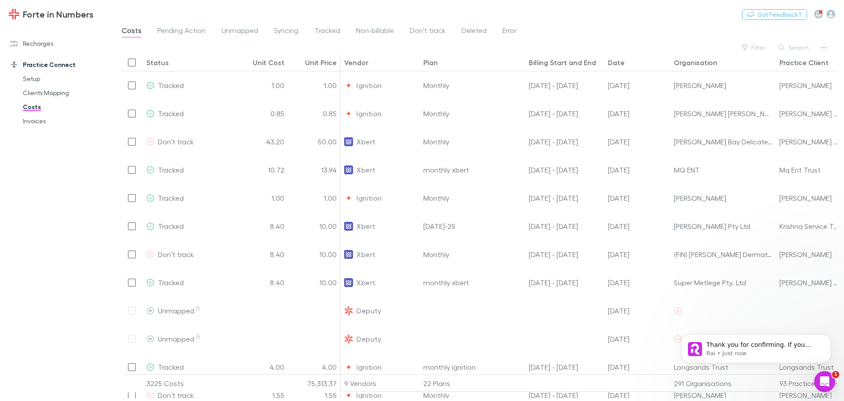
scroll to position [1697, 0]
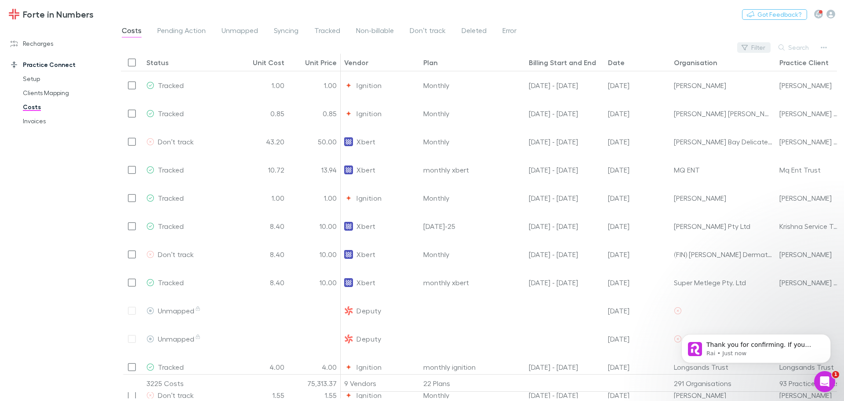
click at [749, 52] on button "Filter" at bounding box center [753, 47] width 33 height 11
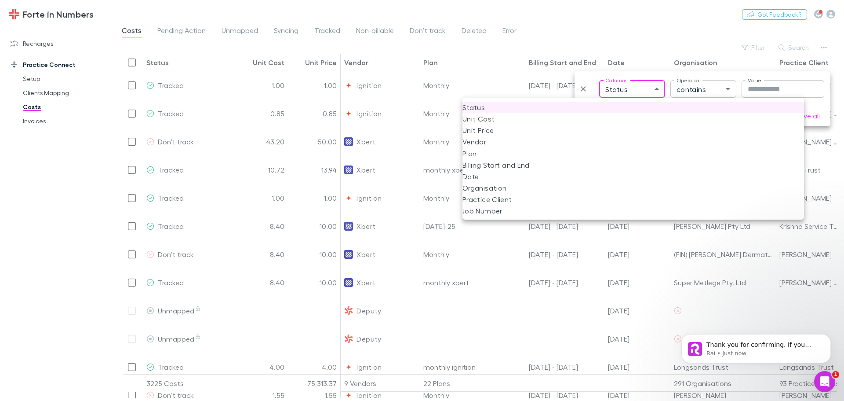
click at [659, 84] on body "Forte in Numbers Nothing Got Feedback? Recharges Setup Imports Charges Mapping …" at bounding box center [422, 200] width 844 height 401
click at [490, 140] on li "Vendor" at bounding box center [634, 141] width 342 height 11
type input "**********"
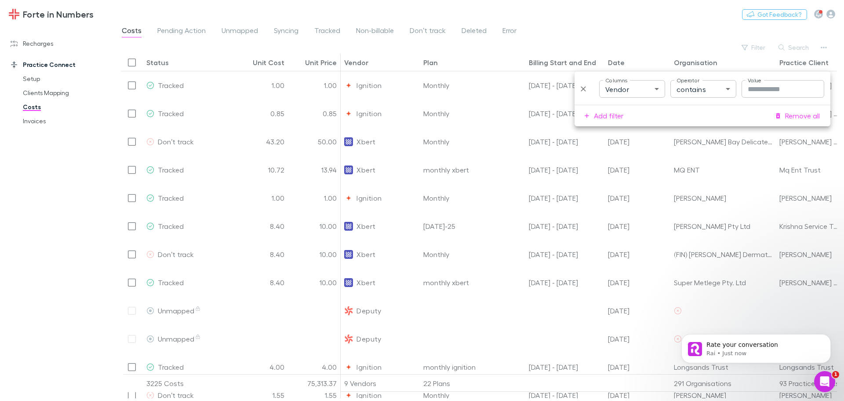
scroll to position [1785, 0]
click at [761, 91] on input "Value" at bounding box center [783, 89] width 83 height 18
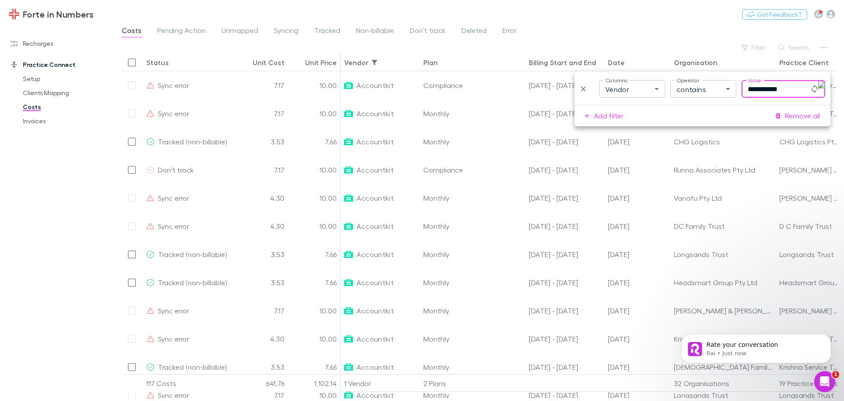
type input "**********"
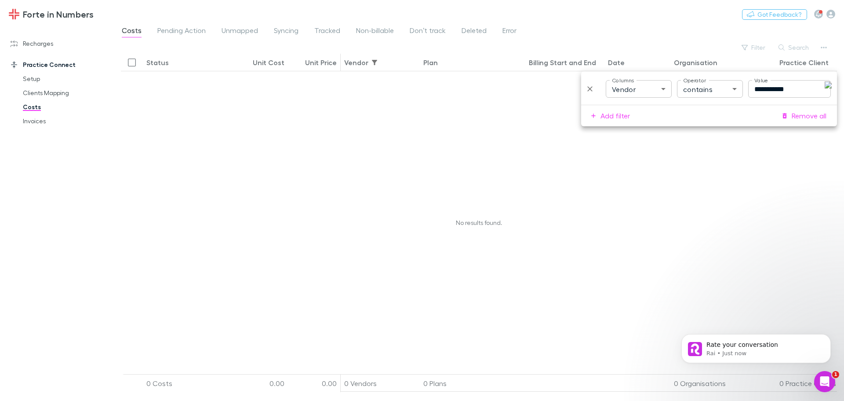
click at [705, 23] on div "Forte in Numbers Nothing Got Feedback?" at bounding box center [422, 14] width 844 height 28
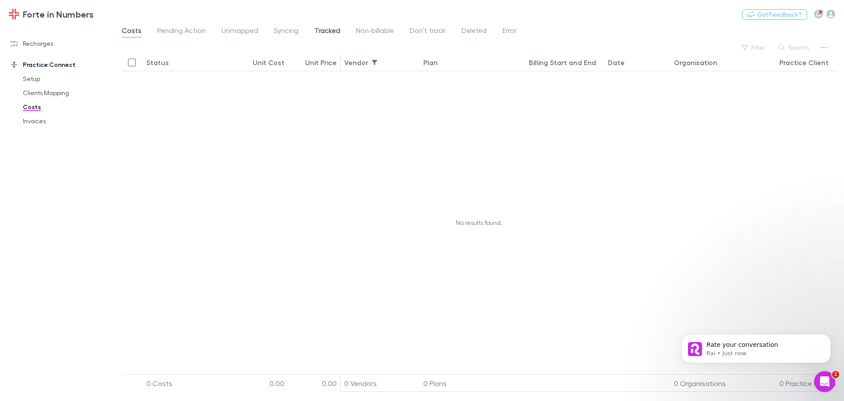
click at [330, 30] on span "Tracked" at bounding box center [327, 31] width 26 height 11
click at [760, 46] on button "Filter" at bounding box center [753, 47] width 33 height 11
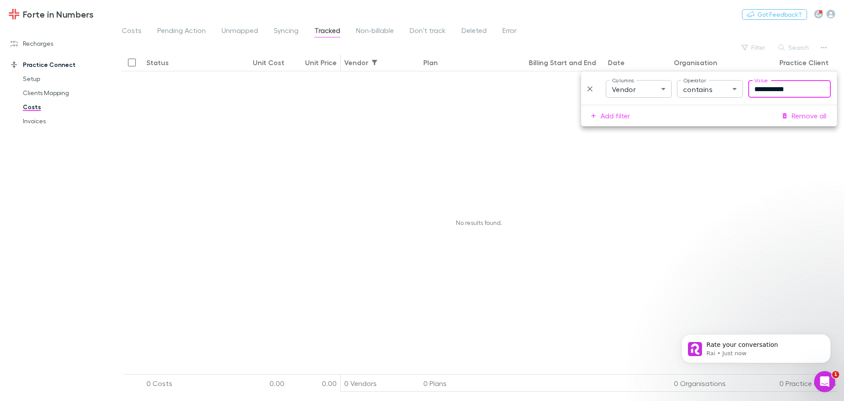
click at [703, 133] on div "No results found." at bounding box center [479, 222] width 716 height 303
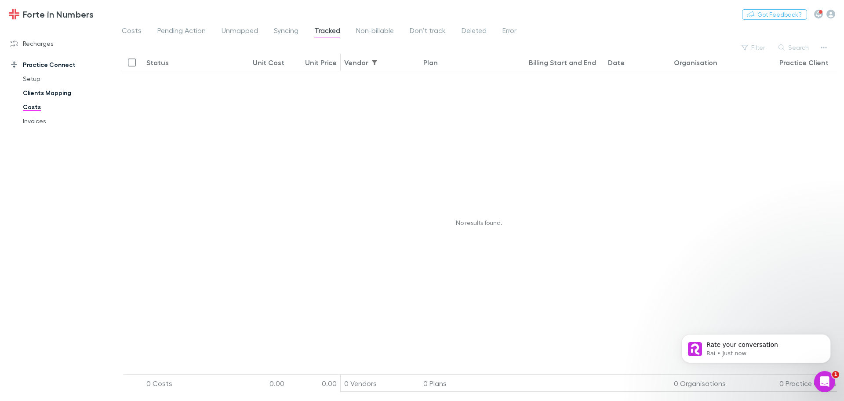
click at [44, 95] on link "Clients Mapping" at bounding box center [66, 93] width 105 height 14
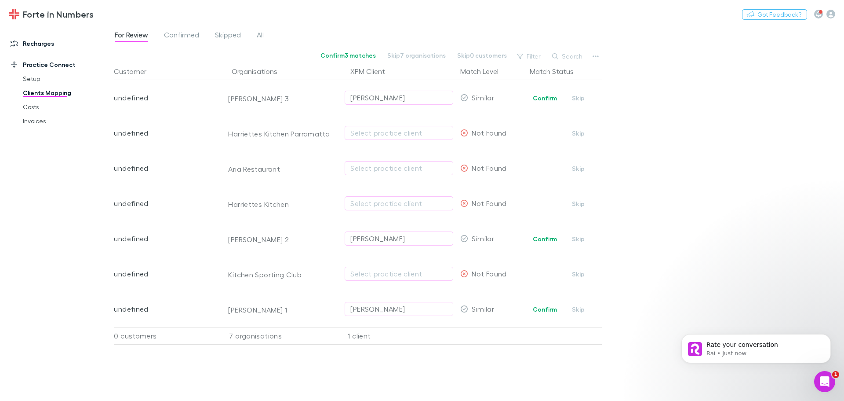
click at [40, 46] on link "Recharges" at bounding box center [60, 43] width 117 height 14
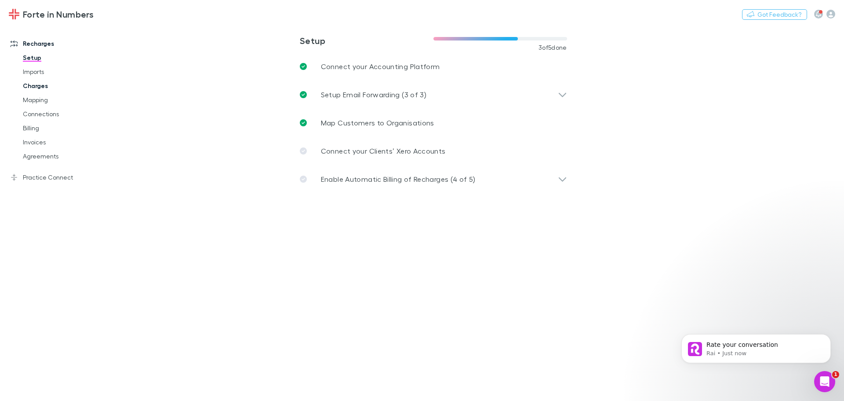
click at [36, 88] on link "Charges" at bounding box center [66, 86] width 105 height 14
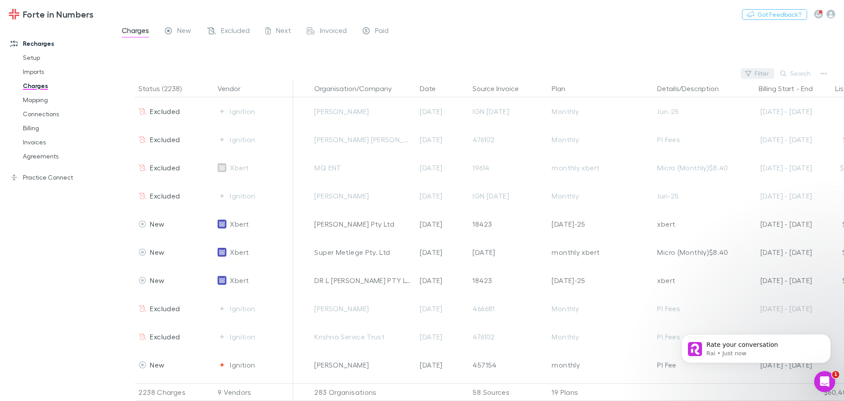
click at [760, 73] on button "Filter" at bounding box center [757, 73] width 33 height 11
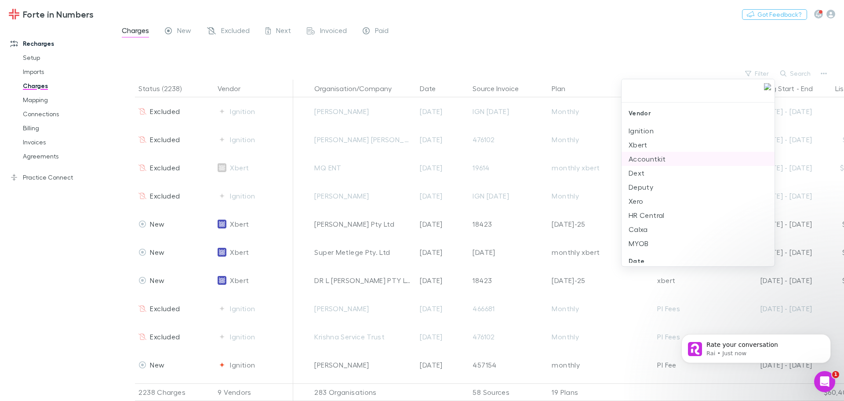
click at [647, 164] on li "Accountkit" at bounding box center [698, 159] width 153 height 14
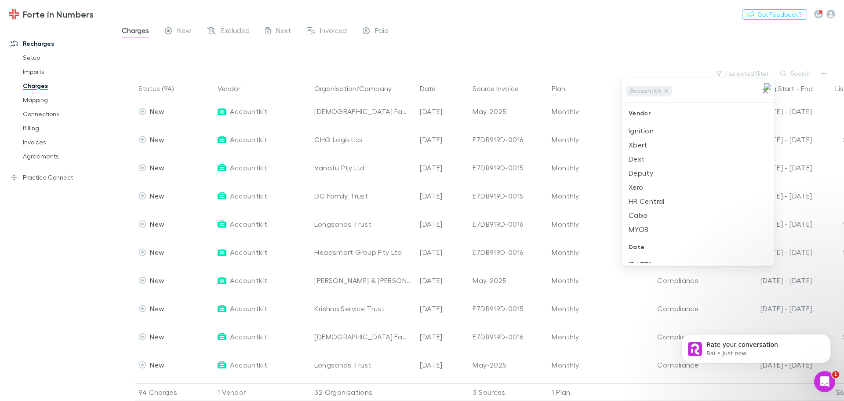
click at [638, 36] on div at bounding box center [422, 200] width 844 height 401
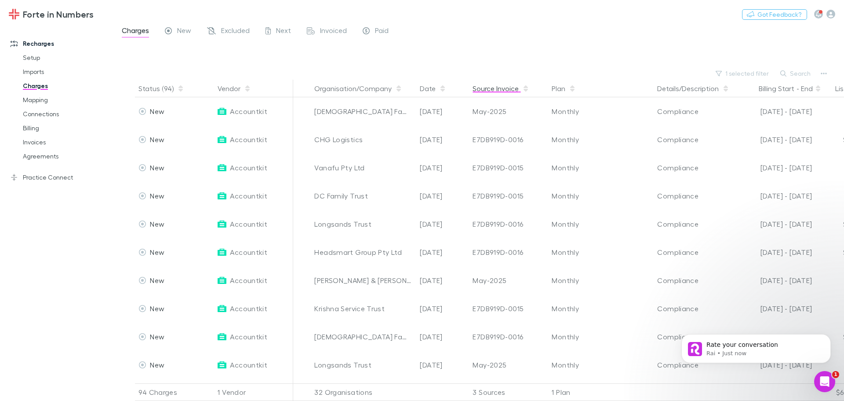
click at [490, 92] on button "Source Invoice" at bounding box center [501, 89] width 57 height 18
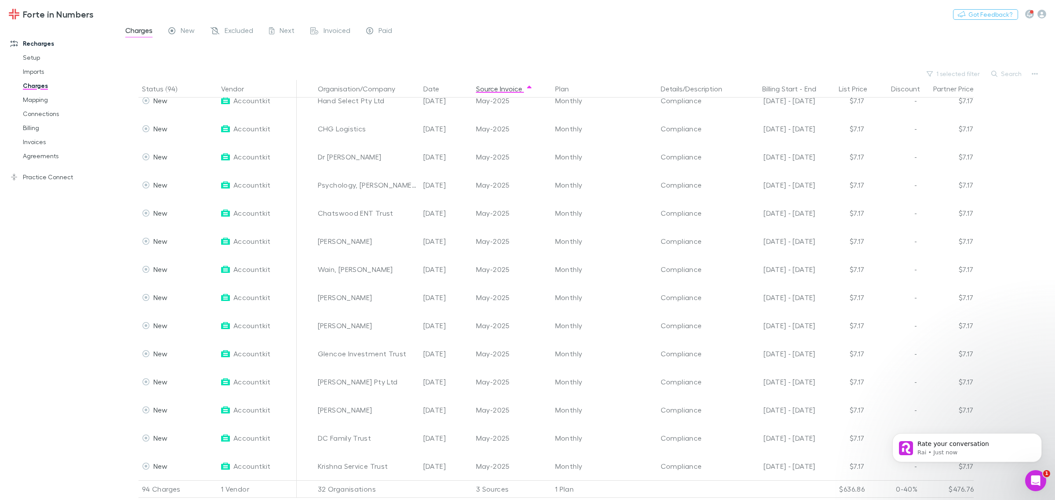
scroll to position [1785, 0]
drag, startPoint x: 677, startPoint y: 12, endPoint x: 814, endPoint y: 30, distance: 138.8
click at [814, 30] on div "Charges New Excluded Next Invoiced Paid" at bounding box center [586, 33] width 938 height 17
click at [799, 86] on div "Billing Start - End" at bounding box center [782, 89] width 85 height 18
click at [789, 89] on button "Billing Start" at bounding box center [780, 89] width 36 height 18
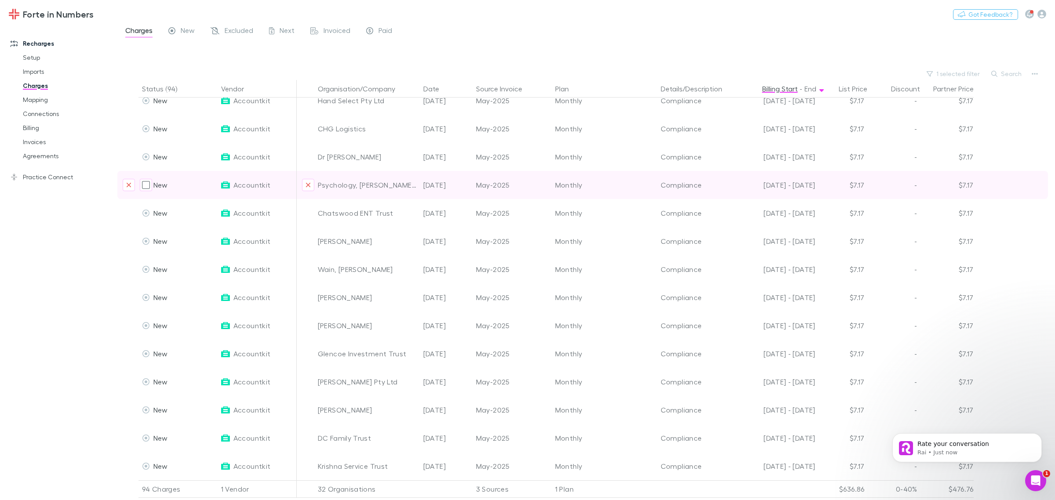
scroll to position [1987, 0]
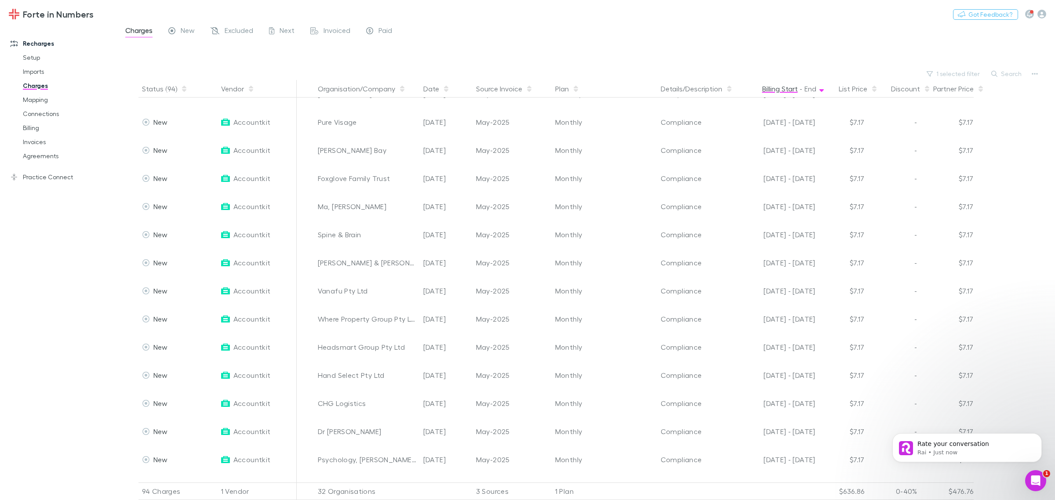
click at [791, 88] on button "Billing Start" at bounding box center [780, 89] width 36 height 18
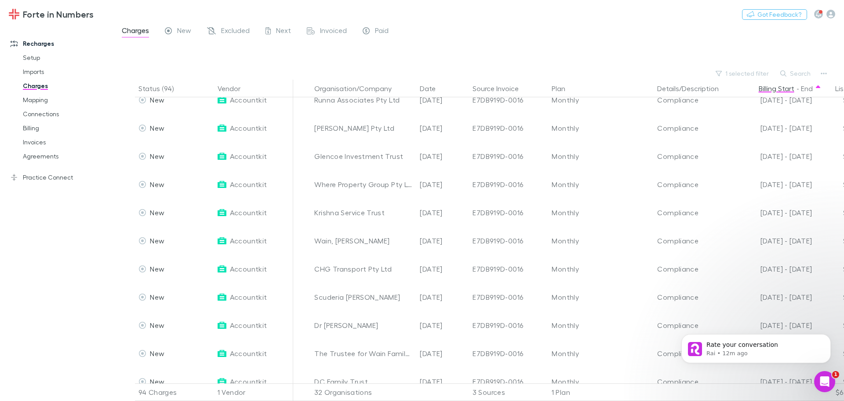
scroll to position [1785, 0]
drag, startPoint x: 948, startPoint y: 2, endPoint x: 69, endPoint y: 179, distance: 896.1
click at [77, 176] on link "Practice Connect" at bounding box center [60, 177] width 117 height 14
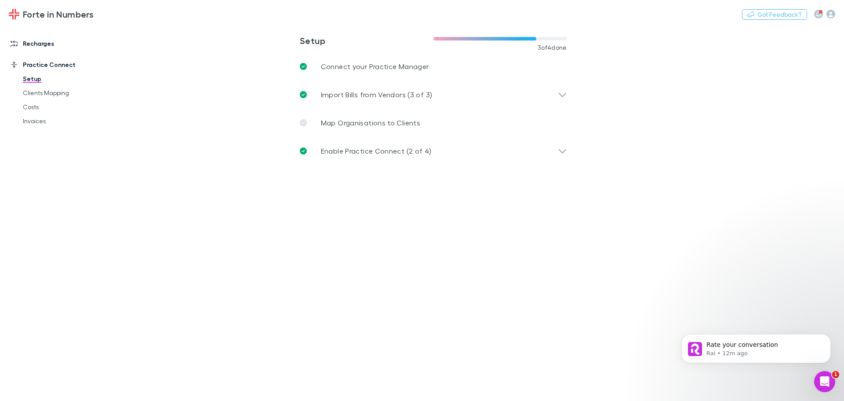
click at [41, 40] on link "Recharges" at bounding box center [60, 43] width 117 height 14
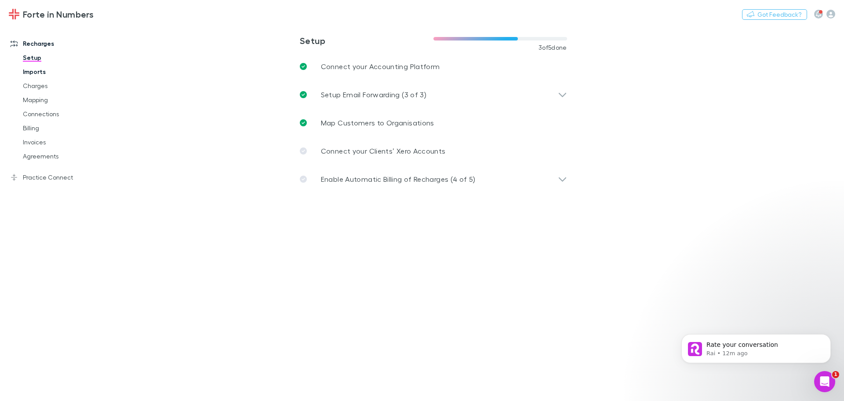
click at [36, 69] on link "Imports" at bounding box center [66, 72] width 105 height 14
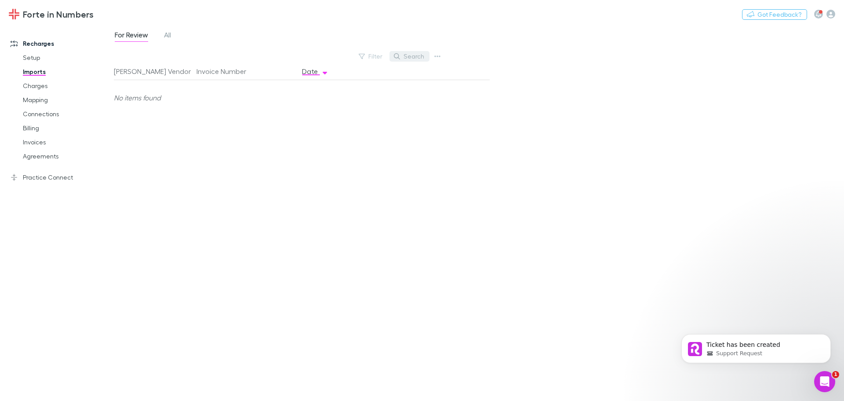
click at [429, 56] on button "Search" at bounding box center [410, 56] width 40 height 11
click at [436, 55] on icon "button" at bounding box center [437, 56] width 6 height 7
click at [360, 70] on p "Custom CSV Import" at bounding box center [383, 74] width 121 height 16
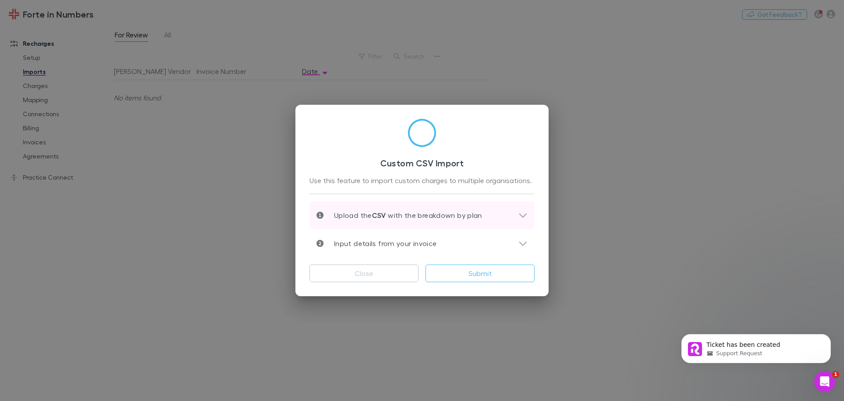
click at [518, 214] on icon at bounding box center [522, 215] width 9 height 11
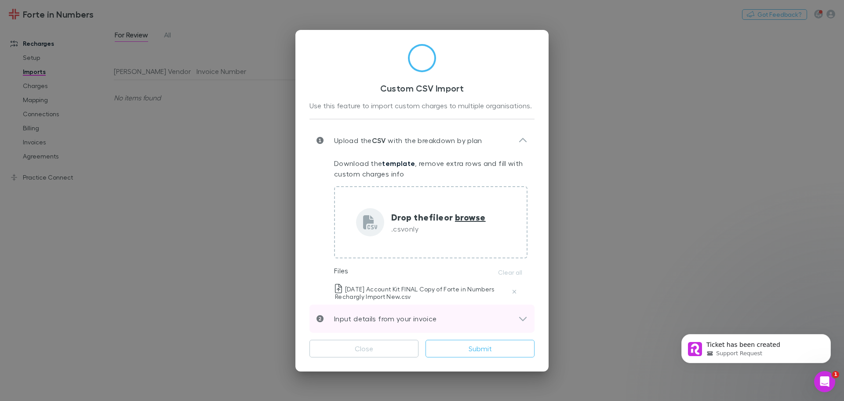
click at [521, 318] on icon at bounding box center [522, 318] width 7 height 4
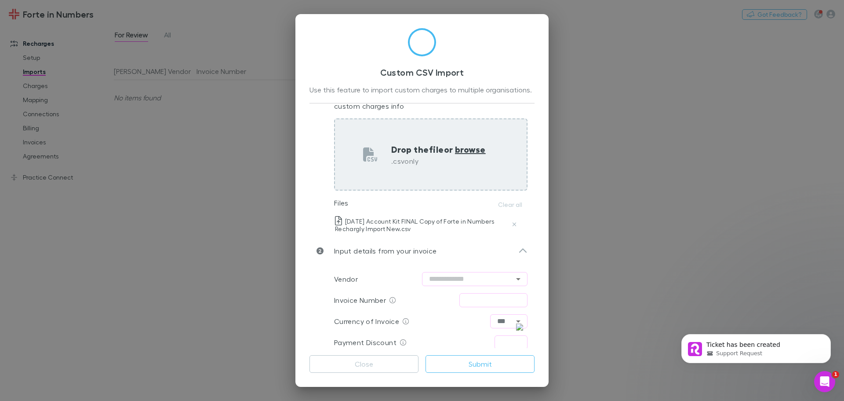
scroll to position [78, 0]
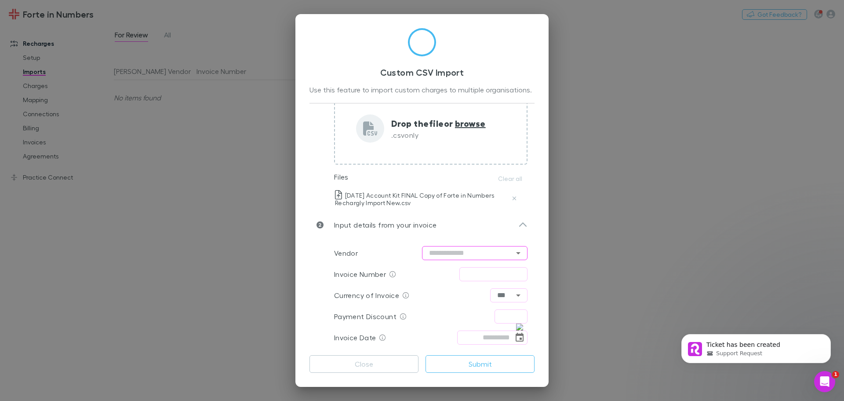
click at [464, 258] on input "text" at bounding box center [475, 253] width 106 height 14
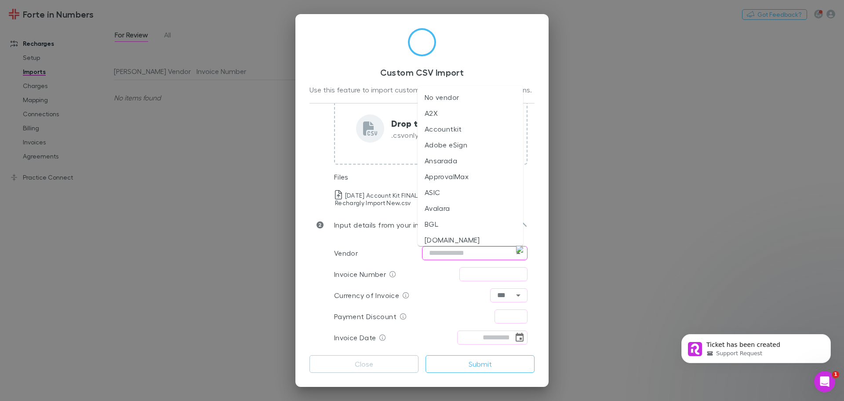
click at [448, 132] on li "Accountkit" at bounding box center [471, 129] width 106 height 16
type input "**********"
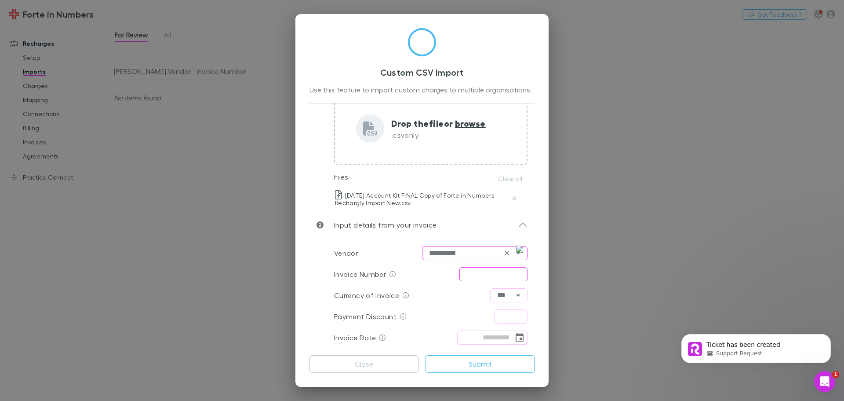
click at [487, 267] on input "text" at bounding box center [493, 274] width 68 height 14
click at [480, 277] on input "text" at bounding box center [493, 274] width 68 height 14
paste input "**********"
type input "**********"
click at [504, 317] on input "text" at bounding box center [511, 316] width 33 height 14
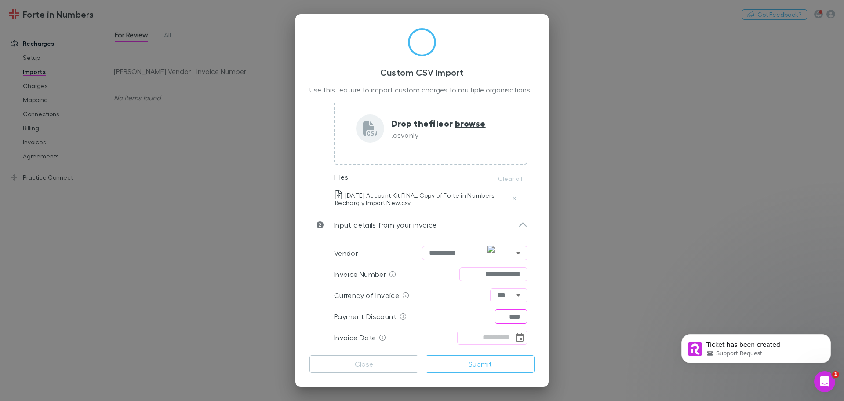
type input "****"
type input "**********"
click at [477, 357] on button "Submit" at bounding box center [480, 364] width 109 height 18
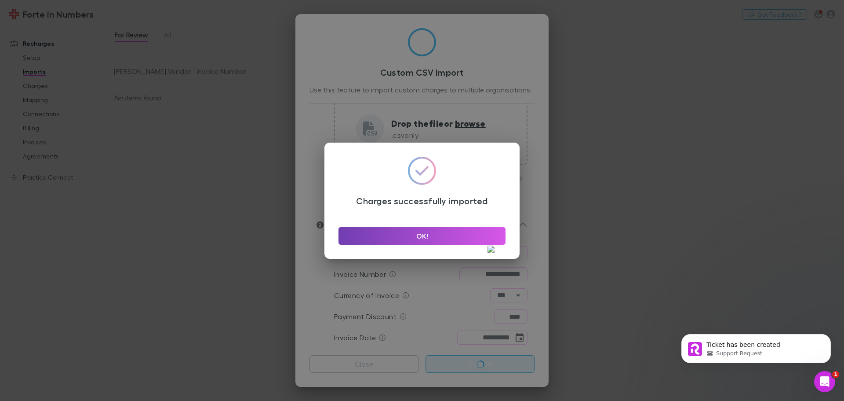
click at [412, 227] on button "OK!" at bounding box center [422, 236] width 167 height 18
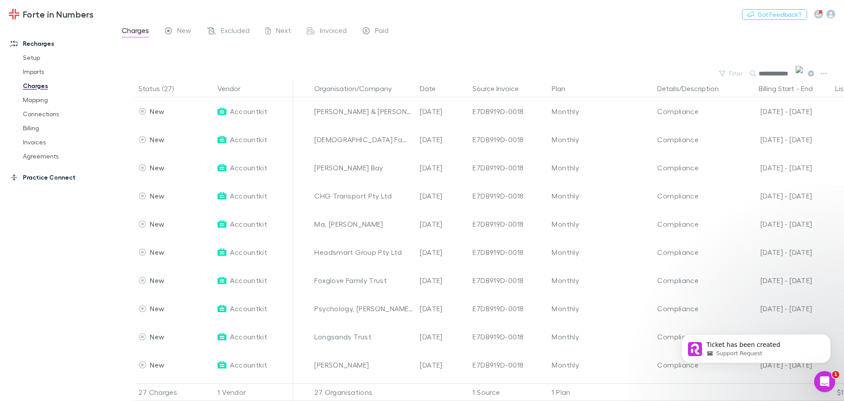
click at [50, 182] on link "Practice Connect" at bounding box center [60, 177] width 117 height 14
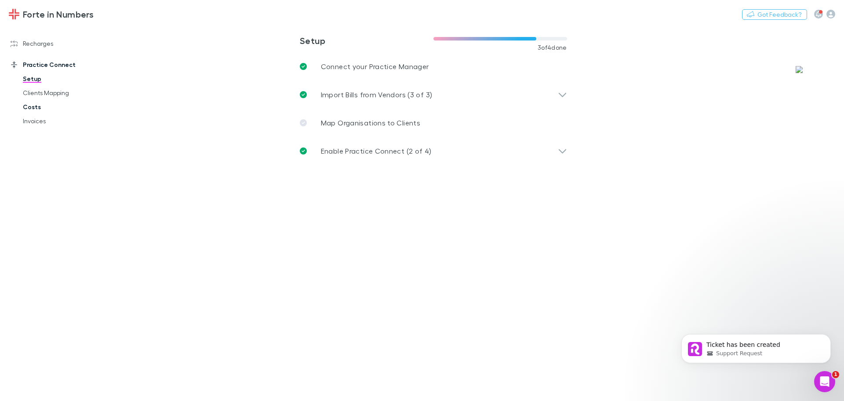
click at [31, 105] on link "Costs" at bounding box center [66, 107] width 105 height 14
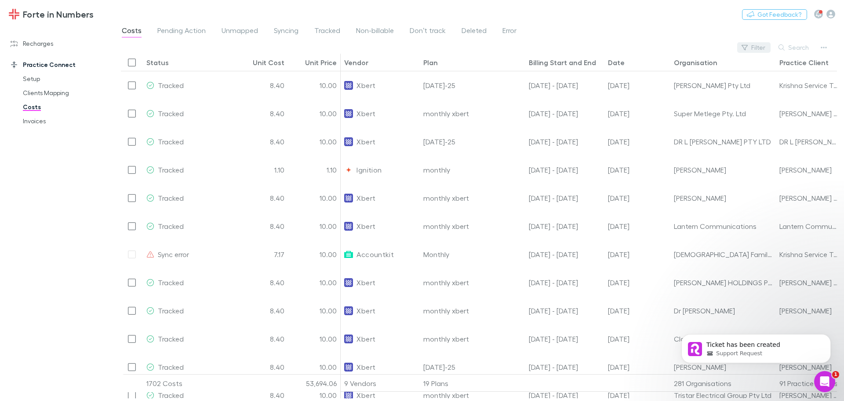
click at [764, 50] on button "Filter" at bounding box center [753, 47] width 33 height 11
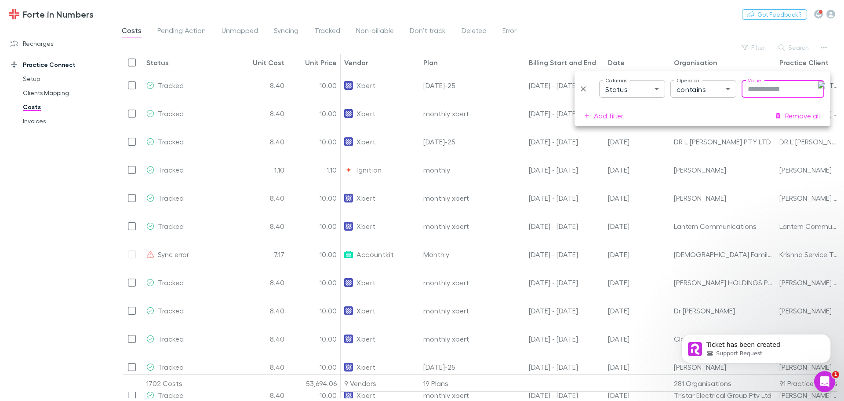
click at [645, 89] on body "Forte in Numbers Nothing Got Feedback? Recharges Setup Imports Charges Mapping …" at bounding box center [422, 200] width 844 height 401
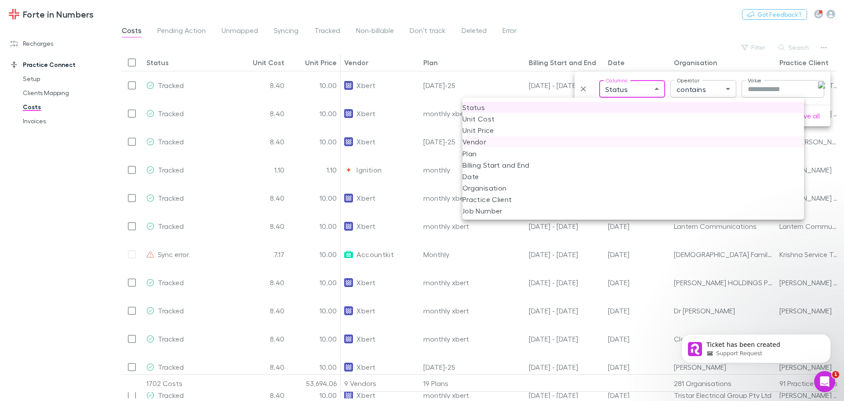
click at [476, 144] on li "Vendor" at bounding box center [634, 141] width 342 height 11
type input "**********"
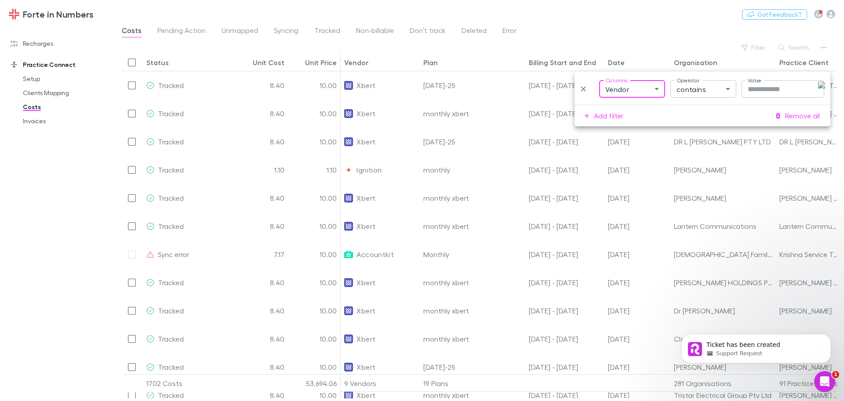
click at [786, 89] on input "Value" at bounding box center [783, 89] width 83 height 18
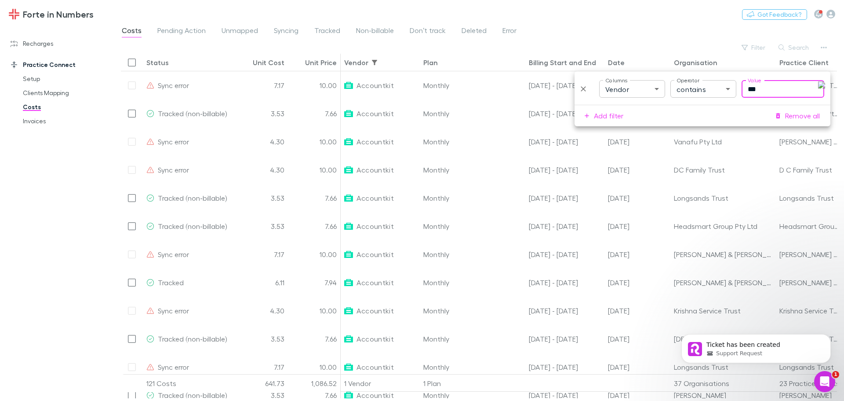
type input "***"
click at [616, 29] on div "Costs Pending Action Unmapped Syncing Tracked Non-billable Don’t track Deleted …" at bounding box center [479, 33] width 730 height 17
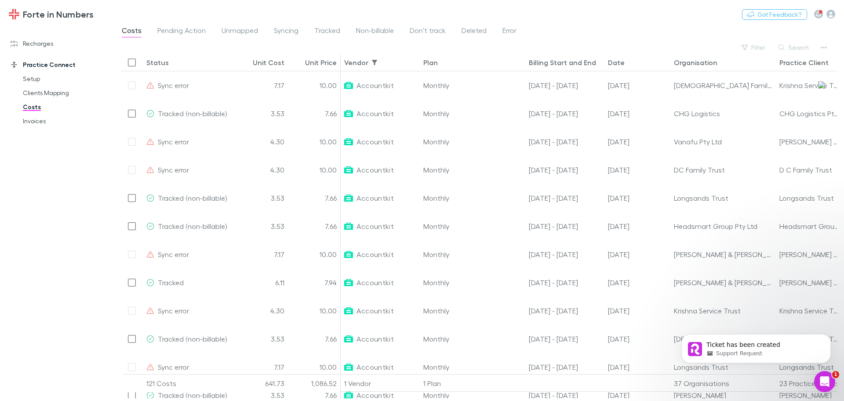
click at [620, 65] on div "Date" at bounding box center [616, 62] width 17 height 9
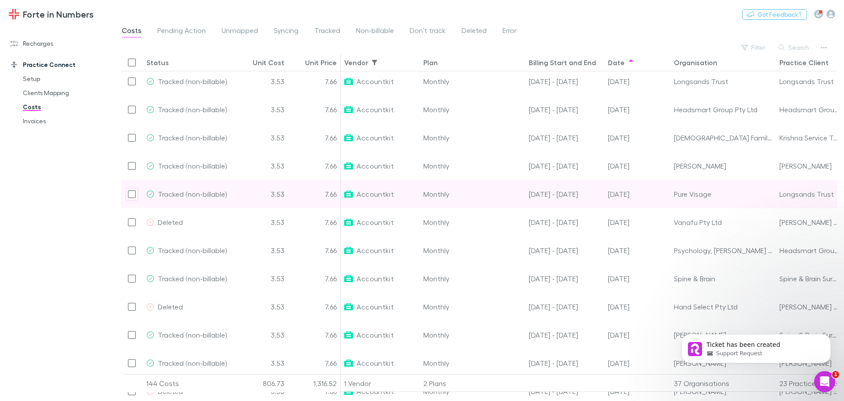
scroll to position [2204, 0]
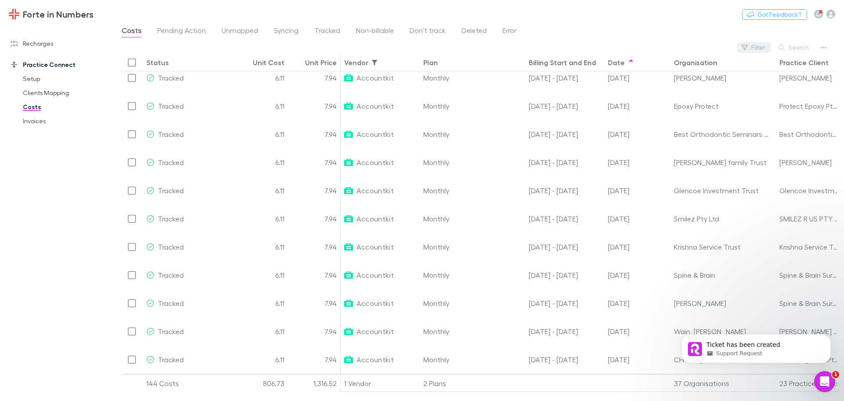
click at [758, 47] on button "Filter" at bounding box center [753, 47] width 33 height 11
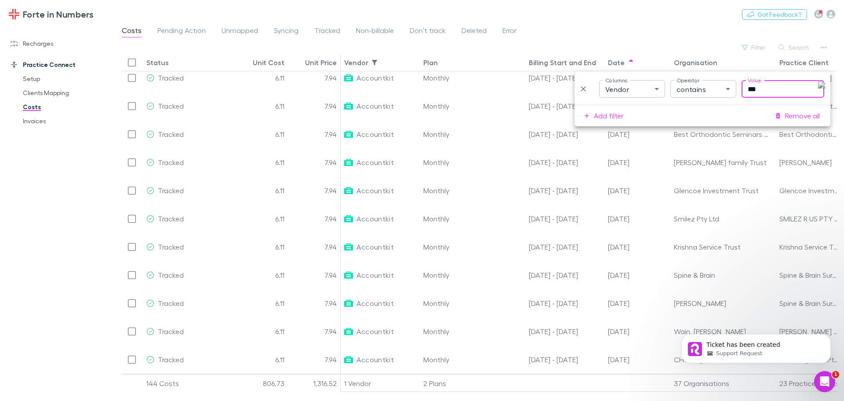
click at [774, 87] on input "***" at bounding box center [783, 89] width 83 height 18
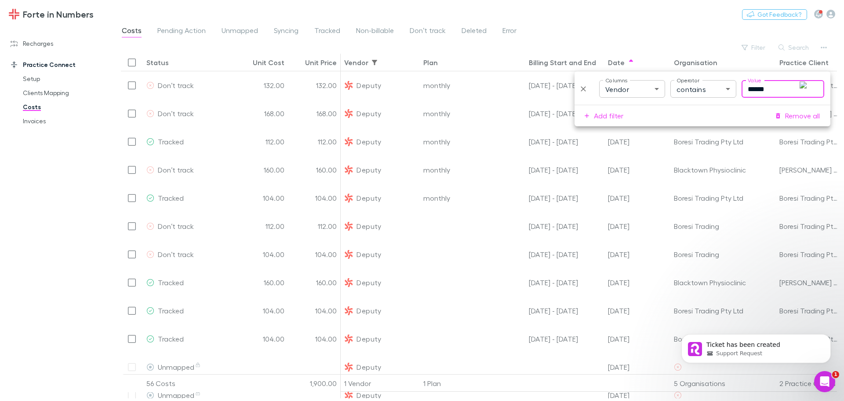
type input "******"
click at [675, 15] on div "Forte in Numbers Nothing Got Feedback?" at bounding box center [422, 14] width 844 height 28
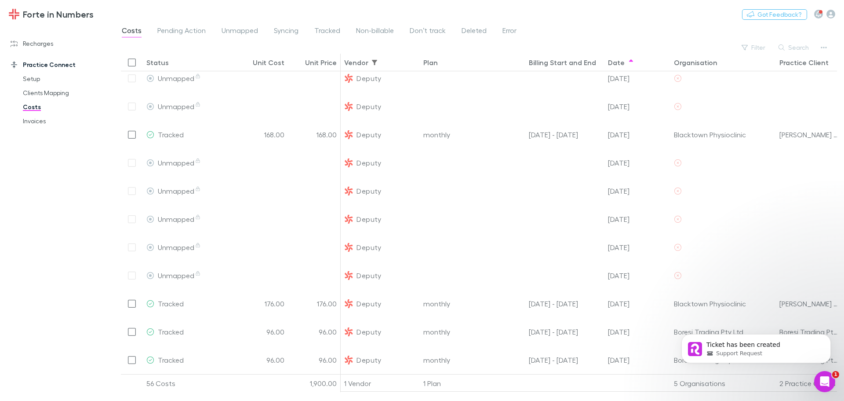
drag, startPoint x: 835, startPoint y: 135, endPoint x: 168, endPoint y: 41, distance: 672.8
click at [828, 340] on button "Dismiss notification" at bounding box center [828, 336] width 11 height 11
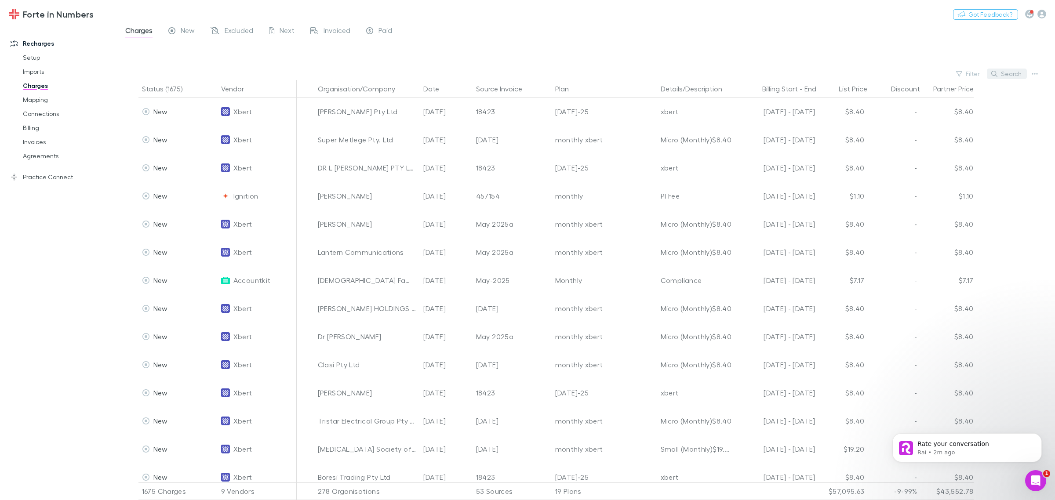
click at [1006, 73] on button "Search" at bounding box center [1007, 74] width 40 height 11
paste input "**********"
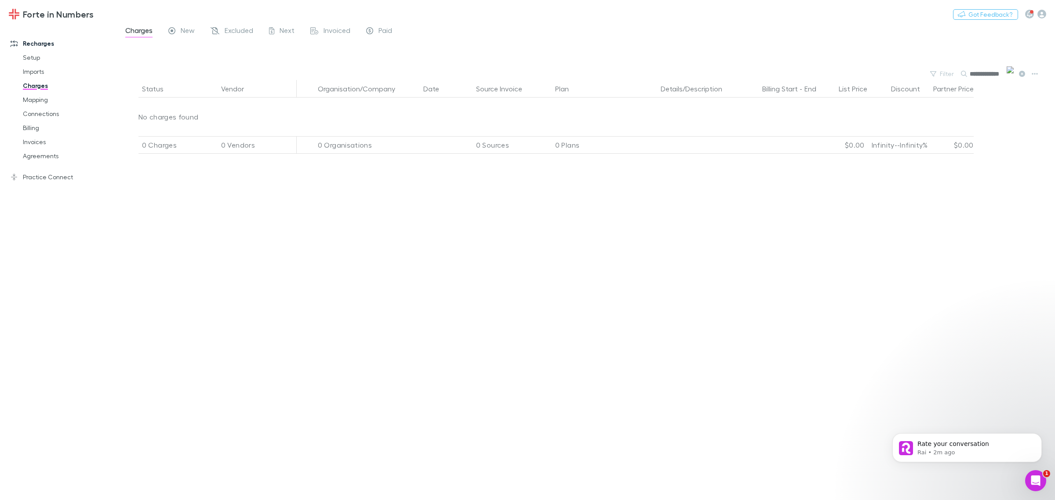
type input "**********"
